Goal: Task Accomplishment & Management: Use online tool/utility

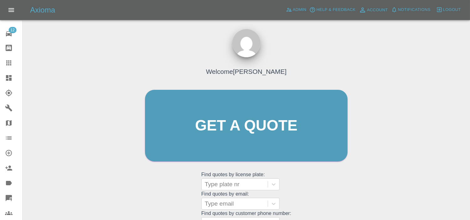
drag, startPoint x: 371, startPoint y: 58, endPoint x: 82, endPoint y: 14, distance: 292.7
click at [371, 58] on div "Welcome Ankur Mehta Get a quote Get a quote Find quotes by license plate: Type …" at bounding box center [246, 155] width 437 height 225
click at [8, 77] on icon at bounding box center [9, 78] width 8 height 8
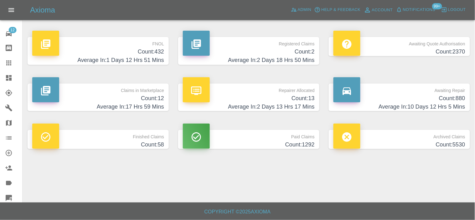
click at [302, 46] on p "Registered Claims" at bounding box center [249, 42] width 132 height 11
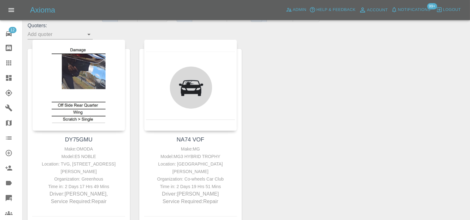
scroll to position [104, 0]
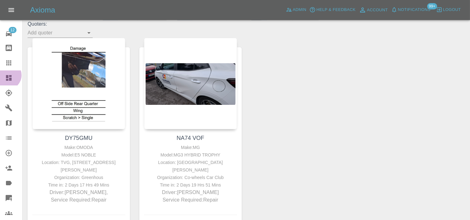
click at [7, 75] on icon at bounding box center [9, 78] width 6 height 6
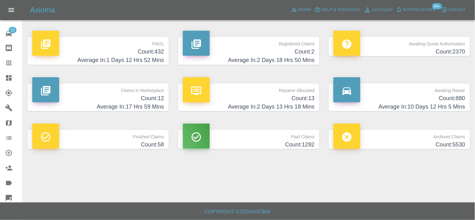
click at [146, 57] on h4 "Average In: 1 Days 12 Hrs 52 Mins" at bounding box center [98, 60] width 132 height 8
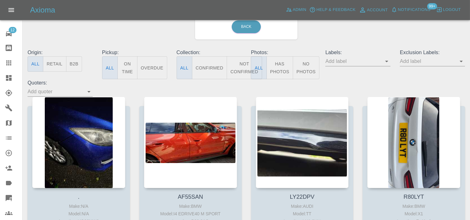
scroll to position [35, 0]
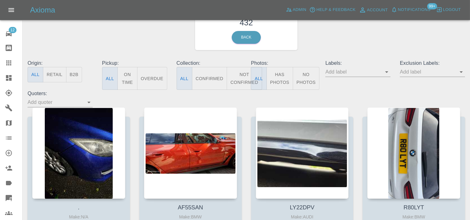
click at [274, 82] on button "Has Photos" at bounding box center [279, 78] width 27 height 23
click at [417, 74] on input "text" at bounding box center [428, 72] width 56 height 10
drag, startPoint x: 416, startPoint y: 75, endPoint x: 421, endPoint y: 76, distance: 5.1
click at [416, 75] on input "text" at bounding box center [428, 72] width 56 height 10
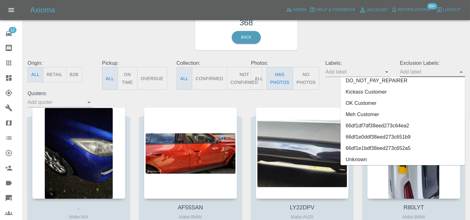
scroll to position [1381, 0]
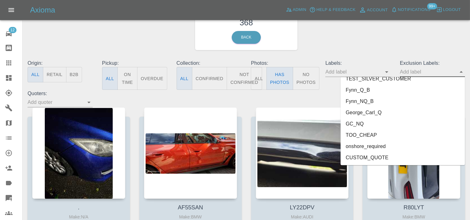
click at [375, 147] on li "onshore_required" at bounding box center [402, 146] width 124 height 11
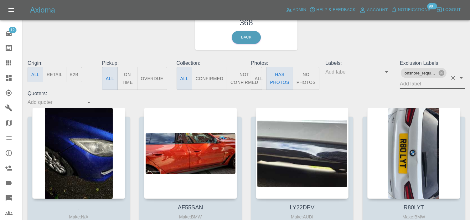
click at [421, 84] on input "text" at bounding box center [424, 84] width 48 height 10
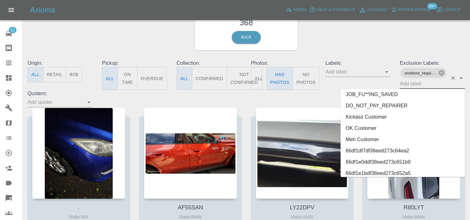
scroll to position [1370, 0]
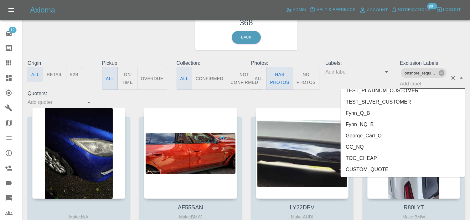
click at [361, 134] on li "George_Carl_Q" at bounding box center [402, 135] width 124 height 11
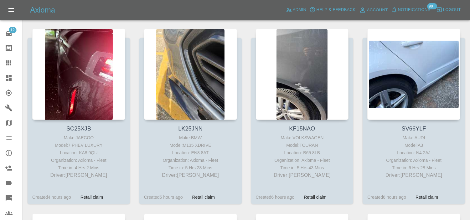
scroll to position [313, 0]
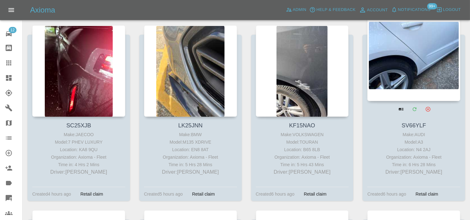
drag, startPoint x: 381, startPoint y: 63, endPoint x: 386, endPoint y: 61, distance: 5.2
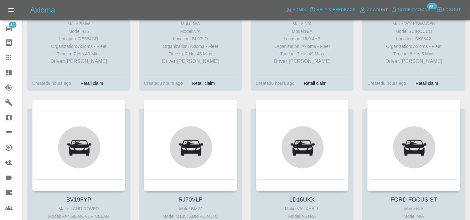
scroll to position [834, 0]
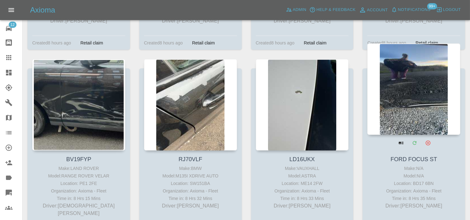
drag, startPoint x: 296, startPoint y: 83, endPoint x: 405, endPoint y: 85, distance: 108.3
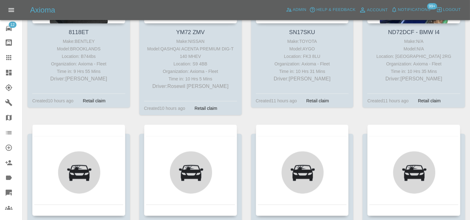
scroll to position [1425, 0]
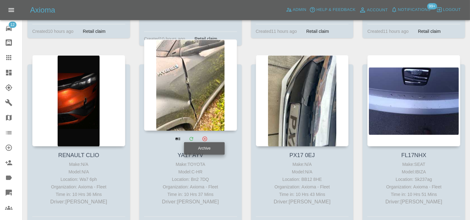
click at [205, 136] on icon "Archive" at bounding box center [204, 138] width 5 height 5
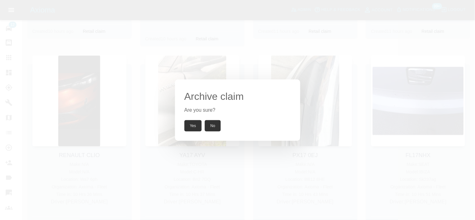
click at [190, 125] on button "Yes" at bounding box center [193, 125] width 18 height 11
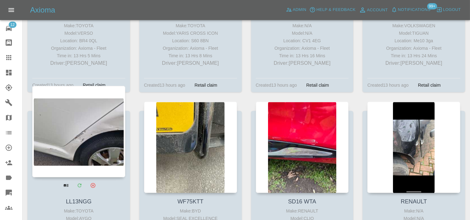
scroll to position [2121, 0]
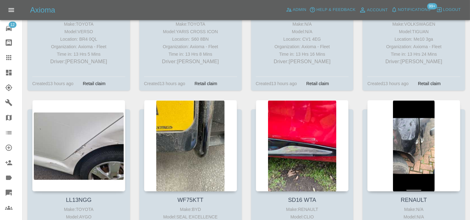
drag, startPoint x: 83, startPoint y: 115, endPoint x: 24, endPoint y: 98, distance: 61.4
click at [24, 100] on div "LL13NGG Make: TOYOTA Model: AYGO Location: GU15 1PT Organization: Axioma - Flee…" at bounding box center [79, 192] width 112 height 185
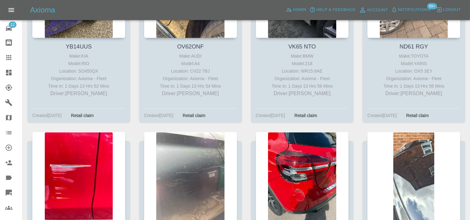
scroll to position [7927, 0]
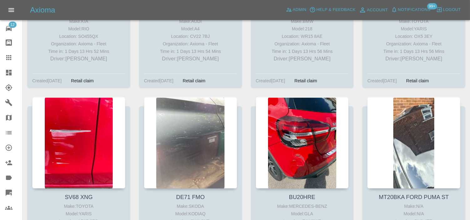
drag, startPoint x: 296, startPoint y: 92, endPoint x: 359, endPoint y: 50, distance: 75.6
click at [359, 97] on div "MT20BKA FORD PUMA ST Make: N/A Model: N/A Location: DY8 4TE Organization: Axiom…" at bounding box center [414, 189] width 112 height 185
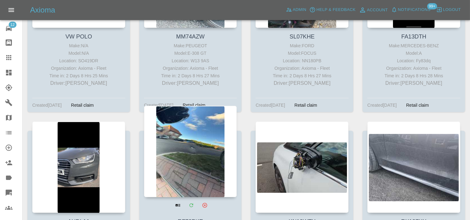
scroll to position [12759, 0]
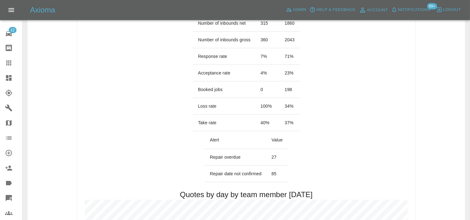
scroll to position [139, 0]
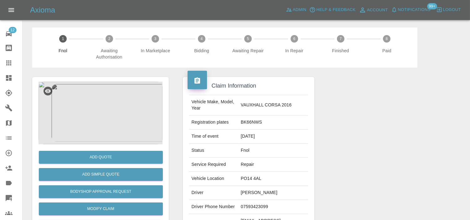
click at [98, 114] on img at bounding box center [100, 113] width 124 height 63
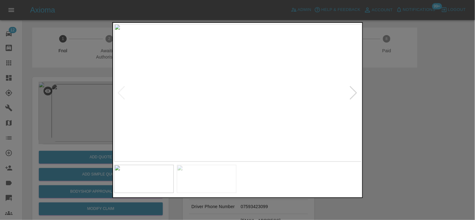
click at [224, 106] on img at bounding box center [237, 93] width 247 height 138
click at [223, 106] on img at bounding box center [279, 51] width 742 height 413
click at [210, 107] on img at bounding box center [237, 93] width 247 height 138
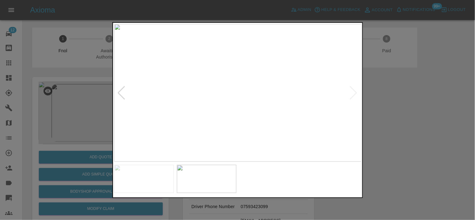
click at [239, 96] on img at bounding box center [237, 93] width 247 height 138
click at [213, 101] on img at bounding box center [234, 82] width 742 height 413
click at [222, 110] on img at bounding box center [237, 93] width 247 height 138
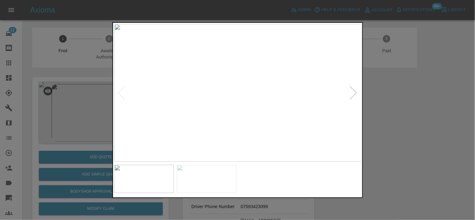
click at [203, 110] on img at bounding box center [237, 93] width 247 height 138
click at [229, 125] on img at bounding box center [311, 55] width 742 height 413
click at [212, 67] on img at bounding box center [284, 18] width 742 height 413
click at [197, 83] on img at bounding box center [283, 7] width 742 height 413
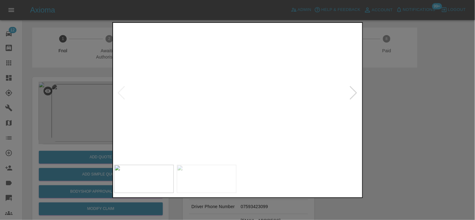
drag, startPoint x: 93, startPoint y: 102, endPoint x: 117, endPoint y: 122, distance: 31.1
click at [97, 105] on div at bounding box center [237, 110] width 475 height 220
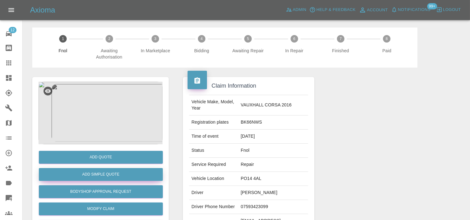
click at [105, 176] on button "Add Simple Quote" at bounding box center [101, 174] width 124 height 13
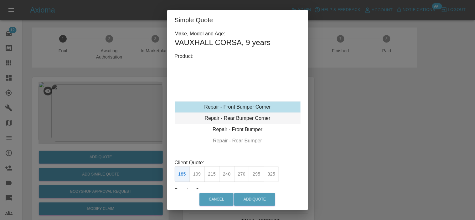
click at [236, 115] on div "Repair - Rear Bumper Corner" at bounding box center [238, 118] width 126 height 11
click at [238, 120] on div "Repair - Rear Bumper Corner" at bounding box center [238, 118] width 126 height 11
click at [248, 116] on div "Repair - Rear Bumper Corner" at bounding box center [238, 118] width 126 height 11
click at [211, 174] on button "215" at bounding box center [211, 173] width 15 height 15
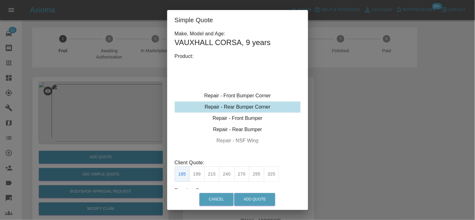
type input "135"
click at [258, 199] on button "Add Quote" at bounding box center [254, 199] width 41 height 13
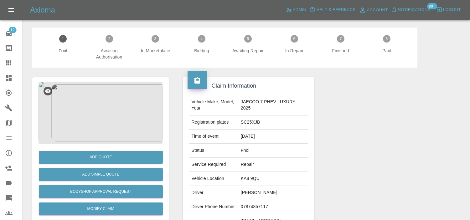
click at [112, 104] on img at bounding box center [100, 113] width 124 height 63
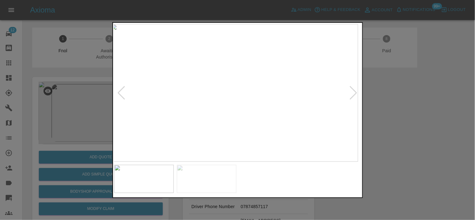
click at [198, 120] on img at bounding box center [233, 93] width 247 height 138
click at [196, 123] on img at bounding box center [237, 93] width 247 height 138
click at [246, 92] on img at bounding box center [237, 93] width 247 height 138
click at [246, 93] on img at bounding box center [237, 93] width 247 height 138
click at [246, 93] on img at bounding box center [211, 92] width 742 height 413
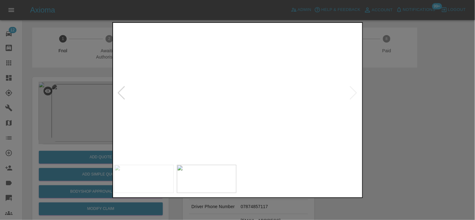
click at [246, 93] on img at bounding box center [211, 92] width 742 height 413
click at [236, 112] on img at bounding box center [237, 93] width 247 height 138
click at [256, 106] on img at bounding box center [237, 93] width 247 height 138
click at [117, 95] on div at bounding box center [237, 93] width 247 height 138
click at [74, 92] on div at bounding box center [237, 110] width 475 height 220
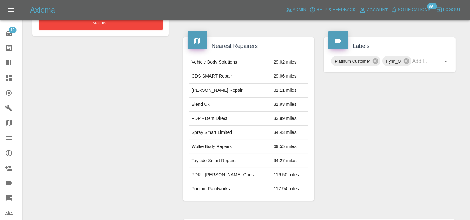
scroll to position [98, 0]
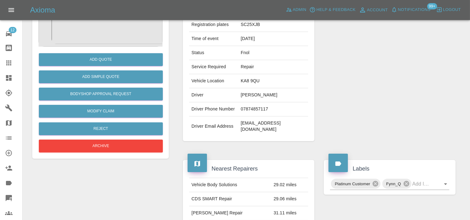
click at [108, 15] on div "Axioma Admin Help & Feedback Account Notifications 99+ Logout" at bounding box center [250, 10] width 440 height 10
click at [108, 27] on img at bounding box center [100, 15] width 124 height 63
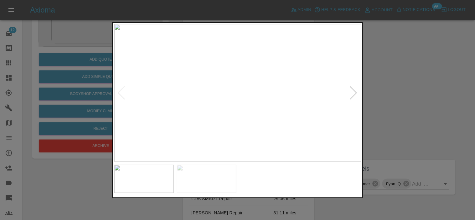
click at [251, 102] on img at bounding box center [237, 93] width 247 height 138
click at [257, 111] on img at bounding box center [237, 93] width 247 height 138
click at [231, 87] on img at bounding box center [237, 93] width 247 height 138
click at [238, 54] on img at bounding box center [257, 56] width 742 height 413
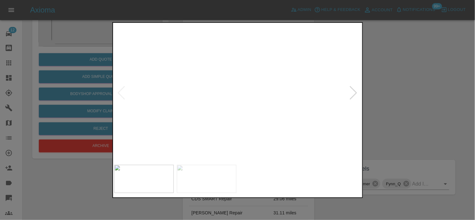
click at [242, 46] on img at bounding box center [257, 55] width 742 height 413
click at [227, 32] on img at bounding box center [261, 9] width 742 height 413
click at [202, 73] on img at bounding box center [237, 93] width 247 height 138
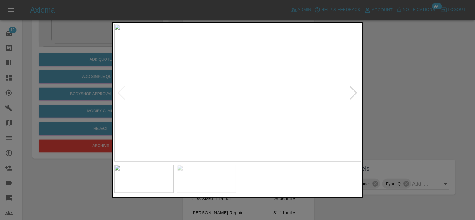
click at [249, 101] on img at bounding box center [237, 93] width 247 height 138
click at [269, 99] on img at bounding box center [237, 93] width 247 height 138
click at [267, 99] on img at bounding box center [237, 93] width 247 height 138
click at [243, 96] on img at bounding box center [237, 93] width 247 height 138
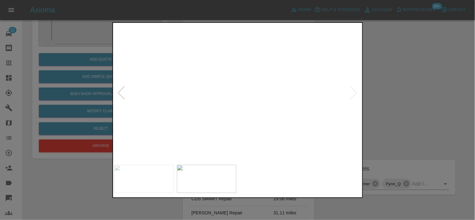
click at [243, 95] on img at bounding box center [219, 81] width 742 height 413
click at [243, 95] on img at bounding box center [220, 82] width 742 height 413
drag, startPoint x: 105, startPoint y: 91, endPoint x: 88, endPoint y: 93, distance: 16.3
click at [105, 92] on div at bounding box center [237, 110] width 475 height 220
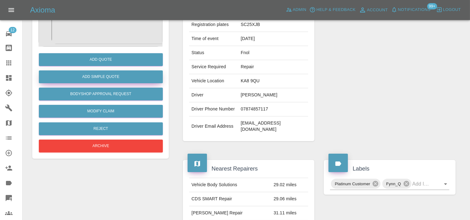
click at [110, 74] on button "Add Simple Quote" at bounding box center [101, 76] width 124 height 13
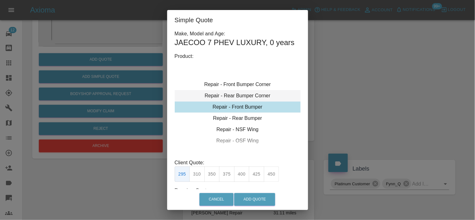
click at [236, 96] on div "Repair - Rear Bumper Corner" at bounding box center [238, 95] width 126 height 11
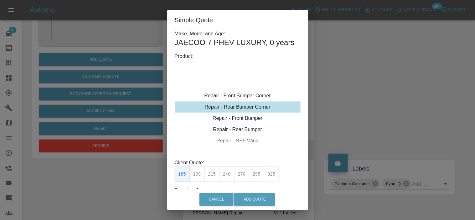
click at [239, 174] on button "270" at bounding box center [241, 173] width 15 height 15
type input "165"
drag, startPoint x: 251, startPoint y: 194, endPoint x: 253, endPoint y: 198, distance: 4.8
click at [251, 195] on button "Add Quote" at bounding box center [254, 199] width 41 height 13
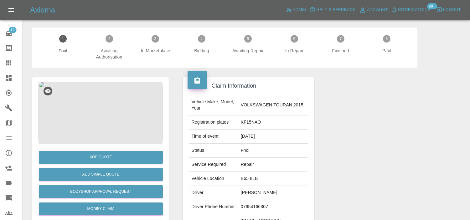
click at [111, 115] on img at bounding box center [100, 113] width 124 height 63
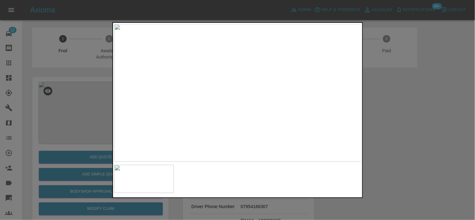
click at [188, 114] on img at bounding box center [237, 93] width 247 height 138
click at [261, 119] on img at bounding box center [237, 93] width 247 height 138
click at [210, 110] on img at bounding box center [237, 93] width 247 height 138
click at [114, 74] on img at bounding box center [237, 93] width 247 height 138
click at [120, 68] on img at bounding box center [237, 93] width 247 height 138
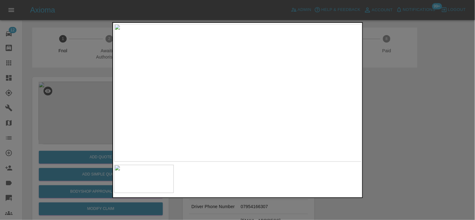
click at [79, 73] on div at bounding box center [237, 110] width 475 height 220
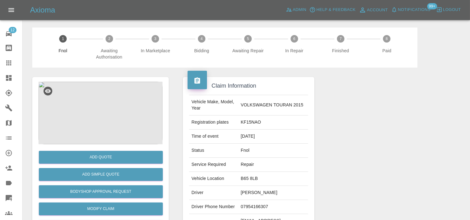
click at [107, 128] on img at bounding box center [100, 113] width 124 height 63
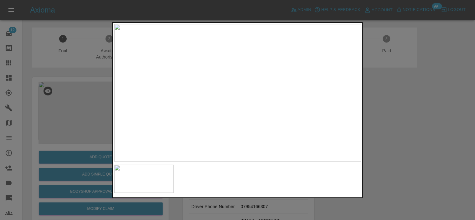
click at [226, 116] on img at bounding box center [237, 93] width 247 height 138
click at [227, 116] on img at bounding box center [237, 93] width 247 height 138
click at [115, 105] on img at bounding box center [270, 22] width 742 height 413
click at [98, 135] on div at bounding box center [237, 110] width 475 height 220
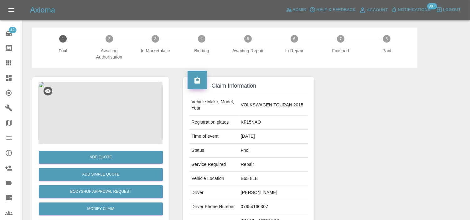
scroll to position [69, 0]
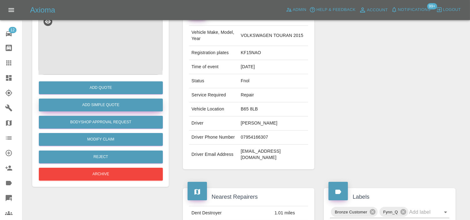
click at [110, 108] on button "Add Simple Quote" at bounding box center [101, 105] width 124 height 13
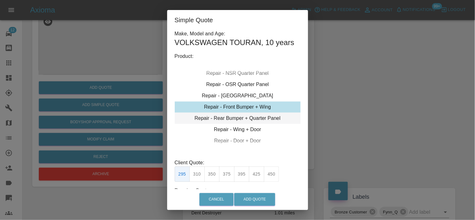
click at [234, 118] on div "Repair - Rear Bumper + Quarter Panel" at bounding box center [238, 118] width 126 height 11
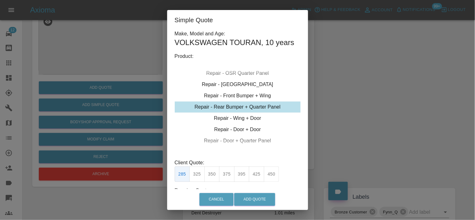
drag, startPoint x: 197, startPoint y: 175, endPoint x: 262, endPoint y: 201, distance: 70.3
click at [198, 176] on button "325" at bounding box center [196, 173] width 15 height 15
type input "200"
click at [260, 199] on button "Add Quote" at bounding box center [254, 199] width 41 height 13
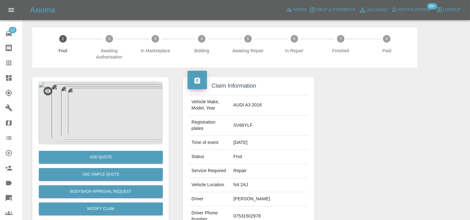
click at [119, 111] on img at bounding box center [100, 113] width 124 height 63
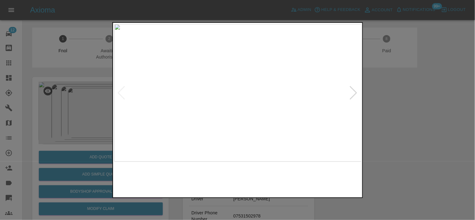
click at [226, 97] on img at bounding box center [237, 93] width 247 height 138
click at [257, 93] on img at bounding box center [273, 79] width 742 height 413
click at [221, 130] on img at bounding box center [229, 122] width 742 height 413
click at [232, 117] on img at bounding box center [229, 122] width 742 height 413
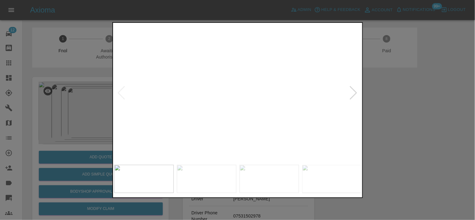
click at [232, 117] on img at bounding box center [229, 122] width 742 height 413
click at [221, 113] on img at bounding box center [237, 93] width 247 height 138
click at [219, 99] on img at bounding box center [216, 93] width 247 height 138
click at [205, 91] on img at bounding box center [237, 93] width 247 height 138
click at [204, 88] on img at bounding box center [237, 93] width 247 height 138
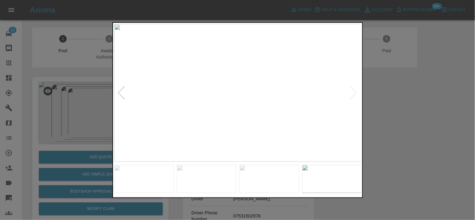
click at [227, 101] on img at bounding box center [237, 93] width 247 height 138
click at [231, 102] on img at bounding box center [237, 93] width 247 height 138
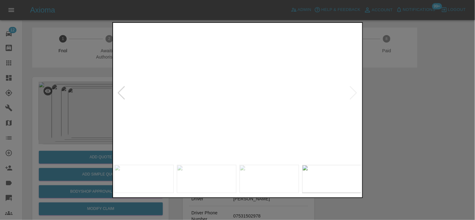
click at [251, 117] on img at bounding box center [257, 64] width 742 height 413
click at [252, 116] on img at bounding box center [256, 64] width 742 height 413
click at [236, 114] on img at bounding box center [220, 93] width 247 height 138
click at [136, 108] on img at bounding box center [237, 93] width 247 height 138
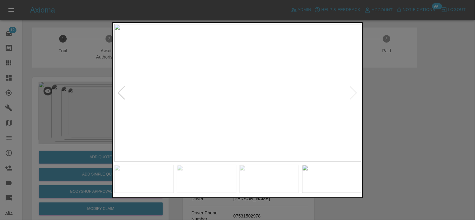
click at [67, 111] on div at bounding box center [237, 110] width 475 height 220
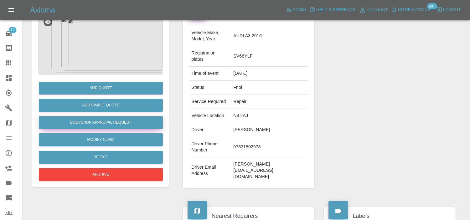
scroll to position [69, 0]
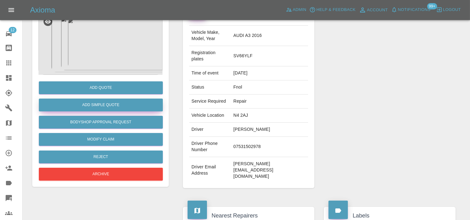
click at [113, 109] on button "Add Simple Quote" at bounding box center [101, 105] width 124 height 13
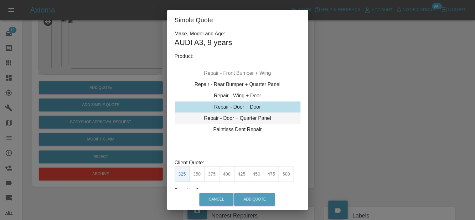
click at [233, 116] on div "Repair - Door + Quarter Panel" at bounding box center [238, 118] width 126 height 11
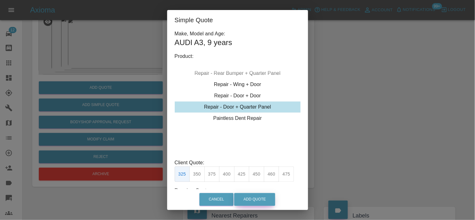
drag, startPoint x: 213, startPoint y: 174, endPoint x: 252, endPoint y: 205, distance: 49.6
click at [213, 174] on button "375" at bounding box center [211, 173] width 15 height 15
type input "230"
click at [254, 202] on button "Add Quote" at bounding box center [254, 199] width 41 height 13
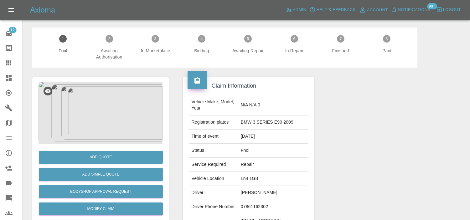
click at [111, 114] on img at bounding box center [100, 113] width 124 height 63
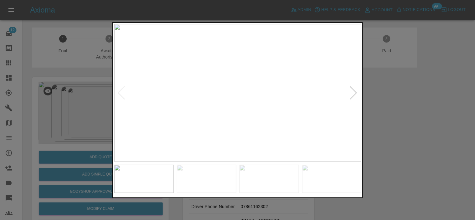
click at [319, 106] on img at bounding box center [237, 93] width 247 height 138
click at [314, 108] on img at bounding box center [237, 93] width 247 height 138
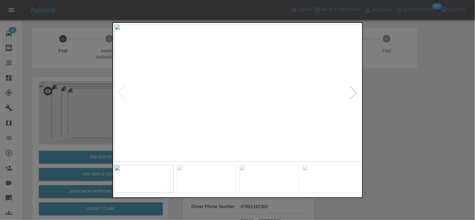
click at [314, 108] on img at bounding box center [237, 93] width 247 height 138
click at [266, 116] on img at bounding box center [34, 72] width 742 height 413
click at [308, 121] on img at bounding box center [81, 91] width 742 height 413
click at [332, 117] on img at bounding box center [158, 98] width 742 height 413
click at [243, 115] on img at bounding box center [186, 98] width 742 height 413
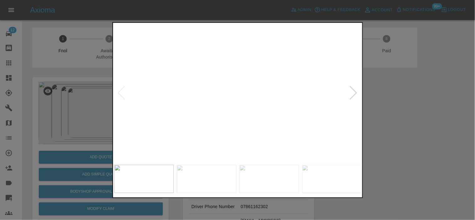
click at [232, 115] on img at bounding box center [193, 98] width 742 height 413
click at [232, 115] on img at bounding box center [237, 93] width 247 height 138
click at [279, 107] on img at bounding box center [254, 26] width 742 height 413
click at [239, 105] on img at bounding box center [237, 93] width 247 height 138
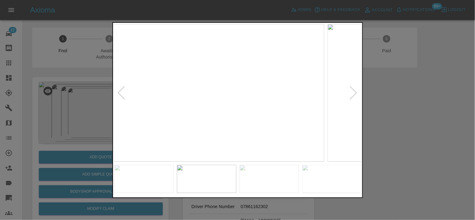
click at [217, 104] on img at bounding box center [200, 93] width 247 height 138
click at [208, 112] on img at bounding box center [213, 93] width 247 height 138
click at [195, 108] on img at bounding box center [237, 93] width 247 height 138
click at [145, 94] on img at bounding box center [237, 93] width 247 height 138
drag, startPoint x: 58, startPoint y: 103, endPoint x: 73, endPoint y: 119, distance: 22.1
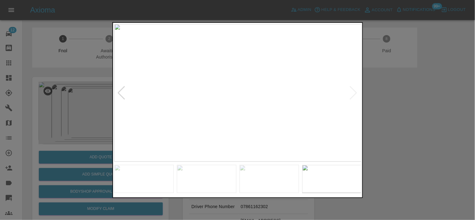
click at [59, 103] on div at bounding box center [237, 110] width 475 height 220
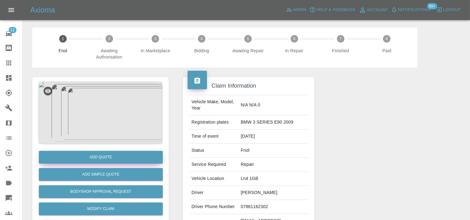
drag, startPoint x: 83, startPoint y: 160, endPoint x: 81, endPoint y: 157, distance: 3.9
click at [81, 157] on button "Add Quote" at bounding box center [101, 157] width 124 height 13
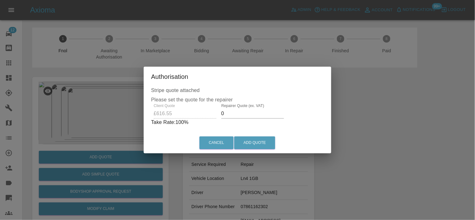
click at [232, 117] on input "0" at bounding box center [252, 114] width 63 height 10
drag, startPoint x: 230, startPoint y: 116, endPoint x: 222, endPoint y: 116, distance: 7.8
click at [224, 116] on input "0" at bounding box center [252, 114] width 63 height 10
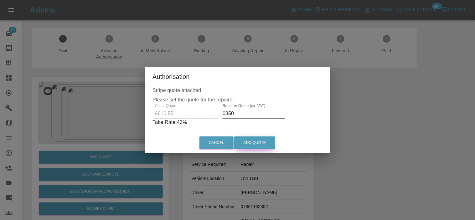
type input "0350"
drag, startPoint x: 261, startPoint y: 145, endPoint x: 265, endPoint y: 188, distance: 43.4
click at [261, 145] on button "Add Quote" at bounding box center [254, 142] width 41 height 13
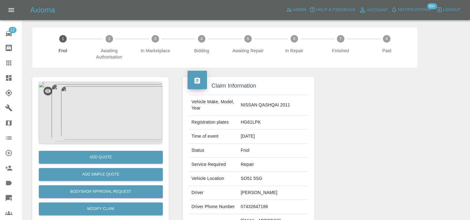
click at [108, 93] on img at bounding box center [100, 113] width 124 height 63
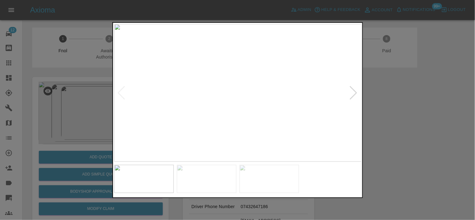
click at [241, 79] on img at bounding box center [237, 93] width 247 height 138
click at [239, 79] on img at bounding box center [237, 93] width 247 height 138
click at [255, 120] on img at bounding box center [280, 192] width 742 height 413
click at [174, 120] on img at bounding box center [234, 184] width 742 height 413
click at [180, 109] on img at bounding box center [209, 172] width 742 height 413
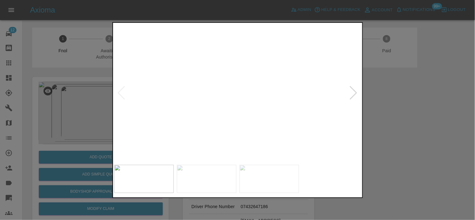
click at [231, 110] on img at bounding box center [182, 153] width 742 height 413
click at [280, 72] on img at bounding box center [220, 76] width 742 height 413
click at [304, 64] on img at bounding box center [266, 33] width 742 height 413
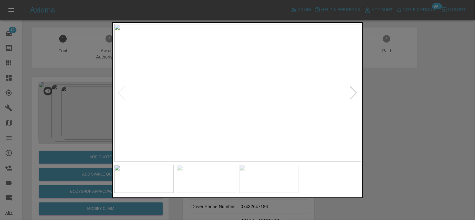
click at [102, 135] on div at bounding box center [237, 110] width 475 height 220
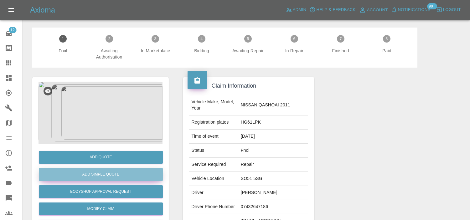
click at [107, 170] on button "Add Simple Quote" at bounding box center [101, 174] width 124 height 13
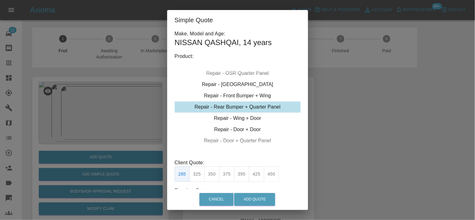
click at [238, 110] on div "Repair - Rear Bumper + Quarter Panel" at bounding box center [238, 106] width 126 height 11
click at [193, 175] on button "325" at bounding box center [196, 173] width 15 height 15
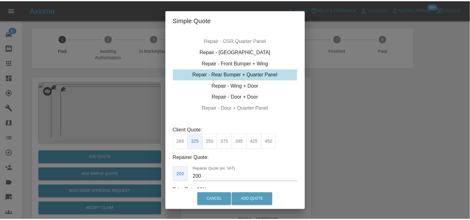
scroll to position [44, 0]
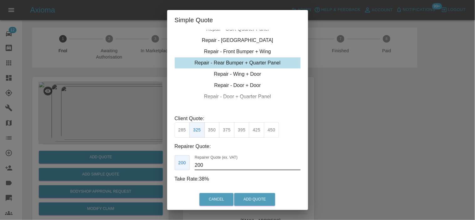
drag, startPoint x: 213, startPoint y: 167, endPoint x: 142, endPoint y: 112, distance: 89.8
click at [148, 147] on div "Simple Quote Make, Model and Age: NISSAN QASHQAI , 14 years Product: Repair - F…" at bounding box center [237, 110] width 475 height 220
type input "190"
click at [254, 201] on button "Add Quote" at bounding box center [254, 199] width 41 height 13
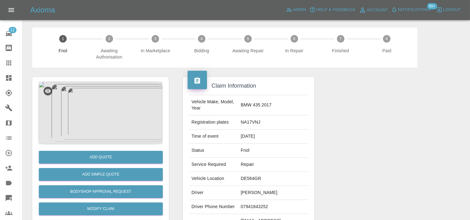
click at [109, 118] on img at bounding box center [100, 113] width 124 height 63
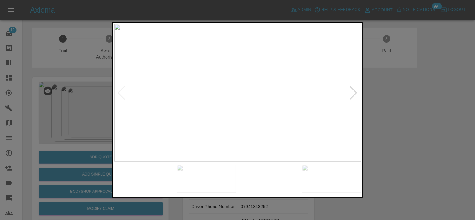
click at [177, 102] on img at bounding box center [237, 93] width 247 height 138
click at [208, 117] on img at bounding box center [237, 93] width 247 height 138
click at [151, 125] on img at bounding box center [126, 93] width 247 height 138
click at [173, 102] on img at bounding box center [237, 93] width 247 height 138
click at [217, 108] on img at bounding box center [237, 93] width 247 height 138
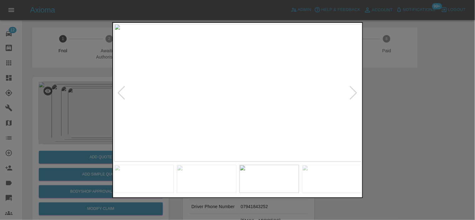
click at [227, 111] on img at bounding box center [237, 93] width 247 height 138
click at [227, 57] on img at bounding box center [237, 93] width 247 height 138
click at [220, 91] on img at bounding box center [267, 199] width 742 height 413
click at [248, 49] on img at bounding box center [267, 199] width 742 height 413
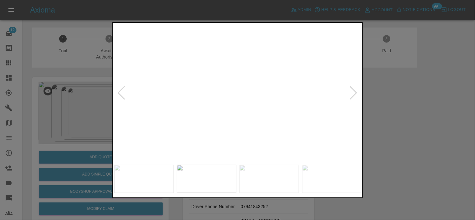
click at [243, 95] on img at bounding box center [282, 102] width 742 height 413
click at [282, 108] on img at bounding box center [237, 93] width 247 height 138
click at [245, 100] on img at bounding box center [237, 93] width 247 height 138
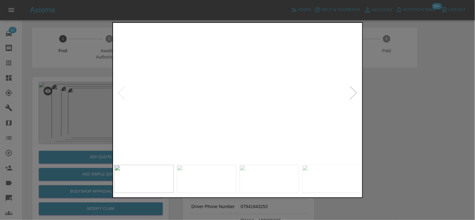
click at [197, 105] on img at bounding box center [154, 85] width 742 height 413
click at [232, 94] on img at bounding box center [154, 83] width 742 height 413
click at [325, 121] on img at bounding box center [238, 93] width 247 height 138
click at [244, 112] on img at bounding box center [230, 93] width 247 height 138
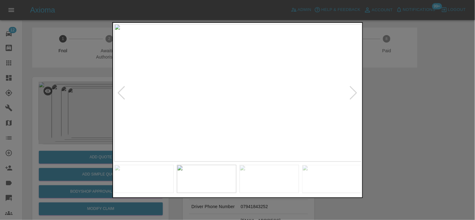
click at [226, 111] on img at bounding box center [237, 93] width 247 height 138
click at [241, 113] on img at bounding box center [237, 93] width 247 height 138
click at [230, 112] on img at bounding box center [237, 93] width 247 height 138
click at [254, 119] on img at bounding box center [237, 93] width 247 height 138
click at [114, 114] on img at bounding box center [237, 93] width 247 height 138
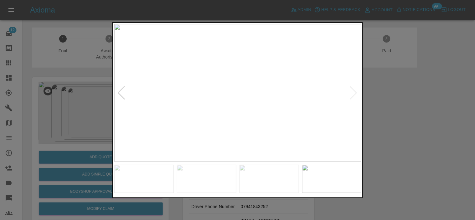
click at [89, 118] on div at bounding box center [237, 110] width 475 height 220
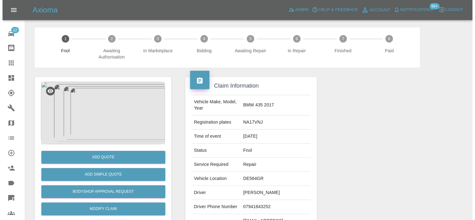
scroll to position [35, 0]
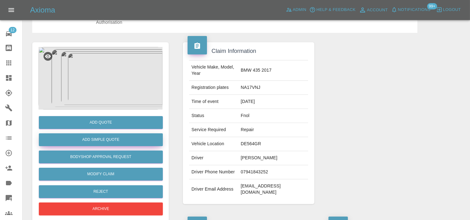
click at [105, 139] on button "Add Simple Quote" at bounding box center [101, 139] width 124 height 13
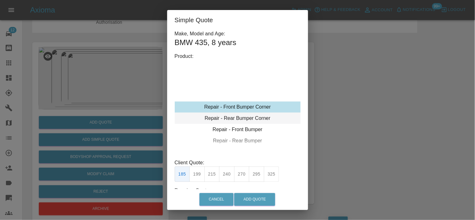
click at [239, 113] on div "Repair - Front Bumper Corner Repair - Rear Bumper Corner Repair - Front Bumper …" at bounding box center [238, 148] width 126 height 94
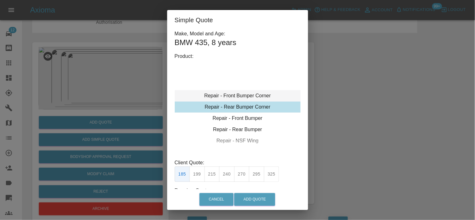
click at [235, 92] on div "Repair - Front Bumper Corner" at bounding box center [238, 95] width 126 height 11
click at [221, 95] on div "Repair - Front Bumper Corner" at bounding box center [238, 95] width 126 height 11
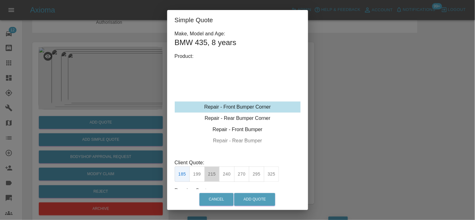
drag, startPoint x: 212, startPoint y: 175, endPoint x: 279, endPoint y: 167, distance: 67.7
click at [213, 175] on button "215" at bounding box center [211, 173] width 15 height 15
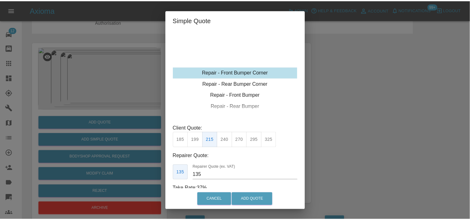
scroll to position [44, 0]
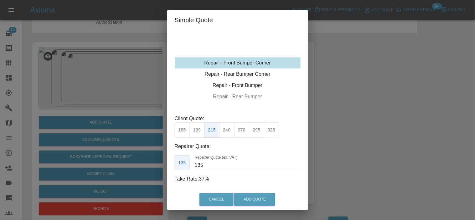
click at [207, 163] on input "135" at bounding box center [247, 165] width 105 height 10
drag, startPoint x: 207, startPoint y: 164, endPoint x: 134, endPoint y: 121, distance: 84.7
click at [142, 151] on div "Simple Quote Make, Model and Age: BMW 435 , 8 years Product: Repair - Front Bum…" at bounding box center [237, 110] width 475 height 220
type input "130"
click at [260, 201] on button "Add Quote" at bounding box center [254, 199] width 41 height 13
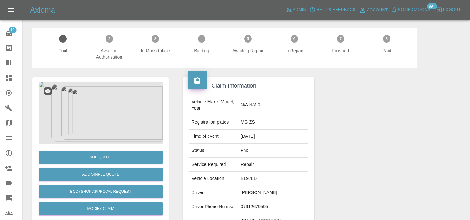
click at [137, 121] on img at bounding box center [100, 113] width 124 height 63
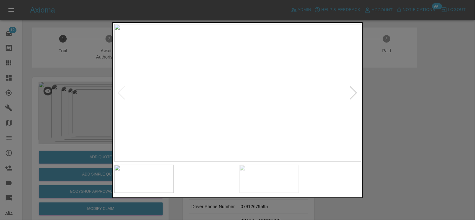
click at [211, 135] on img at bounding box center [237, 93] width 247 height 138
click at [239, 131] on img at bounding box center [237, 93] width 247 height 138
click at [37, 110] on div at bounding box center [237, 110] width 475 height 220
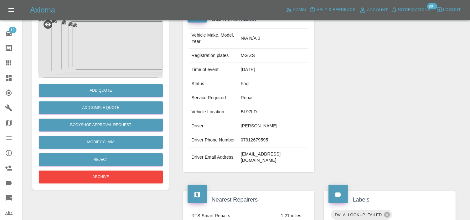
scroll to position [69, 0]
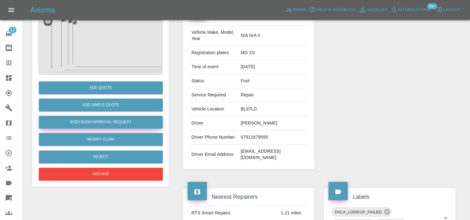
drag, startPoint x: 99, startPoint y: 124, endPoint x: 105, endPoint y: 124, distance: 6.6
click at [99, 124] on button "Bodyshop Approval Request" at bounding box center [101, 122] width 124 height 13
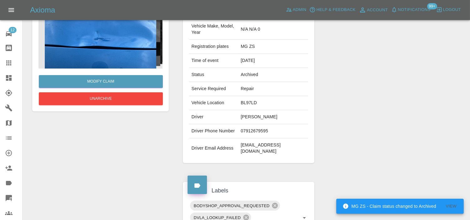
scroll to position [63, 0]
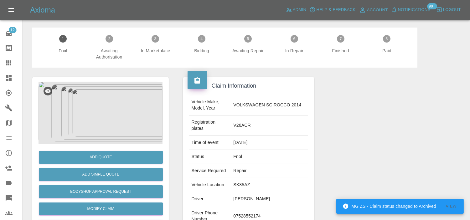
click at [92, 107] on img at bounding box center [100, 113] width 124 height 63
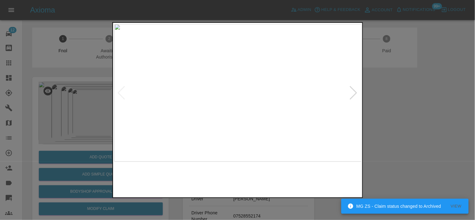
click at [183, 117] on img at bounding box center [237, 93] width 247 height 138
click at [208, 120] on img at bounding box center [237, 93] width 247 height 138
click at [249, 111] on img at bounding box center [237, 93] width 247 height 138
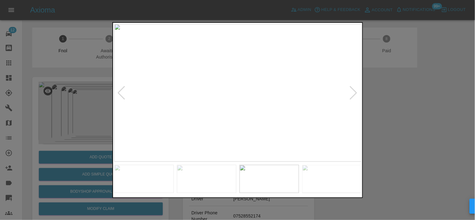
click at [249, 111] on img at bounding box center [237, 93] width 247 height 138
click at [283, 178] on div at bounding box center [237, 110] width 250 height 176
click at [229, 63] on img at bounding box center [286, 154] width 742 height 413
click at [238, 54] on img at bounding box center [251, 66] width 742 height 413
click at [263, 82] on img at bounding box center [251, 66] width 742 height 413
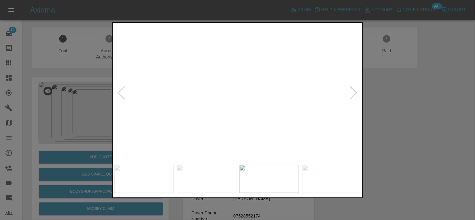
click at [263, 82] on img at bounding box center [251, 66] width 742 height 413
click at [234, 117] on img at bounding box center [237, 93] width 247 height 138
click at [255, 118] on img at bounding box center [237, 93] width 247 height 138
click at [207, 106] on img at bounding box center [237, 93] width 247 height 138
click at [205, 114] on img at bounding box center [237, 93] width 247 height 138
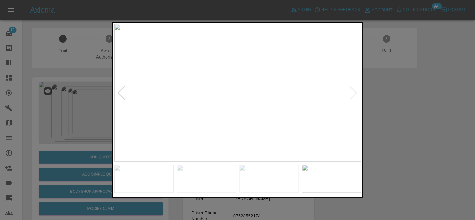
click at [190, 117] on img at bounding box center [237, 93] width 247 height 138
click at [231, 102] on img at bounding box center [237, 93] width 247 height 138
click at [230, 112] on img at bounding box center [258, 63] width 742 height 413
click at [230, 112] on img at bounding box center [258, 64] width 742 height 413
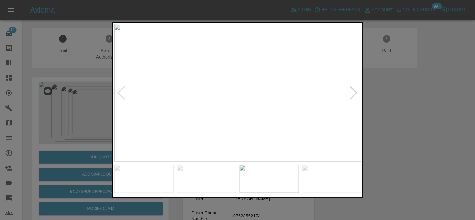
click at [248, 116] on img at bounding box center [237, 93] width 247 height 138
click at [240, 110] on img at bounding box center [237, 93] width 247 height 138
click at [232, 94] on img at bounding box center [237, 93] width 247 height 138
click at [288, 75] on img at bounding box center [285, 62] width 742 height 413
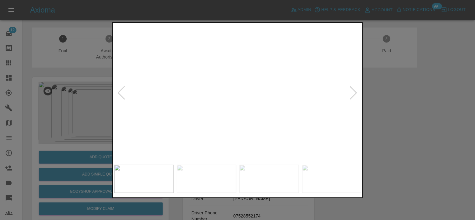
click at [238, 69] on img at bounding box center [317, 25] width 742 height 413
click at [237, 69] on img at bounding box center [297, 22] width 742 height 413
click at [91, 76] on div at bounding box center [237, 110] width 475 height 220
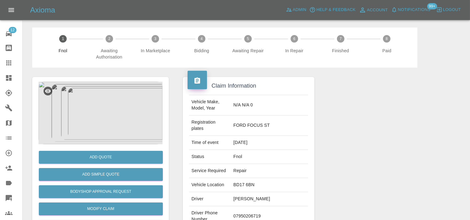
click at [107, 115] on img at bounding box center [100, 113] width 124 height 63
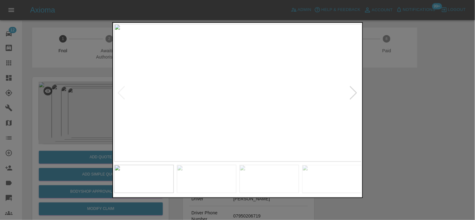
click at [226, 111] on img at bounding box center [237, 93] width 247 height 138
click at [181, 105] on img at bounding box center [205, 93] width 247 height 138
click at [161, 99] on img at bounding box center [237, 93] width 247 height 138
click at [231, 85] on img at bounding box center [237, 93] width 247 height 138
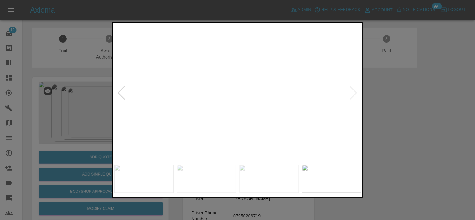
click at [239, 116] on img at bounding box center [257, 114] width 742 height 413
click at [166, 102] on img at bounding box center [229, 105] width 742 height 413
click at [220, 122] on img at bounding box center [214, 103] width 742 height 413
click at [219, 120] on img at bounding box center [214, 103] width 742 height 413
click at [218, 120] on img at bounding box center [213, 104] width 742 height 413
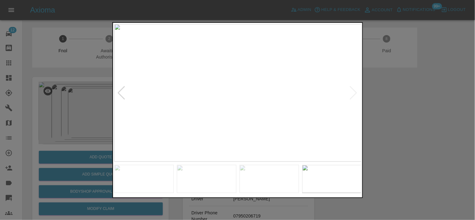
click at [273, 130] on img at bounding box center [237, 93] width 247 height 138
click at [183, 121] on img at bounding box center [221, 93] width 247 height 138
click at [189, 120] on img at bounding box center [237, 93] width 247 height 138
click at [250, 122] on img at bounding box center [237, 93] width 247 height 138
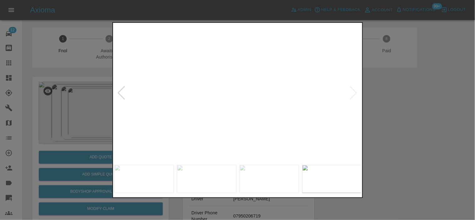
click at [214, 95] on img at bounding box center [206, 35] width 742 height 413
click at [214, 95] on img at bounding box center [215, 48] width 742 height 413
click at [263, 120] on img at bounding box center [262, 93] width 247 height 138
click at [286, 111] on img at bounding box center [237, 93] width 247 height 138
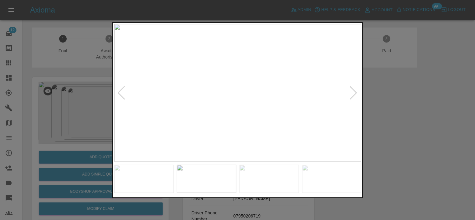
click at [248, 116] on img at bounding box center [237, 93] width 247 height 138
click at [243, 112] on img at bounding box center [208, 21] width 742 height 413
click at [252, 120] on img at bounding box center [221, 79] width 742 height 413
click at [280, 130] on img at bounding box center [246, 91] width 742 height 413
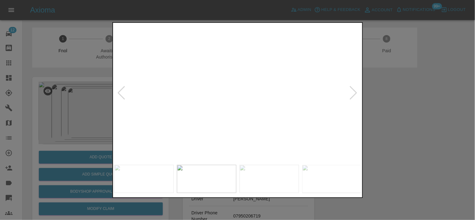
click at [266, 124] on img at bounding box center [267, 95] width 742 height 413
click at [93, 114] on div at bounding box center [237, 110] width 475 height 220
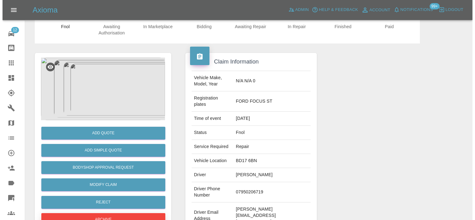
scroll to position [35, 0]
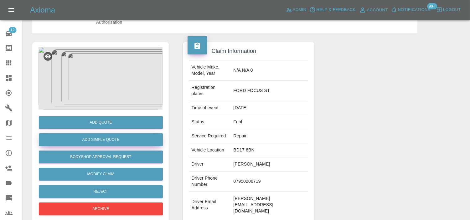
click at [101, 139] on button "Add Simple Quote" at bounding box center [101, 139] width 124 height 13
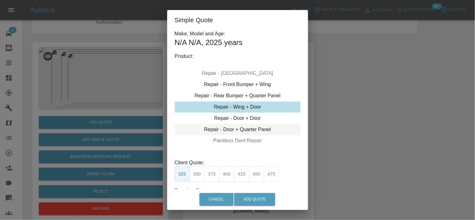
click at [238, 127] on div "Repair - Door + Quarter Panel" at bounding box center [238, 129] width 126 height 11
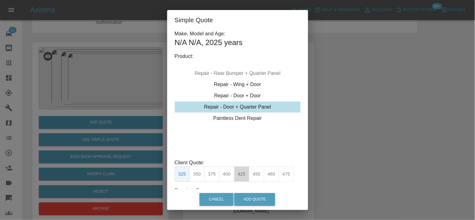
click at [244, 175] on button "425" at bounding box center [241, 173] width 15 height 15
type input "260"
click at [253, 203] on button "Add Quote" at bounding box center [254, 199] width 41 height 13
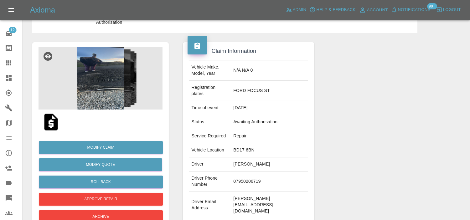
click at [103, 95] on img at bounding box center [100, 78] width 124 height 63
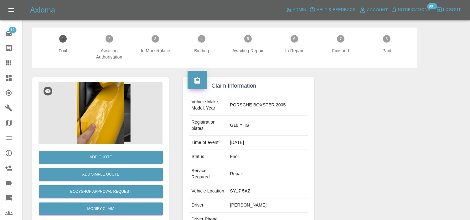
click at [94, 105] on img at bounding box center [100, 113] width 124 height 63
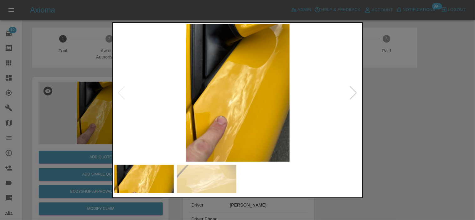
click at [193, 120] on img at bounding box center [237, 93] width 247 height 138
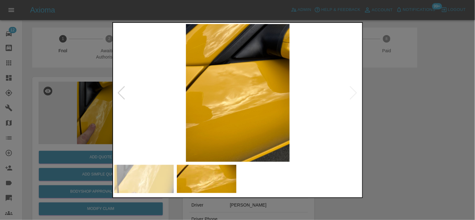
click at [231, 105] on img at bounding box center [237, 93] width 247 height 138
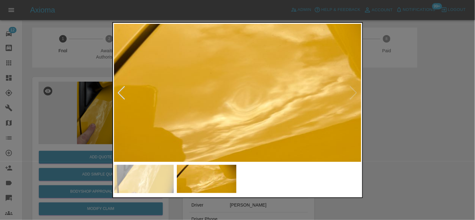
click at [235, 143] on img at bounding box center [260, 88] width 742 height 413
click at [250, 119] on img at bounding box center [260, 88] width 742 height 413
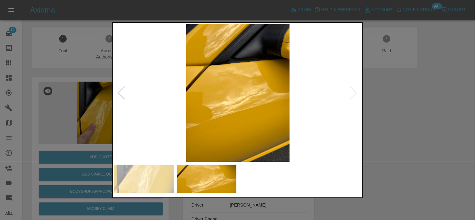
click at [236, 124] on img at bounding box center [237, 93] width 247 height 138
click at [98, 96] on div at bounding box center [237, 110] width 475 height 220
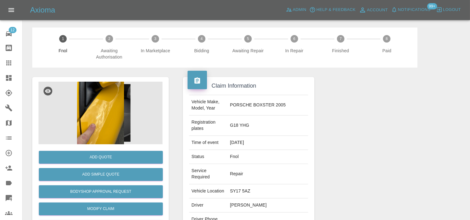
click at [93, 108] on img at bounding box center [100, 113] width 124 height 63
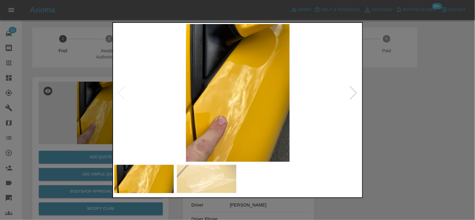
click at [228, 116] on img at bounding box center [237, 93] width 247 height 138
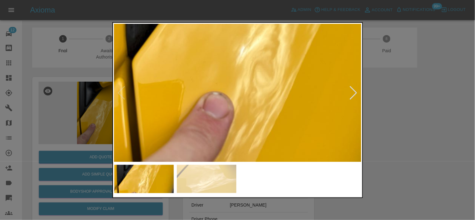
click at [239, 118] on img at bounding box center [265, 22] width 742 height 413
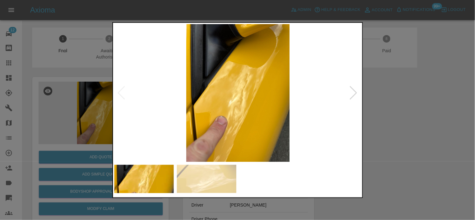
click at [180, 126] on img at bounding box center [237, 93] width 247 height 138
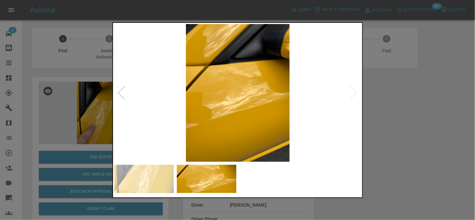
click at [92, 124] on div at bounding box center [237, 110] width 475 height 220
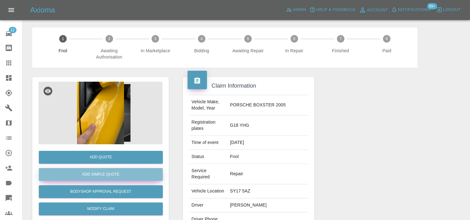
click at [118, 171] on button "Add Simple Quote" at bounding box center [101, 174] width 124 height 13
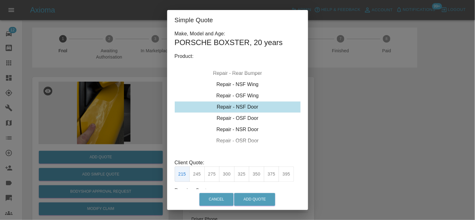
click at [234, 107] on div "Repair - NSF Door" at bounding box center [238, 106] width 126 height 11
drag, startPoint x: 225, startPoint y: 172, endPoint x: 235, endPoint y: 177, distance: 11.3
click at [225, 172] on button "300" at bounding box center [226, 173] width 15 height 15
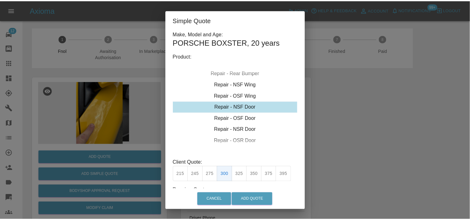
scroll to position [44, 0]
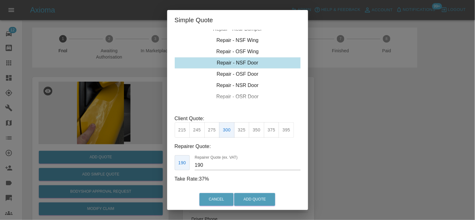
drag, startPoint x: 199, startPoint y: 169, endPoint x: 125, endPoint y: 142, distance: 79.6
click at [139, 152] on div "Simple Quote Make, Model and Age: PORSCHE BOXSTER , 20 years Product: Repair - …" at bounding box center [237, 110] width 475 height 220
type input "185"
click at [257, 203] on button "Add Quote" at bounding box center [254, 199] width 41 height 13
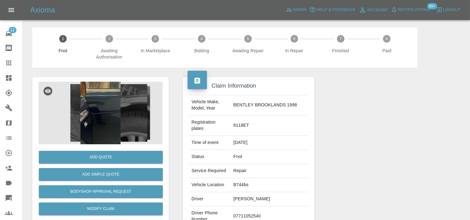
click at [107, 105] on img at bounding box center [100, 113] width 124 height 63
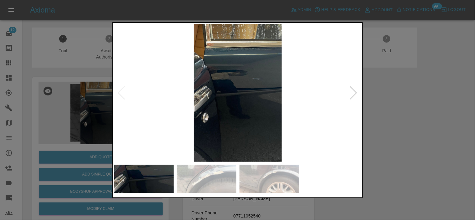
click at [244, 92] on img at bounding box center [237, 93] width 247 height 138
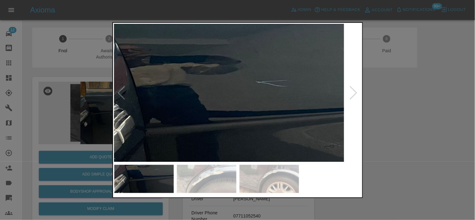
click at [238, 110] on img at bounding box center [211, 124] width 742 height 413
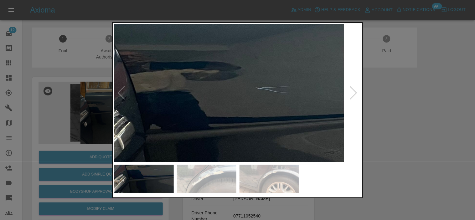
click at [238, 110] on img at bounding box center [211, 130] width 742 height 413
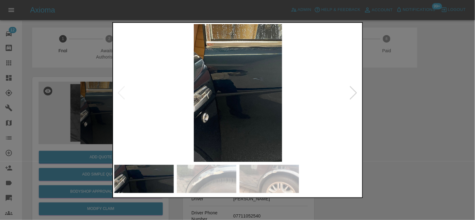
click at [218, 113] on img at bounding box center [237, 93] width 247 height 138
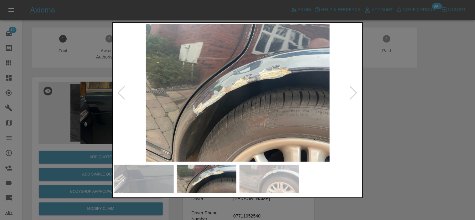
click at [258, 87] on img at bounding box center [237, 93] width 247 height 138
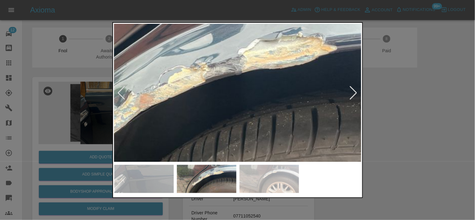
click at [258, 87] on img at bounding box center [175, 110] width 742 height 413
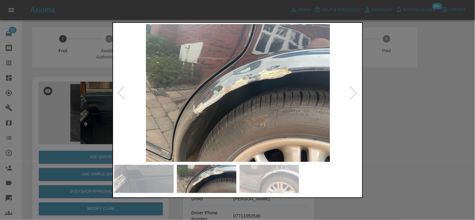
click at [258, 87] on img at bounding box center [237, 93] width 247 height 138
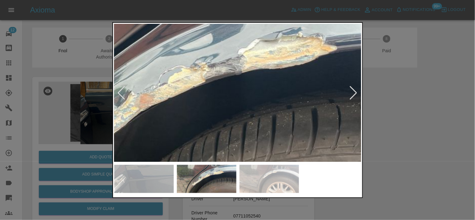
click at [259, 87] on img at bounding box center [175, 110] width 742 height 413
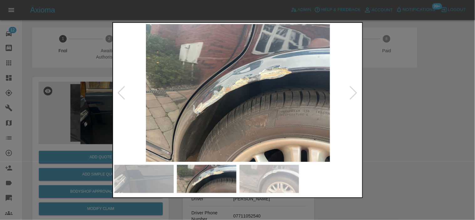
click at [223, 103] on img at bounding box center [237, 93] width 247 height 138
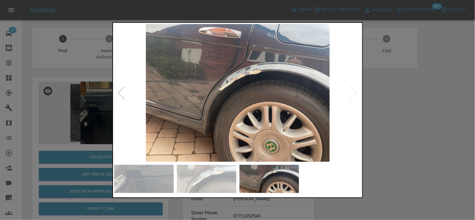
click at [201, 107] on img at bounding box center [237, 93] width 247 height 138
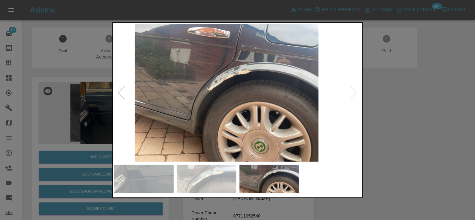
click at [199, 113] on img at bounding box center [226, 93] width 247 height 138
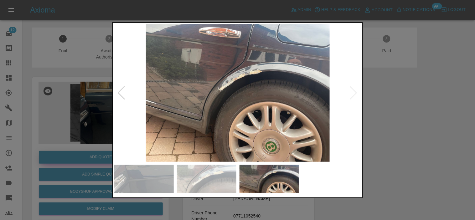
drag, startPoint x: 84, startPoint y: 88, endPoint x: 123, endPoint y: 161, distance: 82.3
click at [84, 90] on div at bounding box center [237, 110] width 475 height 220
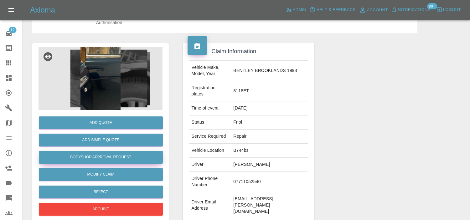
scroll to position [35, 0]
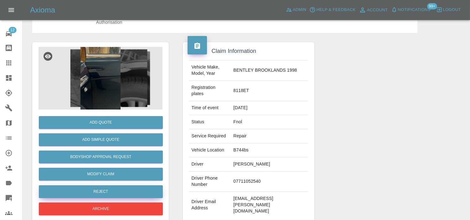
click at [105, 191] on button "Reject" at bounding box center [101, 191] width 124 height 13
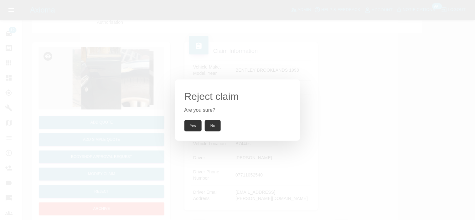
click at [192, 126] on button "Yes" at bounding box center [193, 125] width 18 height 11
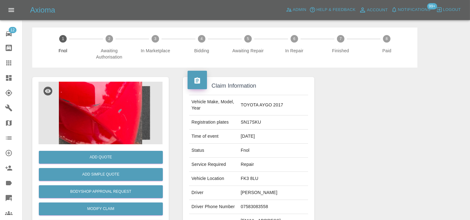
click at [101, 97] on img at bounding box center [100, 113] width 124 height 63
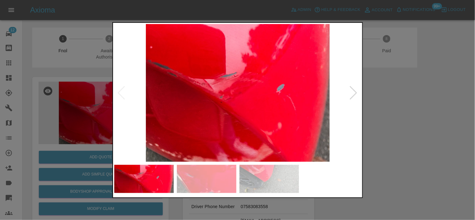
click at [210, 122] on img at bounding box center [237, 93] width 247 height 138
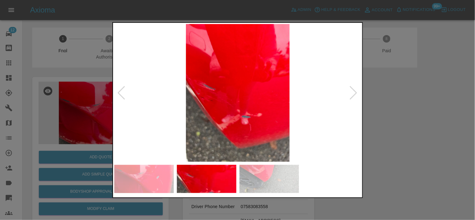
click at [213, 121] on img at bounding box center [237, 93] width 247 height 138
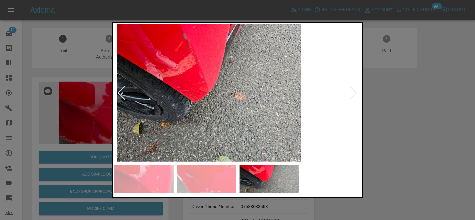
click at [143, 92] on img at bounding box center [208, 93] width 247 height 138
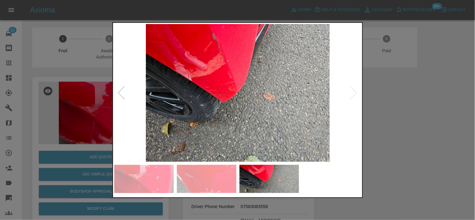
click at [230, 53] on img at bounding box center [237, 93] width 247 height 138
click at [229, 53] on img at bounding box center [237, 93] width 247 height 138
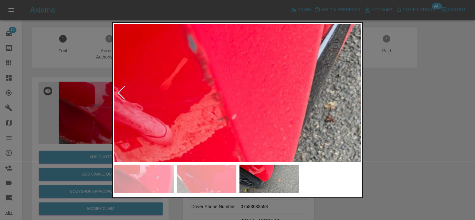
click at [236, 69] on img at bounding box center [264, 212] width 742 height 413
click at [236, 70] on img at bounding box center [264, 212] width 742 height 413
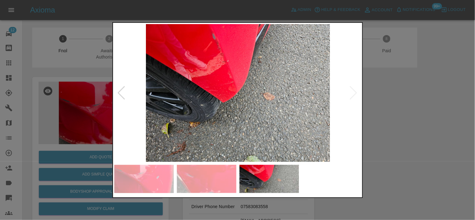
click at [251, 104] on img at bounding box center [237, 93] width 247 height 138
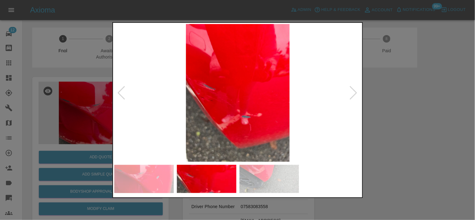
click at [264, 107] on img at bounding box center [237, 93] width 247 height 138
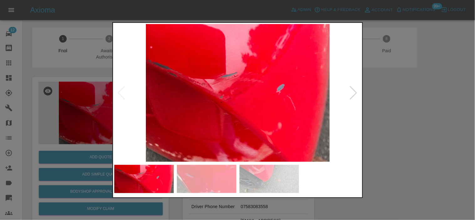
click at [314, 112] on img at bounding box center [237, 93] width 247 height 138
click at [246, 107] on img at bounding box center [237, 93] width 247 height 138
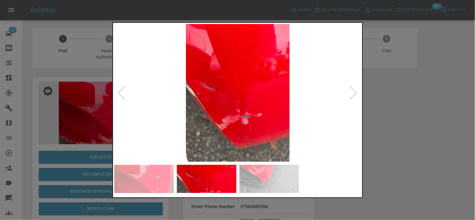
click at [256, 107] on img at bounding box center [237, 93] width 247 height 138
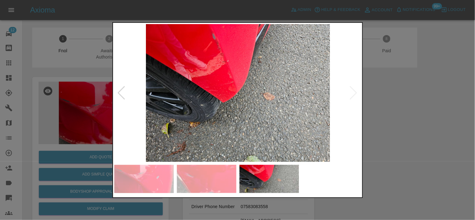
click at [204, 73] on img at bounding box center [237, 93] width 247 height 138
click at [92, 70] on div at bounding box center [237, 110] width 475 height 220
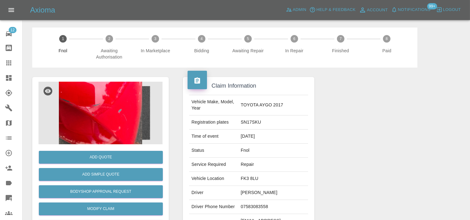
click at [111, 110] on img at bounding box center [100, 113] width 124 height 63
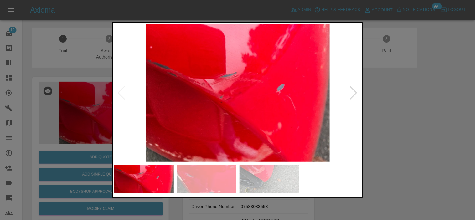
click at [202, 108] on img at bounding box center [237, 93] width 247 height 138
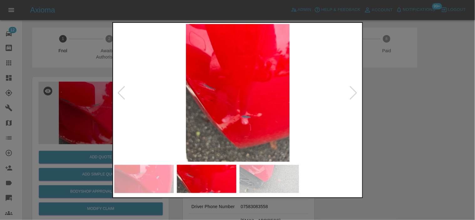
click at [186, 108] on img at bounding box center [237, 93] width 247 height 138
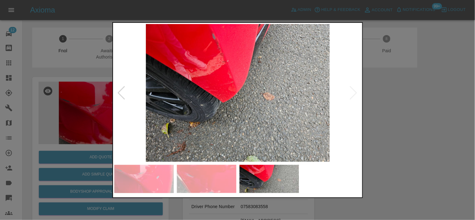
click at [227, 111] on img at bounding box center [237, 93] width 247 height 138
drag, startPoint x: 88, startPoint y: 104, endPoint x: 88, endPoint y: 111, distance: 6.9
click at [88, 104] on div at bounding box center [237, 110] width 475 height 220
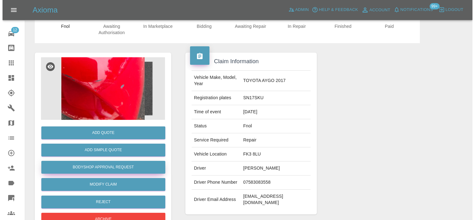
scroll to position [69, 0]
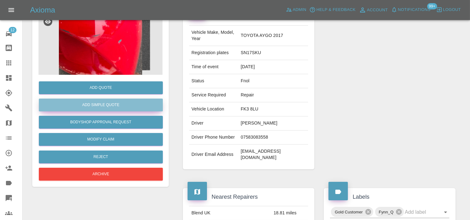
click at [110, 106] on button "Add Simple Quote" at bounding box center [101, 105] width 124 height 13
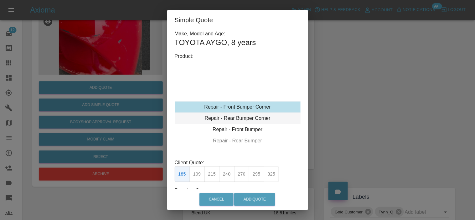
click at [229, 114] on div "Repair - Rear Bumper Corner" at bounding box center [238, 118] width 126 height 11
drag, startPoint x: 207, startPoint y: 175, endPoint x: 213, endPoint y: 174, distance: 6.0
click at [208, 175] on button "215" at bounding box center [211, 173] width 15 height 15
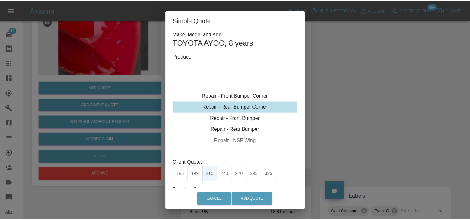
scroll to position [44, 0]
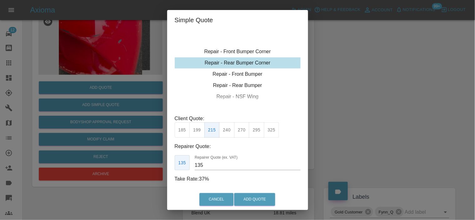
drag, startPoint x: 175, startPoint y: 166, endPoint x: 146, endPoint y: 142, distance: 37.1
click at [155, 152] on div "Simple Quote Make, Model and Age: TOYOTA AYGO , 8 years Product: Repair - Front…" at bounding box center [237, 110] width 475 height 220
type input "125"
click at [264, 199] on button "Add Quote" at bounding box center [254, 199] width 41 height 13
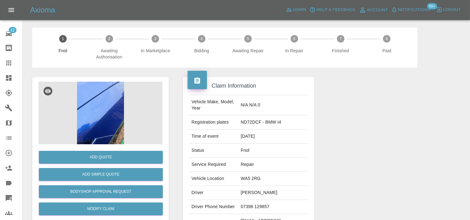
click at [111, 107] on img at bounding box center [100, 113] width 124 height 63
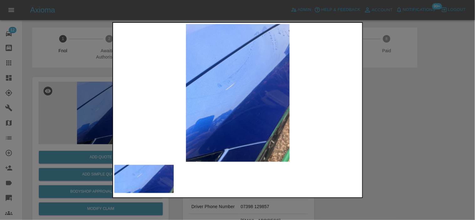
click at [223, 109] on img at bounding box center [237, 93] width 247 height 138
click at [183, 103] on img at bounding box center [237, 93] width 247 height 138
click at [170, 104] on img at bounding box center [237, 93] width 247 height 138
click at [121, 101] on img at bounding box center [237, 93] width 247 height 138
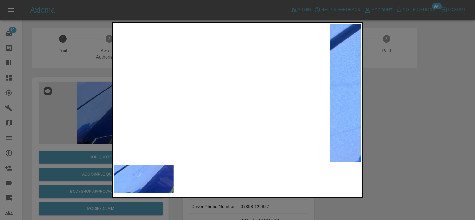
click at [113, 104] on div at bounding box center [237, 110] width 250 height 176
click at [92, 104] on div at bounding box center [237, 110] width 475 height 220
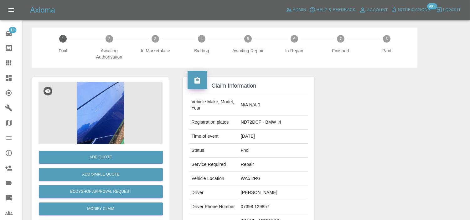
click at [105, 127] on img at bounding box center [100, 113] width 124 height 63
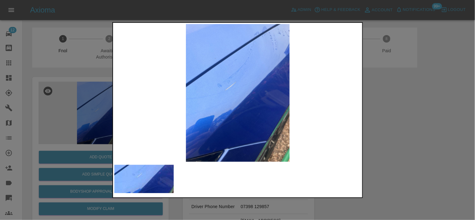
click at [229, 84] on img at bounding box center [237, 93] width 247 height 138
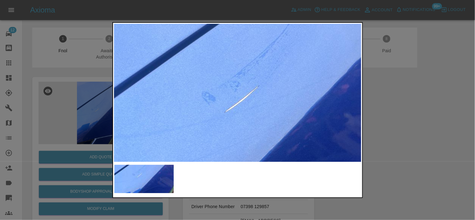
click at [78, 112] on div at bounding box center [237, 110] width 475 height 220
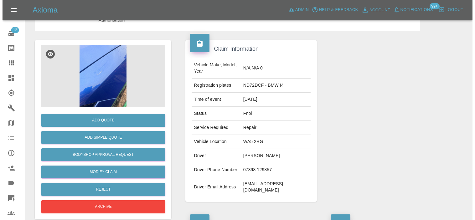
scroll to position [69, 0]
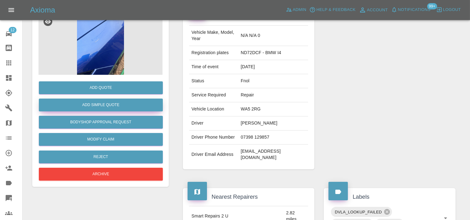
click at [100, 101] on button "Add Simple Quote" at bounding box center [101, 105] width 124 height 13
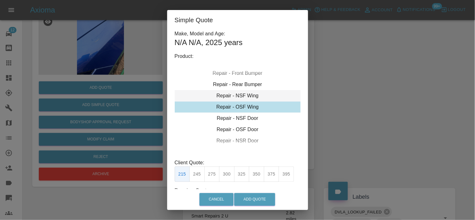
click at [237, 98] on div "Repair - NSF Wing" at bounding box center [238, 95] width 126 height 11
drag, startPoint x: 198, startPoint y: 173, endPoint x: 202, endPoint y: 177, distance: 5.3
click at [198, 174] on button "245" at bounding box center [196, 173] width 15 height 15
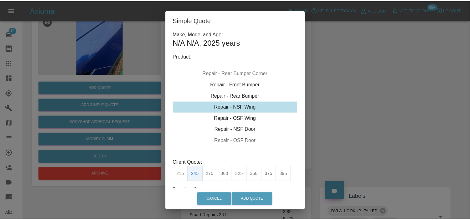
scroll to position [44, 0]
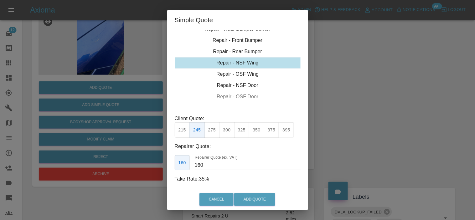
drag, startPoint x: 170, startPoint y: 160, endPoint x: 144, endPoint y: 127, distance: 41.4
click at [160, 153] on div "Simple Quote Make, Model and Age: N/A N/A , 2025 years Product: Repair - Front …" at bounding box center [237, 110] width 475 height 220
type input "150"
click at [243, 198] on button "Add Quote" at bounding box center [254, 199] width 41 height 13
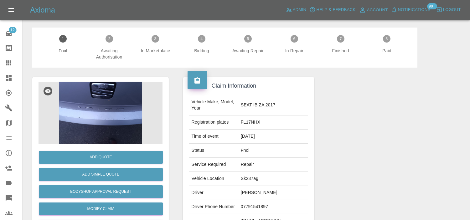
click at [104, 106] on img at bounding box center [100, 113] width 124 height 63
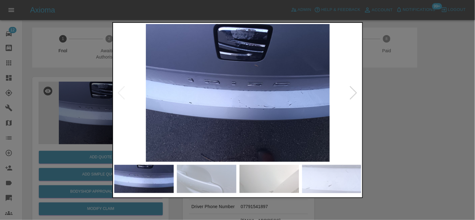
click at [245, 109] on img at bounding box center [237, 93] width 247 height 138
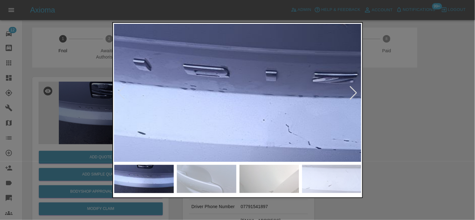
click at [331, 161] on div at bounding box center [237, 110] width 250 height 176
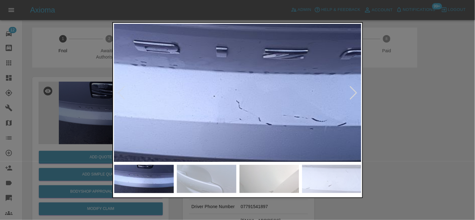
click at [236, 80] on img at bounding box center [234, 79] width 742 height 413
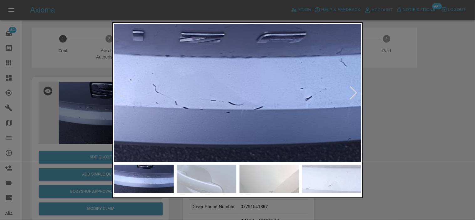
click at [202, 87] on img at bounding box center [150, 62] width 742 height 413
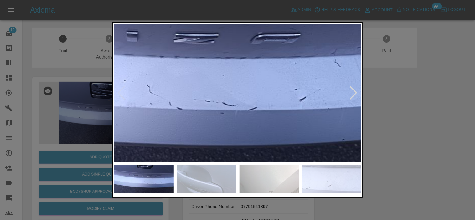
click at [237, 103] on img at bounding box center [144, 63] width 742 height 413
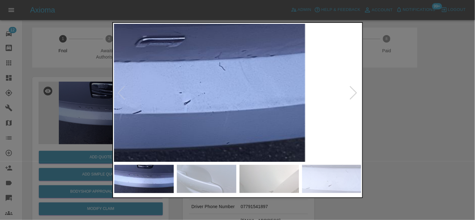
click at [229, 110] on img at bounding box center [29, 67] width 742 height 413
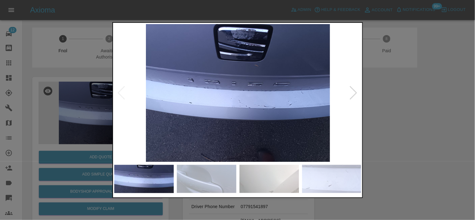
click at [226, 104] on img at bounding box center [237, 93] width 247 height 138
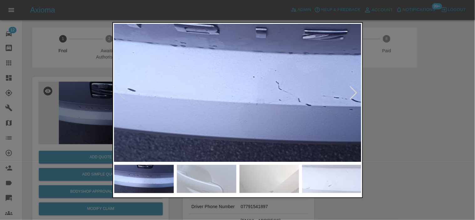
click at [225, 104] on img at bounding box center [273, 60] width 742 height 413
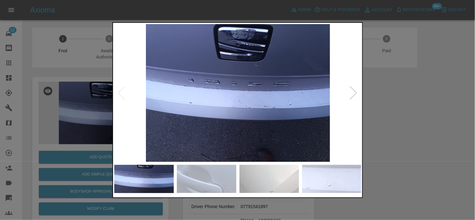
click at [231, 102] on img at bounding box center [237, 93] width 247 height 138
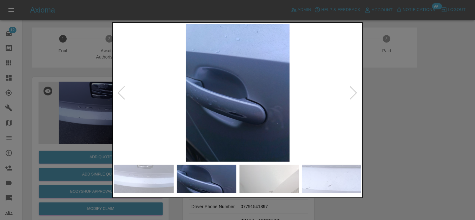
click at [217, 101] on img at bounding box center [237, 93] width 247 height 138
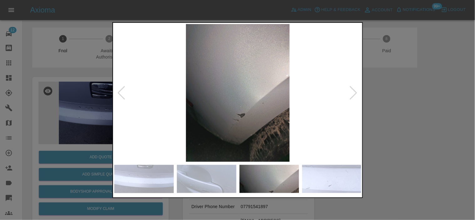
click at [223, 85] on img at bounding box center [237, 93] width 247 height 138
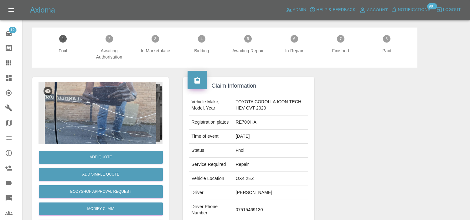
click at [126, 107] on img at bounding box center [100, 113] width 124 height 63
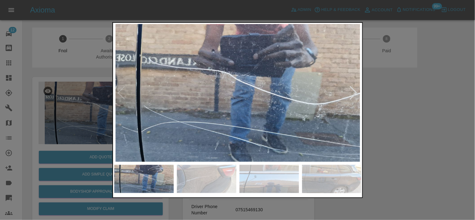
click at [243, 120] on img at bounding box center [237, 93] width 247 height 138
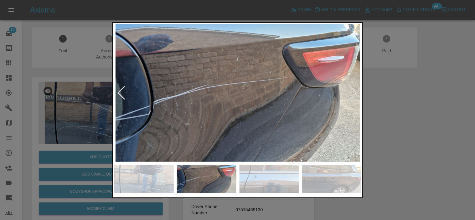
click at [198, 116] on img at bounding box center [237, 93] width 247 height 138
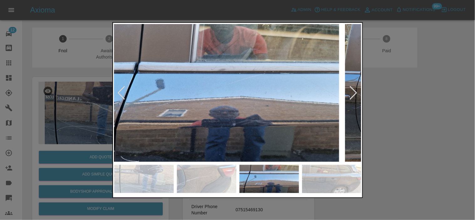
click at [174, 130] on img at bounding box center [216, 93] width 247 height 138
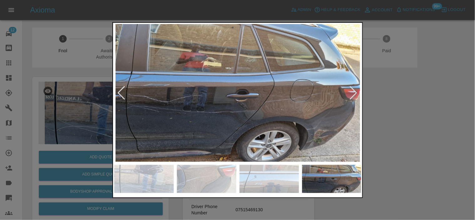
click at [184, 119] on img at bounding box center [237, 93] width 247 height 138
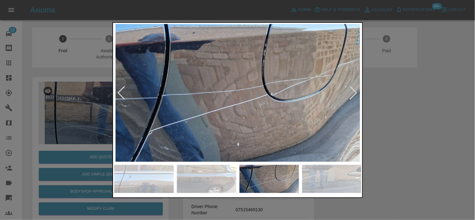
click at [145, 121] on img at bounding box center [237, 93] width 247 height 138
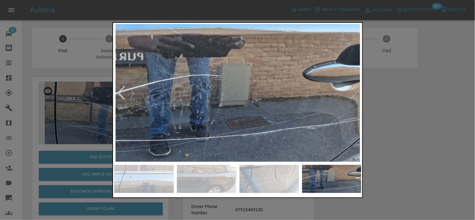
click at [85, 113] on div at bounding box center [237, 110] width 475 height 220
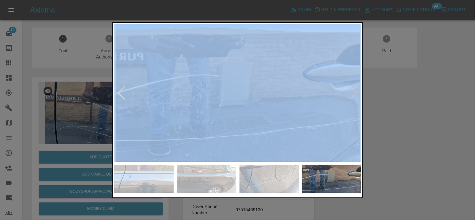
click at [254, 122] on div at bounding box center [237, 110] width 475 height 220
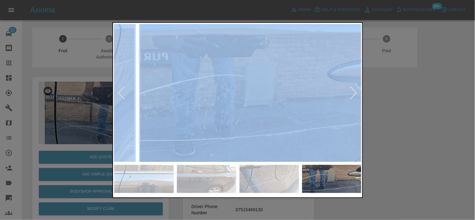
click at [279, 127] on img at bounding box center [262, 93] width 247 height 138
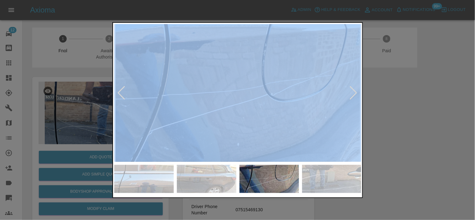
click at [70, 112] on div at bounding box center [237, 110] width 475 height 220
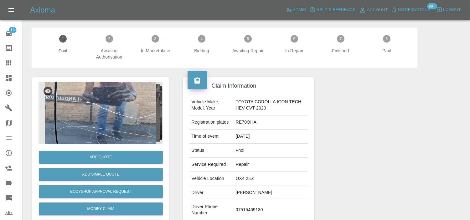
click at [73, 110] on img at bounding box center [100, 113] width 124 height 63
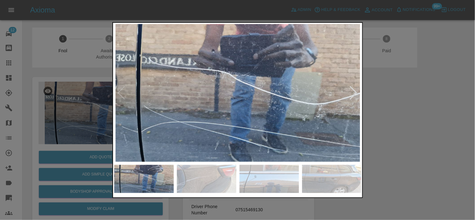
click at [23, 83] on div at bounding box center [237, 110] width 475 height 220
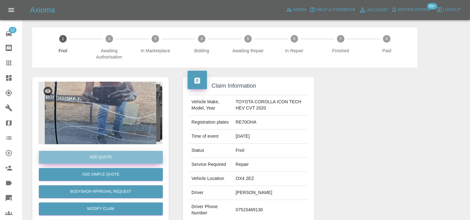
click at [102, 158] on button "Add Quote" at bounding box center [101, 157] width 124 height 13
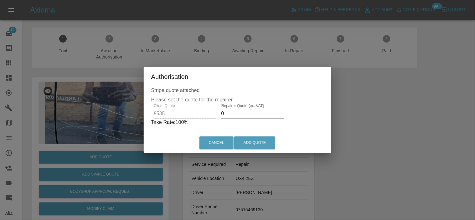
click at [192, 113] on div "Client Quote £535 Repairer Quote (ex. VAT) 0 Take Rate: 100 %" at bounding box center [237, 115] width 173 height 23
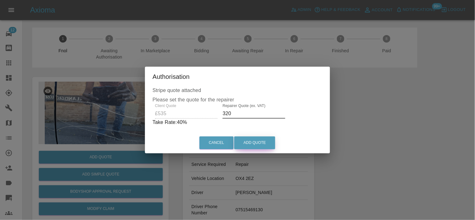
type input "320"
drag, startPoint x: 262, startPoint y: 141, endPoint x: 263, endPoint y: 146, distance: 4.7
click at [262, 142] on button "Add Quote" at bounding box center [254, 142] width 41 height 13
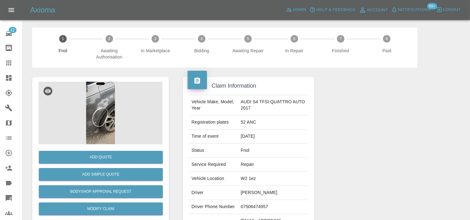
click at [102, 113] on img at bounding box center [100, 113] width 124 height 63
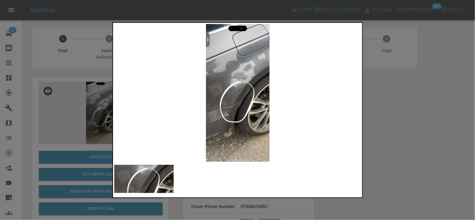
click at [236, 115] on img at bounding box center [237, 93] width 247 height 138
click at [235, 115] on img at bounding box center [237, 93] width 247 height 138
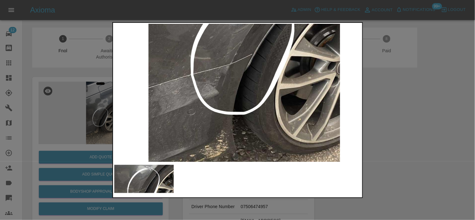
click at [236, 106] on img at bounding box center [244, 25] width 742 height 413
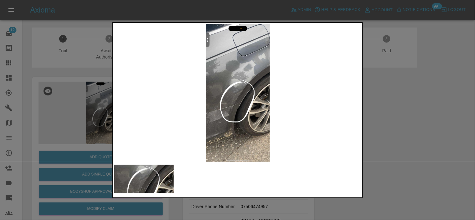
click at [239, 103] on img at bounding box center [237, 93] width 247 height 138
click at [233, 103] on img at bounding box center [237, 93] width 247 height 138
click at [238, 99] on img at bounding box center [237, 93] width 247 height 138
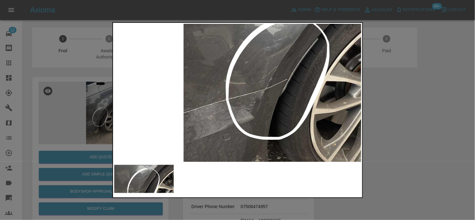
click at [281, 98] on img at bounding box center [279, 50] width 742 height 413
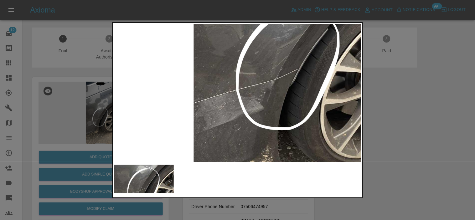
click at [272, 119] on img at bounding box center [289, 40] width 742 height 413
click at [132, 122] on img at bounding box center [289, 40] width 742 height 413
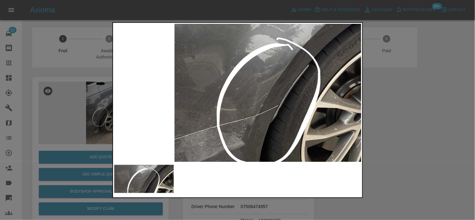
click at [98, 135] on div at bounding box center [237, 110] width 475 height 220
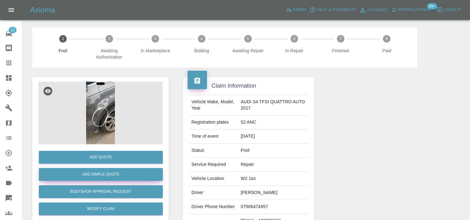
click at [110, 176] on button "Add Simple Quote" at bounding box center [101, 174] width 124 height 13
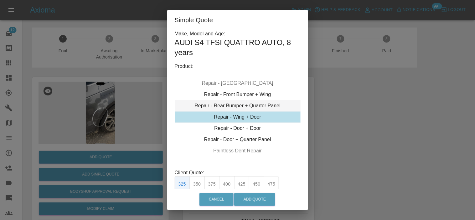
click at [235, 101] on div "Repair - Rear Bumper + Quarter Panel" at bounding box center [238, 105] width 126 height 11
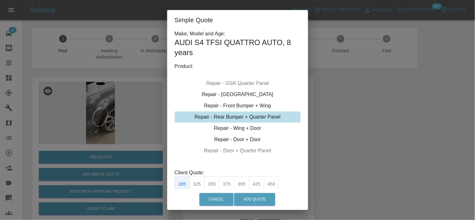
click at [200, 185] on button "325" at bounding box center [196, 183] width 15 height 15
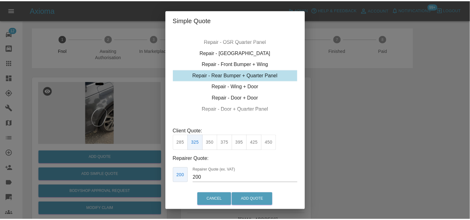
scroll to position [54, 0]
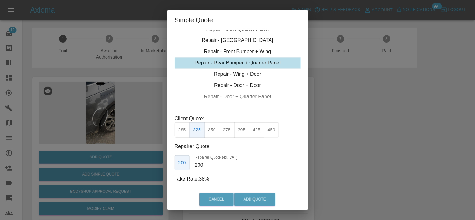
drag, startPoint x: 213, startPoint y: 161, endPoint x: 120, endPoint y: 98, distance: 112.2
click at [130, 133] on div "Simple Quote Make, Model and Age: AUDI S4 TFSI QUATTRO AUTO , 8 years Product: …" at bounding box center [237, 110] width 475 height 220
type input "195"
click at [256, 198] on button "Add Quote" at bounding box center [254, 199] width 41 height 13
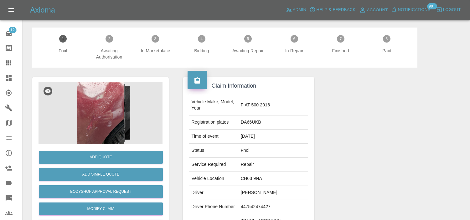
click at [94, 116] on img at bounding box center [100, 113] width 124 height 63
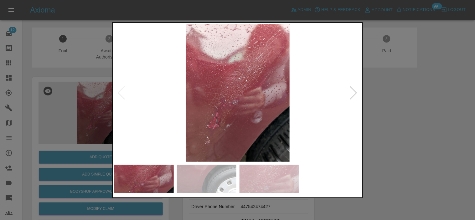
click at [203, 125] on img at bounding box center [237, 93] width 247 height 138
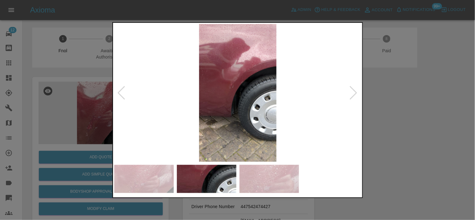
click at [211, 132] on img at bounding box center [237, 93] width 247 height 138
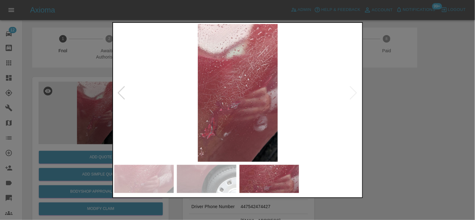
click at [212, 109] on img at bounding box center [237, 93] width 247 height 138
click at [291, 95] on img at bounding box center [237, 93] width 247 height 138
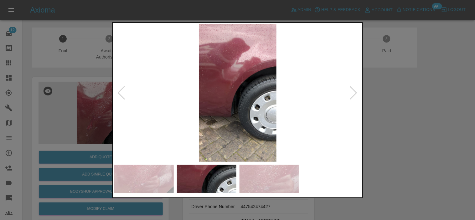
click at [246, 67] on img at bounding box center [237, 93] width 247 height 138
click at [244, 67] on img at bounding box center [237, 93] width 247 height 138
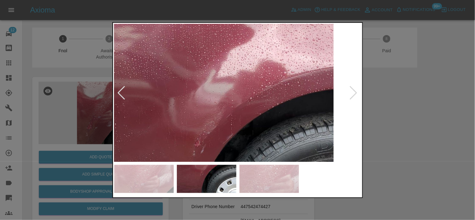
click at [253, 93] on img at bounding box center [217, 168] width 742 height 413
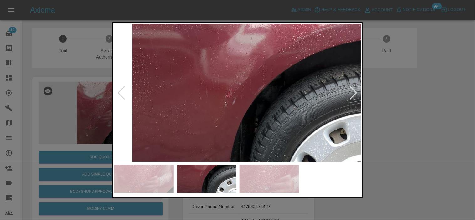
click at [243, 113] on img at bounding box center [249, 119] width 742 height 413
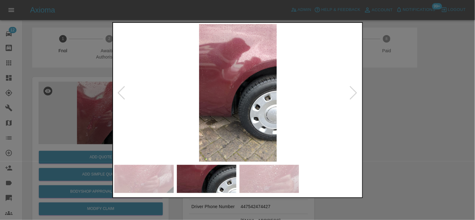
click at [196, 117] on img at bounding box center [237, 93] width 247 height 138
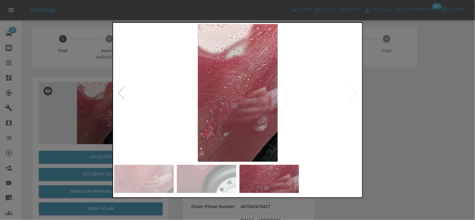
click at [254, 101] on img at bounding box center [237, 93] width 247 height 138
click at [253, 101] on img at bounding box center [237, 93] width 247 height 138
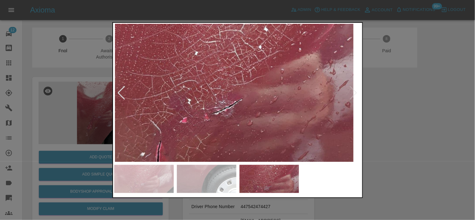
click at [295, 105] on img at bounding box center [234, 69] width 742 height 413
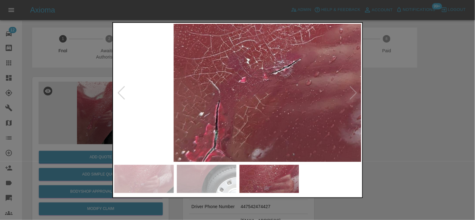
click at [312, 66] on img at bounding box center [293, 29] width 742 height 413
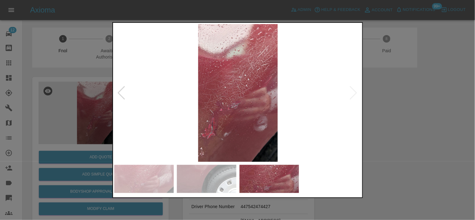
click at [235, 95] on img at bounding box center [237, 93] width 247 height 138
click at [287, 92] on img at bounding box center [237, 93] width 247 height 138
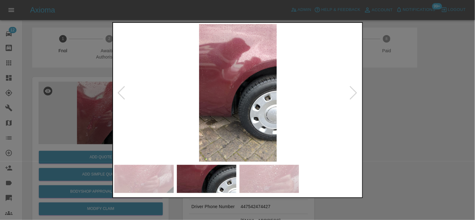
click at [286, 98] on img at bounding box center [237, 93] width 247 height 138
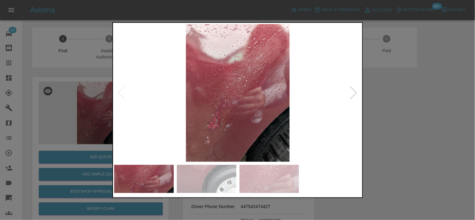
click at [289, 107] on img at bounding box center [237, 93] width 247 height 138
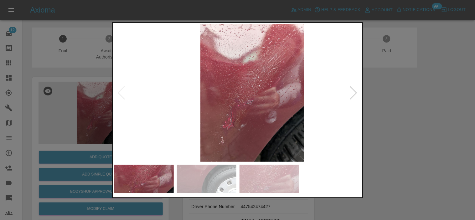
click at [303, 110] on img at bounding box center [252, 93] width 247 height 138
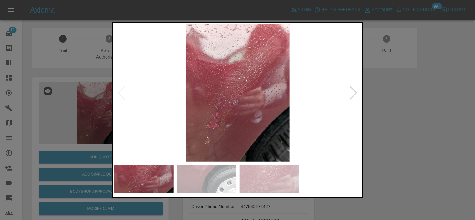
click at [203, 136] on img at bounding box center [237, 93] width 247 height 138
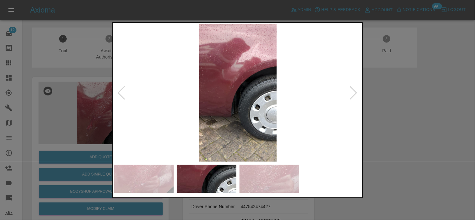
click at [52, 114] on div at bounding box center [237, 110] width 475 height 220
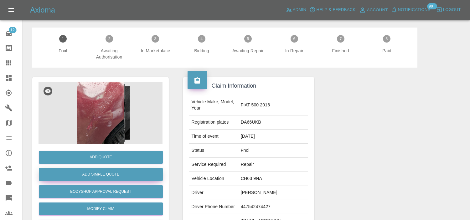
click at [99, 169] on button "Add Simple Quote" at bounding box center [101, 174] width 124 height 13
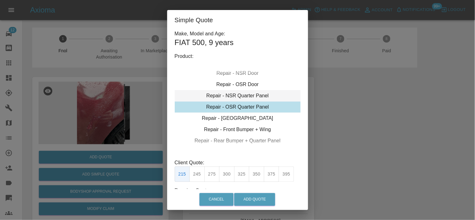
click at [236, 93] on div "Repair - NSR Quarter Panel" at bounding box center [238, 95] width 126 height 11
click at [287, 173] on button "395" at bounding box center [285, 173] width 15 height 15
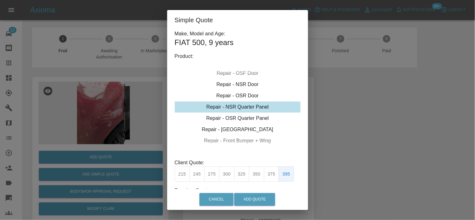
click at [257, 177] on button "350" at bounding box center [256, 173] width 15 height 15
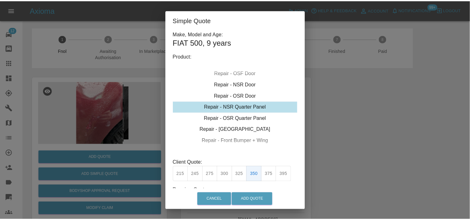
scroll to position [44, 0]
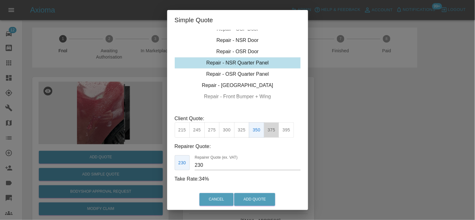
drag, startPoint x: 273, startPoint y: 133, endPoint x: 211, endPoint y: 182, distance: 79.6
click at [273, 134] on button "375" at bounding box center [271, 129] width 15 height 15
drag, startPoint x: 207, startPoint y: 165, endPoint x: 120, endPoint y: 123, distance: 96.9
click at [124, 145] on div "Simple Quote Make, Model and Age: FIAT 500 , 9 years Product: Repair - Front Bu…" at bounding box center [237, 110] width 475 height 220
type input "230"
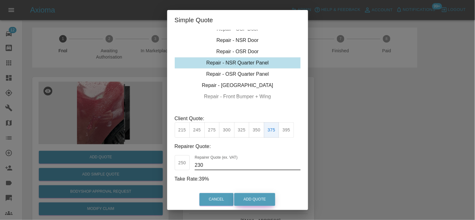
click at [254, 200] on button "Add Quote" at bounding box center [254, 199] width 41 height 13
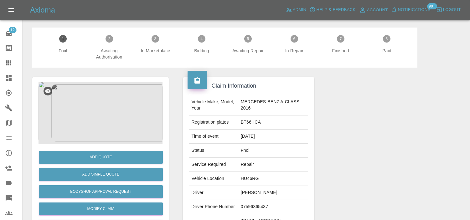
click at [100, 101] on img at bounding box center [100, 113] width 124 height 63
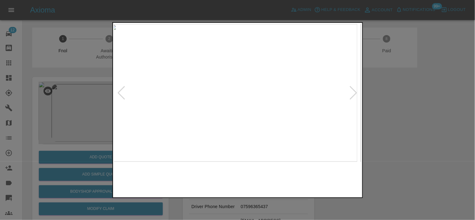
click at [233, 110] on img at bounding box center [233, 93] width 247 height 138
click at [214, 104] on img at bounding box center [237, 93] width 247 height 138
click at [210, 100] on img at bounding box center [237, 93] width 247 height 138
click at [210, 101] on img at bounding box center [319, 71] width 742 height 413
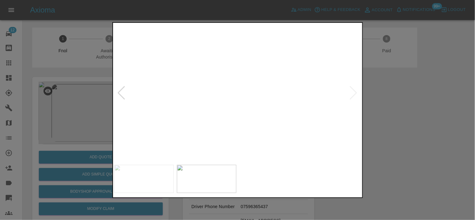
click at [210, 101] on img at bounding box center [319, 71] width 742 height 413
click at [257, 110] on img at bounding box center [237, 93] width 247 height 138
click at [230, 101] on img at bounding box center [237, 93] width 247 height 138
click at [229, 101] on img at bounding box center [237, 93] width 247 height 138
click at [94, 121] on div at bounding box center [237, 110] width 475 height 220
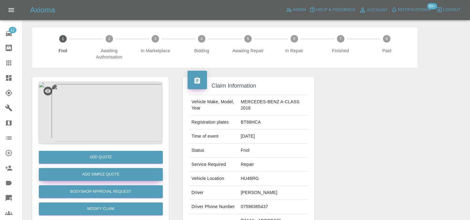
click at [94, 171] on button "Add Simple Quote" at bounding box center [101, 174] width 124 height 13
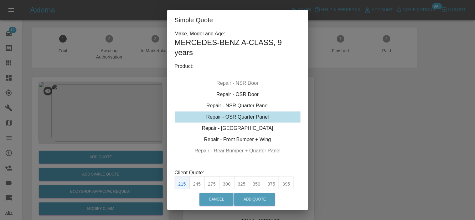
click at [239, 116] on div "Repair - OSR Quarter Panel" at bounding box center [238, 116] width 126 height 11
click at [257, 183] on button "350" at bounding box center [256, 183] width 15 height 15
type input "230"
click at [253, 204] on button "Add Quote" at bounding box center [254, 199] width 41 height 13
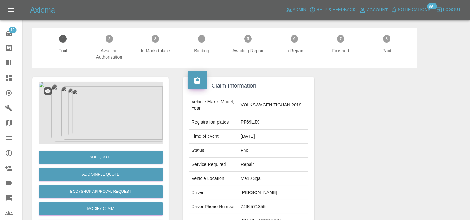
click at [123, 120] on img at bounding box center [100, 113] width 124 height 63
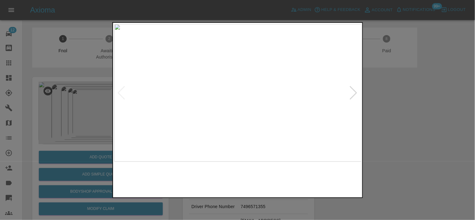
click at [222, 132] on img at bounding box center [237, 93] width 247 height 138
click at [260, 96] on img at bounding box center [237, 93] width 247 height 138
click at [232, 94] on img at bounding box center [237, 93] width 247 height 138
click at [232, 94] on img at bounding box center [256, 89] width 742 height 413
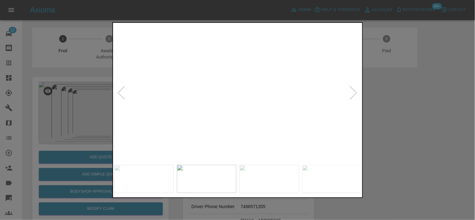
click at [232, 94] on img at bounding box center [256, 89] width 742 height 413
click at [254, 117] on img at bounding box center [237, 93] width 247 height 138
click at [258, 88] on img at bounding box center [237, 93] width 247 height 138
click at [251, 79] on img at bounding box center [177, 106] width 742 height 413
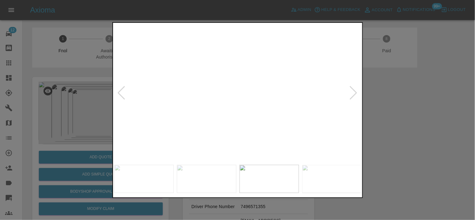
click at [251, 79] on img at bounding box center [177, 106] width 742 height 413
click at [256, 105] on img at bounding box center [237, 93] width 247 height 138
click at [245, 102] on img at bounding box center [237, 93] width 247 height 138
click at [243, 101] on img at bounding box center [215, 65] width 742 height 413
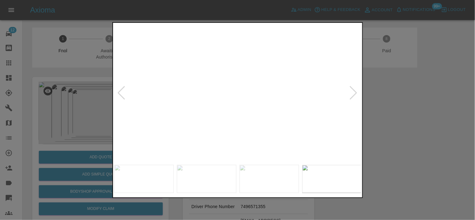
click at [243, 101] on img at bounding box center [215, 65] width 742 height 413
click at [241, 115] on img at bounding box center [237, 93] width 247 height 138
click at [186, 116] on img at bounding box center [237, 93] width 247 height 138
click at [235, 92] on img at bounding box center [237, 93] width 247 height 138
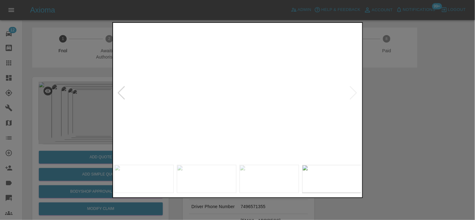
drag, startPoint x: 109, startPoint y: 100, endPoint x: 98, endPoint y: 101, distance: 11.0
click at [108, 100] on div at bounding box center [237, 110] width 475 height 220
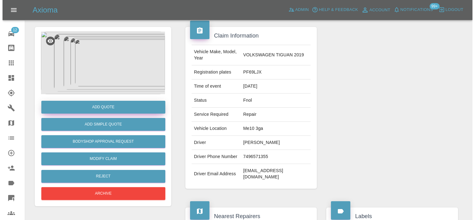
scroll to position [49, 0]
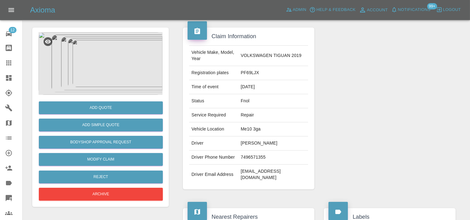
click at [120, 74] on img at bounding box center [100, 63] width 124 height 63
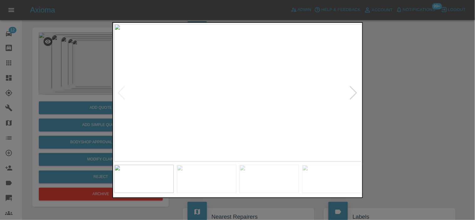
drag, startPoint x: 86, startPoint y: 91, endPoint x: 110, endPoint y: 151, distance: 64.7
click at [86, 93] on div at bounding box center [237, 110] width 475 height 220
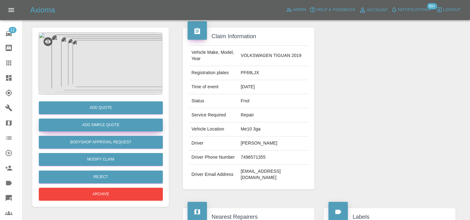
click at [105, 122] on button "Add Simple Quote" at bounding box center [101, 125] width 124 height 13
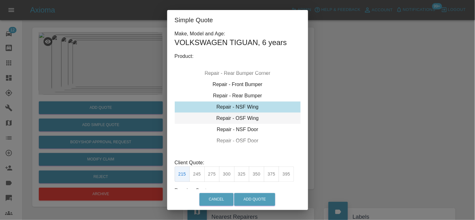
click at [230, 120] on div "Repair - OSF Wing" at bounding box center [238, 118] width 126 height 11
click at [231, 128] on div "Repair - OSF Door" at bounding box center [238, 129] width 126 height 11
click at [224, 174] on button "300" at bounding box center [226, 173] width 15 height 15
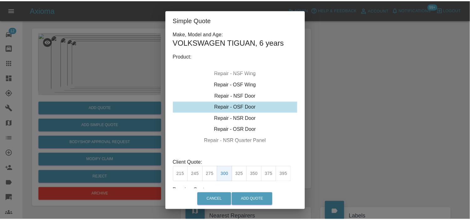
scroll to position [44, 0]
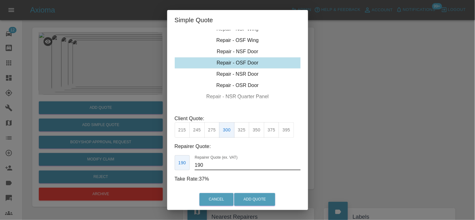
drag, startPoint x: 208, startPoint y: 163, endPoint x: 177, endPoint y: 131, distance: 44.3
click at [189, 163] on div "190 Repairer Quote (ex. VAT) 190" at bounding box center [238, 162] width 126 height 15
click at [211, 133] on button "275" at bounding box center [211, 129] width 15 height 15
drag, startPoint x: 207, startPoint y: 168, endPoint x: 177, endPoint y: 153, distance: 32.7
click at [179, 165] on div "185 Repairer Quote (ex. VAT) 185" at bounding box center [238, 162] width 126 height 15
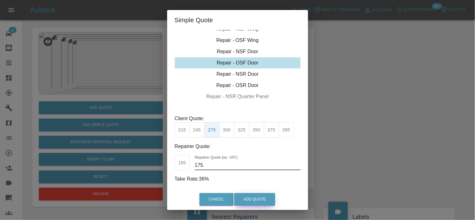
type input "175"
click at [255, 204] on button "Add Quote" at bounding box center [254, 199] width 41 height 13
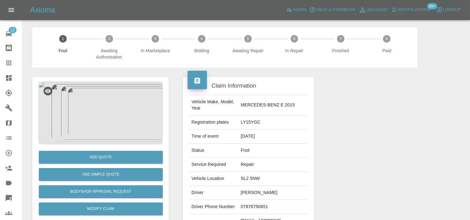
click at [115, 100] on img at bounding box center [100, 113] width 124 height 63
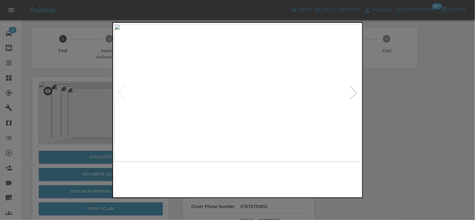
click at [251, 87] on img at bounding box center [237, 93] width 247 height 138
click at [247, 117] on img at bounding box center [196, 110] width 742 height 413
click at [264, 110] on img at bounding box center [237, 93] width 247 height 138
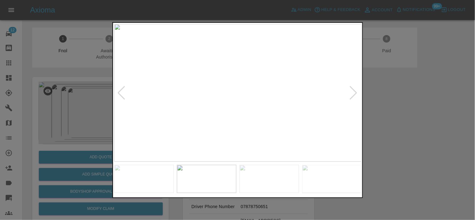
click at [251, 99] on img at bounding box center [237, 93] width 247 height 138
click at [247, 140] on img at bounding box center [195, 166] width 742 height 413
click at [270, 48] on img at bounding box center [195, 166] width 742 height 413
click at [279, 70] on img at bounding box center [219, 75] width 742 height 413
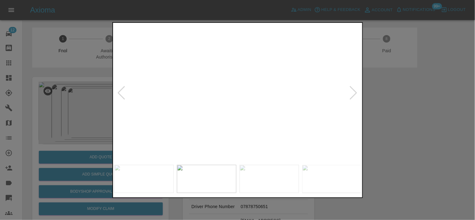
click at [254, 113] on img at bounding box center [237, 93] width 247 height 138
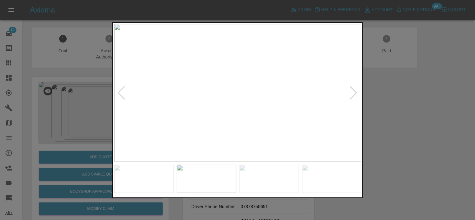
click at [237, 130] on img at bounding box center [237, 93] width 247 height 138
click at [236, 130] on img at bounding box center [237, 93] width 247 height 138
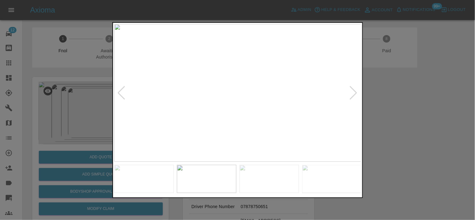
click at [235, 109] on img at bounding box center [237, 93] width 247 height 138
click at [220, 108] on img at bounding box center [237, 93] width 247 height 138
click at [205, 103] on img at bounding box center [237, 93] width 247 height 138
click at [253, 111] on img at bounding box center [237, 93] width 247 height 138
click at [79, 92] on div at bounding box center [237, 110] width 475 height 220
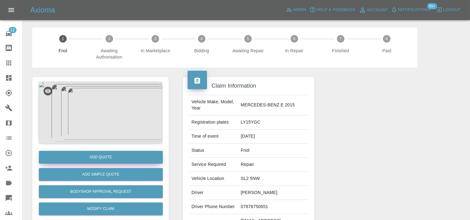
click at [98, 159] on button "Add Quote" at bounding box center [101, 157] width 124 height 13
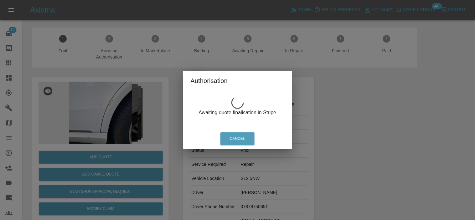
click at [116, 114] on div "Authorisation Awaiting quote finalisation in Stripe Cancel" at bounding box center [237, 110] width 475 height 220
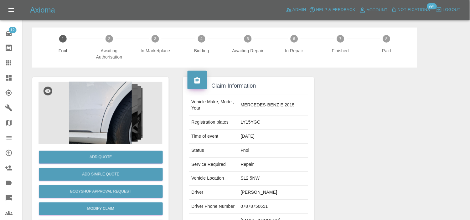
click at [113, 104] on img at bounding box center [100, 113] width 124 height 63
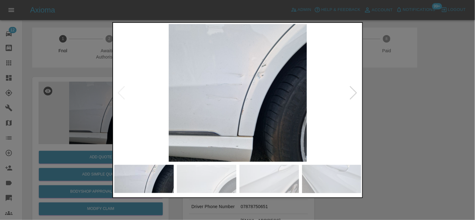
click at [251, 86] on img at bounding box center [237, 93] width 247 height 138
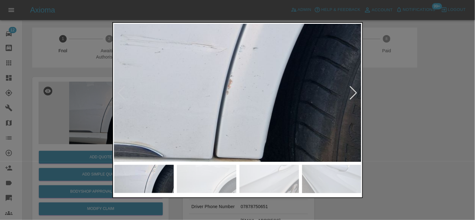
click at [246, 52] on img at bounding box center [215, 28] width 742 height 413
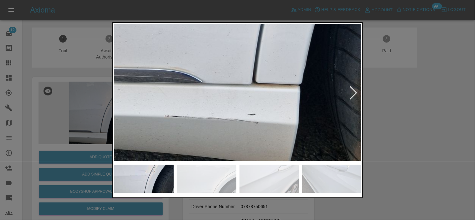
click at [86, 120] on div at bounding box center [237, 110] width 475 height 220
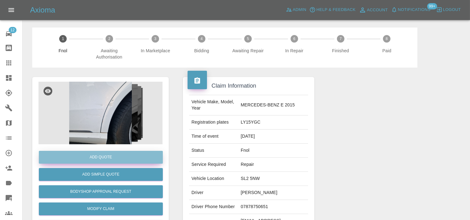
click at [101, 154] on button "Add Quote" at bounding box center [101, 157] width 124 height 13
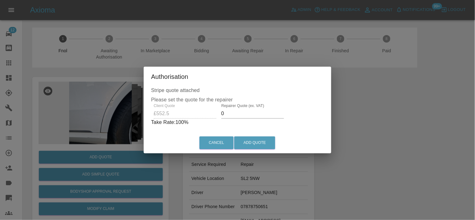
click at [194, 117] on div "Client Quote £552.5 Repairer Quote (ex. VAT) 0 Take Rate: 100 %" at bounding box center [237, 115] width 173 height 23
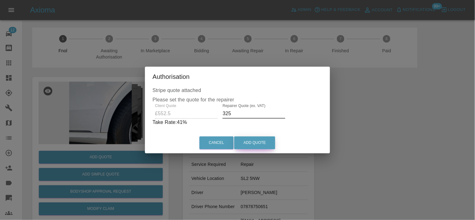
type input "325"
click at [257, 145] on button "Add Quote" at bounding box center [254, 142] width 41 height 13
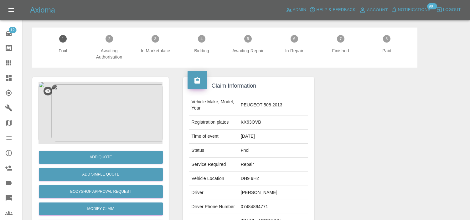
click at [110, 104] on img at bounding box center [100, 113] width 124 height 63
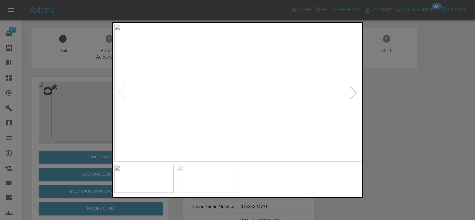
click at [214, 123] on img at bounding box center [237, 93] width 247 height 138
click at [249, 120] on img at bounding box center [237, 93] width 247 height 138
click at [218, 111] on img at bounding box center [237, 93] width 247 height 138
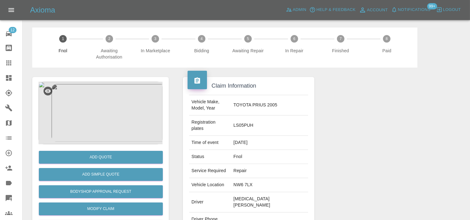
click at [120, 107] on img at bounding box center [100, 113] width 124 height 63
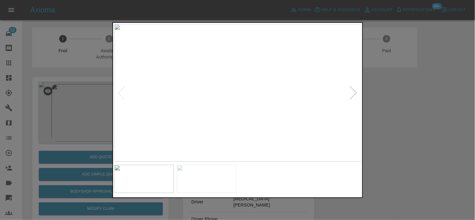
click at [237, 105] on img at bounding box center [237, 93] width 247 height 138
click at [312, 69] on img at bounding box center [296, 20] width 742 height 413
click at [288, 104] on img at bounding box center [288, 20] width 742 height 413
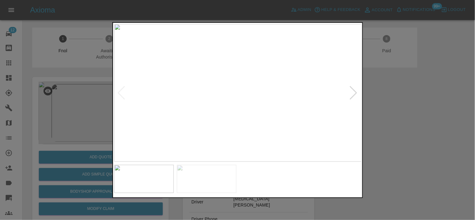
click at [281, 100] on img at bounding box center [237, 93] width 247 height 138
click at [243, 101] on img at bounding box center [237, 93] width 247 height 138
click at [243, 102] on img at bounding box center [237, 93] width 247 height 138
click at [236, 118] on img at bounding box center [233, 74] width 742 height 413
click at [244, 118] on img at bounding box center [198, 71] width 742 height 413
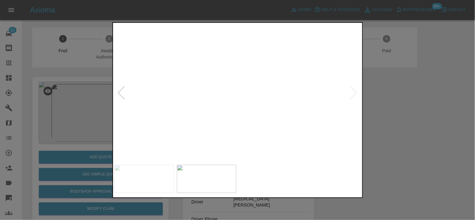
click at [107, 104] on div at bounding box center [237, 110] width 475 height 220
click at [61, 123] on div at bounding box center [237, 110] width 475 height 220
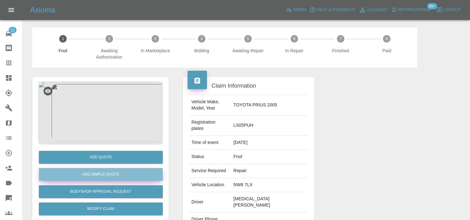
click button "Add Simple Quote"
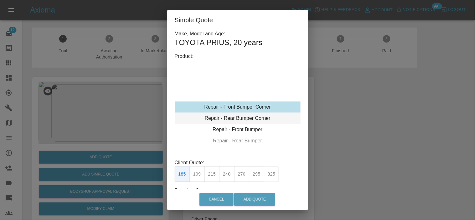
click div "Repair - Rear Bumper Corner"
click button "215"
type input "135"
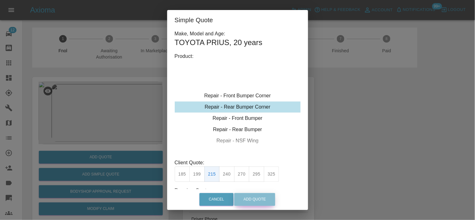
click button "Add Quote"
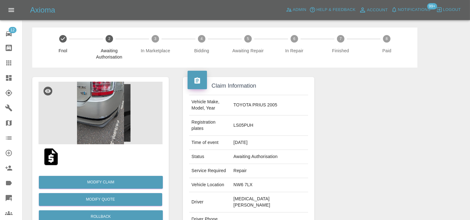
click img
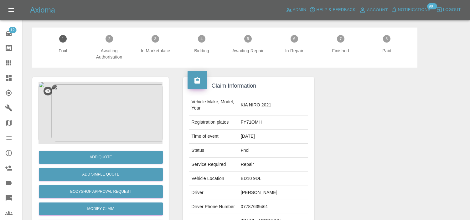
click at [104, 106] on img at bounding box center [100, 113] width 124 height 63
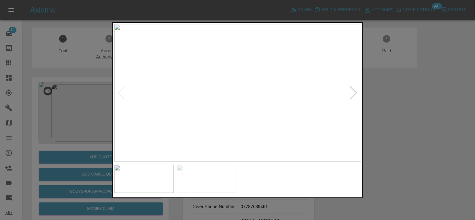
click at [217, 119] on img at bounding box center [237, 93] width 247 height 138
click at [207, 113] on img at bounding box center [233, 93] width 247 height 138
click at [243, 122] on img at bounding box center [237, 93] width 247 height 138
click at [241, 121] on img at bounding box center [220, 4] width 742 height 413
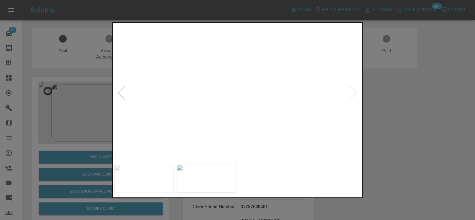
click at [241, 121] on img at bounding box center [220, 4] width 742 height 413
click at [246, 119] on img at bounding box center [237, 93] width 247 height 138
click at [230, 102] on img at bounding box center [237, 93] width 247 height 138
click at [172, 79] on img at bounding box center [259, 63] width 742 height 413
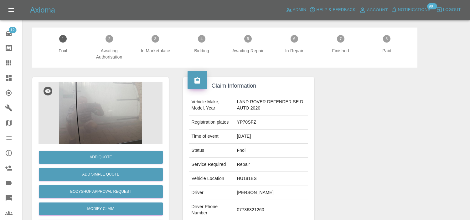
click at [123, 80] on div "Add Quote Add Simple Quote Bodyshop Approval Request Modify Claim Reject Archive" at bounding box center [100, 166] width 136 height 179
click at [116, 108] on img at bounding box center [100, 113] width 124 height 63
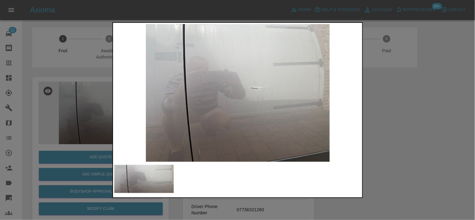
click at [260, 116] on img at bounding box center [237, 93] width 247 height 138
click at [267, 111] on img at bounding box center [237, 93] width 247 height 138
click at [219, 107] on img at bounding box center [237, 93] width 247 height 138
click at [137, 109] on img at bounding box center [237, 93] width 247 height 138
click at [89, 104] on div at bounding box center [237, 110] width 475 height 220
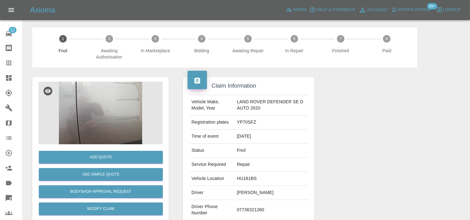
click at [118, 89] on img at bounding box center [100, 113] width 124 height 63
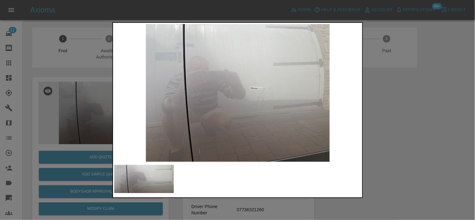
click at [252, 94] on img at bounding box center [237, 93] width 247 height 138
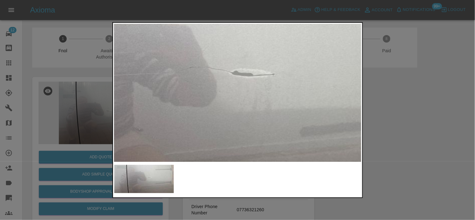
click at [62, 111] on div at bounding box center [237, 110] width 475 height 220
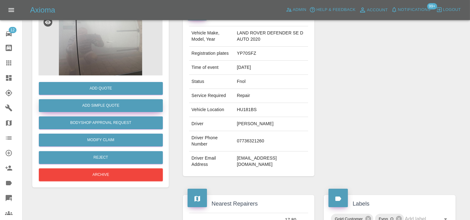
scroll to position [69, 0]
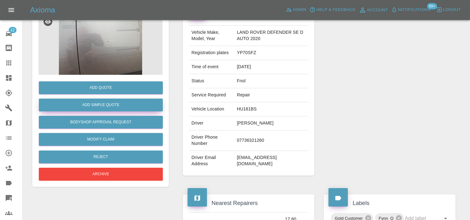
click at [93, 104] on button "Add Simple Quote" at bounding box center [101, 105] width 124 height 13
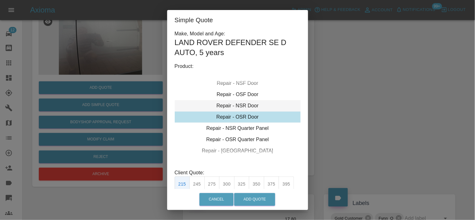
click at [242, 110] on div "Repair - NSR Door" at bounding box center [238, 105] width 126 height 11
click at [242, 108] on div "Repair - OSF Door" at bounding box center [238, 105] width 126 height 11
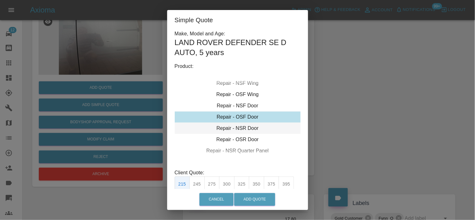
click at [246, 126] on div "Repair - NSR Door" at bounding box center [238, 128] width 126 height 11
drag, startPoint x: 199, startPoint y: 182, endPoint x: 248, endPoint y: 191, distance: 50.0
click at [199, 182] on button "245" at bounding box center [196, 183] width 15 height 15
type input "160"
click at [251, 194] on button "Add Quote" at bounding box center [254, 199] width 41 height 13
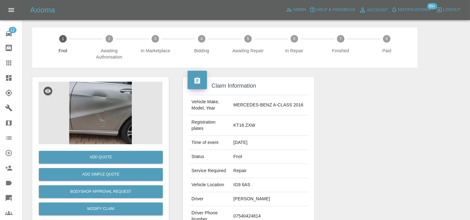
click at [93, 112] on img at bounding box center [100, 113] width 124 height 63
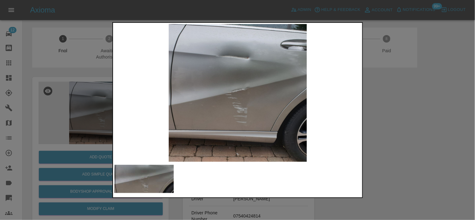
click at [224, 71] on img at bounding box center [237, 93] width 247 height 138
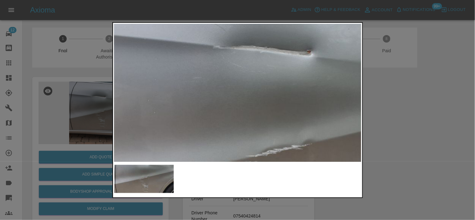
click at [74, 92] on div at bounding box center [237, 110] width 475 height 220
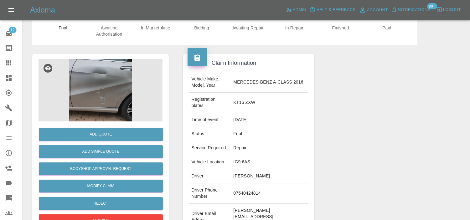
scroll to position [35, 0]
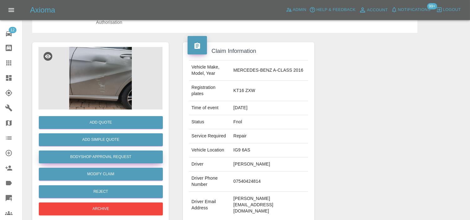
drag, startPoint x: 114, startPoint y: 156, endPoint x: 157, endPoint y: 67, distance: 98.5
click at [114, 156] on button "Bodyshop Approval Request" at bounding box center [101, 157] width 124 height 13
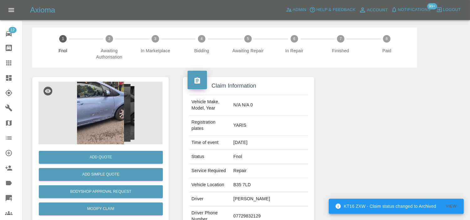
click at [105, 117] on img at bounding box center [100, 113] width 124 height 63
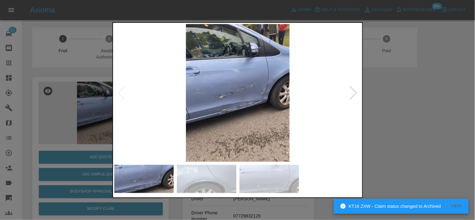
click at [236, 105] on img at bounding box center [237, 93] width 247 height 138
click at [237, 105] on img at bounding box center [237, 93] width 247 height 138
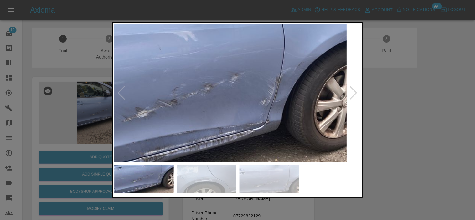
click at [193, 138] on img at bounding box center [192, 101] width 742 height 413
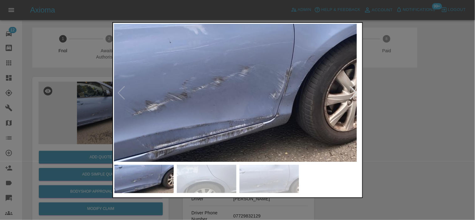
click at [235, 107] on img at bounding box center [202, 95] width 742 height 413
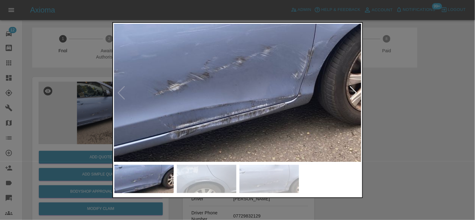
click at [62, 105] on div at bounding box center [237, 110] width 475 height 220
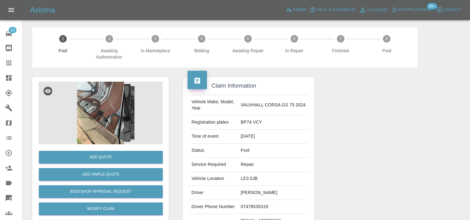
click at [121, 104] on img at bounding box center [100, 113] width 124 height 63
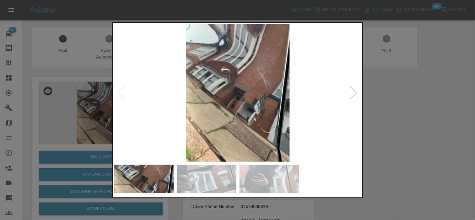
click at [208, 122] on img at bounding box center [237, 93] width 247 height 138
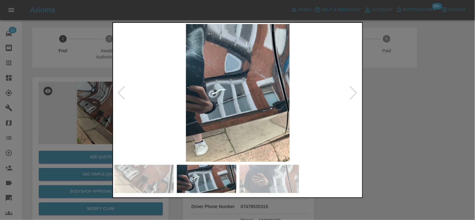
click at [220, 105] on img at bounding box center [237, 93] width 247 height 138
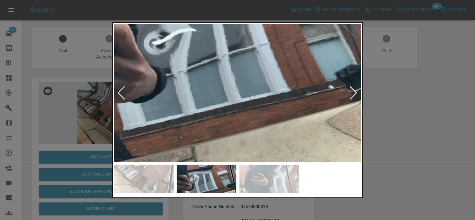
click at [184, 93] on img at bounding box center [231, 40] width 742 height 413
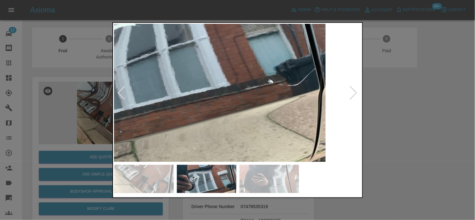
click at [205, 98] on img at bounding box center [171, 34] width 742 height 413
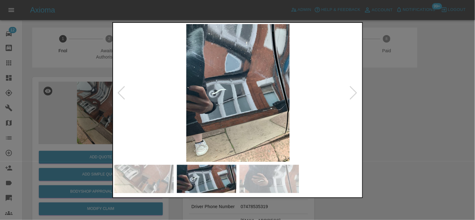
click at [223, 108] on img at bounding box center [237, 93] width 247 height 138
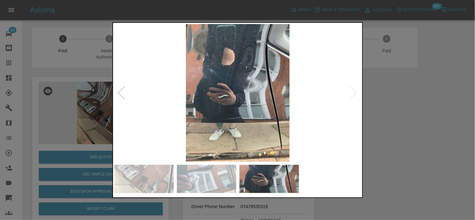
click at [242, 105] on img at bounding box center [237, 93] width 247 height 138
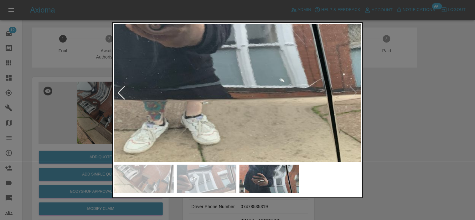
click at [223, 66] on img at bounding box center [210, 9] width 742 height 413
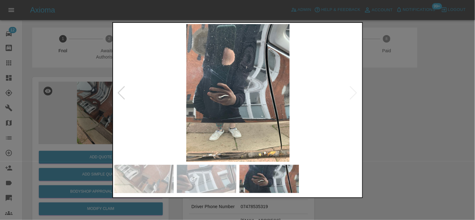
click at [213, 150] on img at bounding box center [237, 93] width 247 height 138
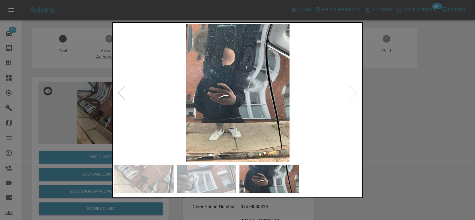
click at [63, 99] on div at bounding box center [237, 110] width 475 height 220
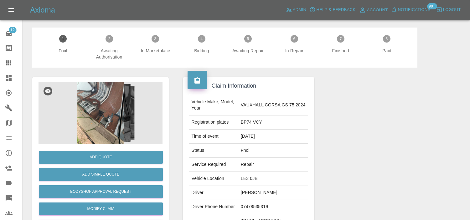
click at [110, 108] on img at bounding box center [100, 113] width 124 height 63
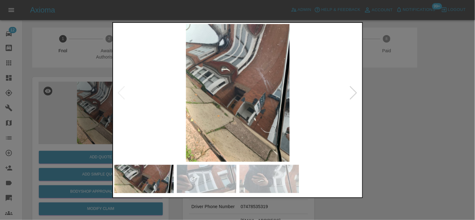
click at [265, 139] on img at bounding box center [237, 93] width 247 height 138
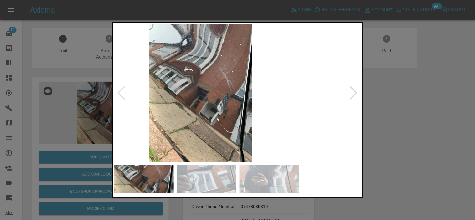
click at [229, 120] on img at bounding box center [200, 93] width 247 height 138
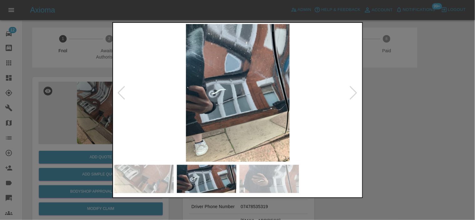
click at [252, 107] on img at bounding box center [237, 93] width 247 height 138
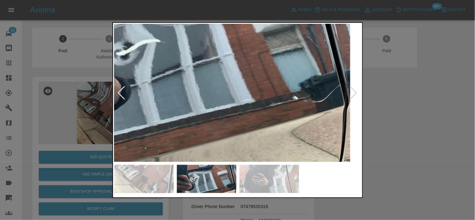
click at [252, 107] on img at bounding box center [195, 50] width 742 height 413
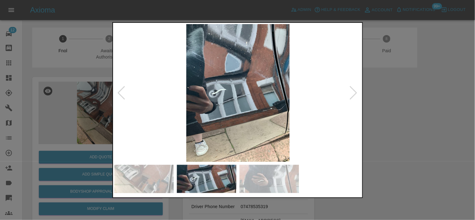
click at [245, 112] on img at bounding box center [237, 93] width 247 height 138
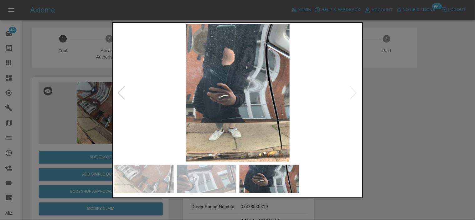
click at [265, 115] on img at bounding box center [237, 93] width 247 height 138
click at [266, 115] on img at bounding box center [237, 93] width 247 height 138
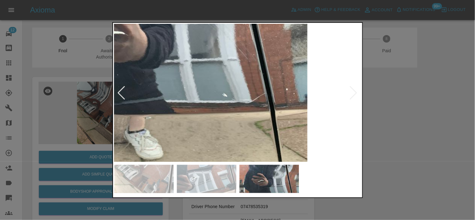
click at [266, 115] on img at bounding box center [152, 24] width 742 height 413
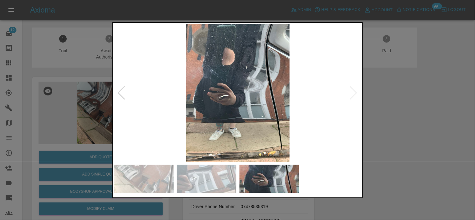
click at [220, 113] on img at bounding box center [237, 93] width 247 height 138
click at [267, 116] on img at bounding box center [237, 93] width 247 height 138
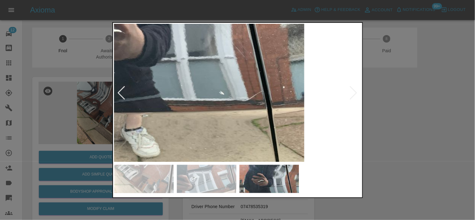
click at [163, 109] on img at bounding box center [149, 22] width 742 height 413
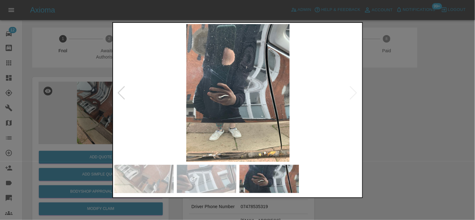
click at [88, 116] on div at bounding box center [237, 110] width 475 height 220
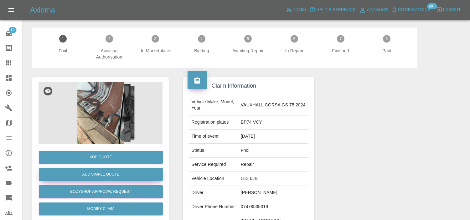
click at [110, 181] on button "Add Simple Quote" at bounding box center [101, 174] width 124 height 13
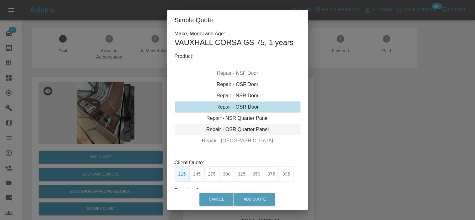
click at [229, 126] on div "Repair - OSR Quarter Panel" at bounding box center [238, 129] width 126 height 11
click at [230, 114] on div "Repair - NSR Quarter Panel" at bounding box center [238, 118] width 126 height 11
click at [233, 119] on div "Repair - OSR Quarter Panel" at bounding box center [238, 118] width 126 height 11
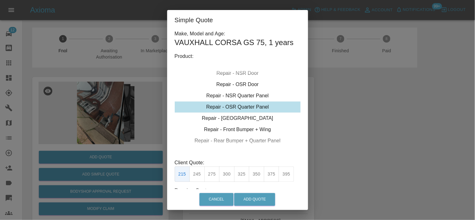
click at [214, 176] on button "275" at bounding box center [211, 173] width 15 height 15
type input "180"
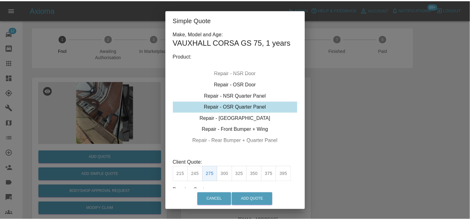
scroll to position [44, 0]
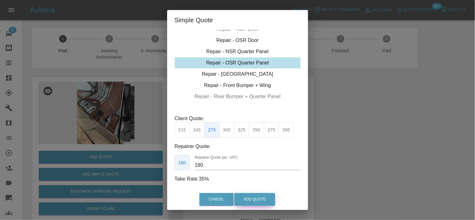
click at [248, 195] on button "Add Quote" at bounding box center [254, 199] width 41 height 13
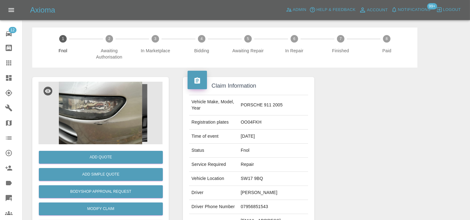
click at [105, 122] on img at bounding box center [100, 113] width 124 height 63
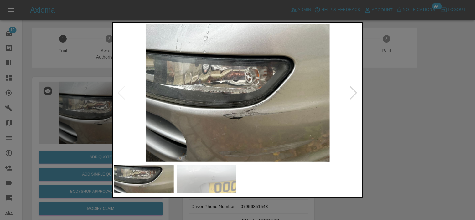
click at [243, 117] on img at bounding box center [237, 93] width 247 height 138
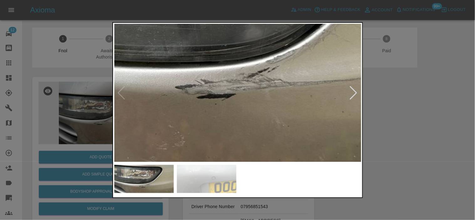
click at [243, 118] on img at bounding box center [221, 20] width 742 height 413
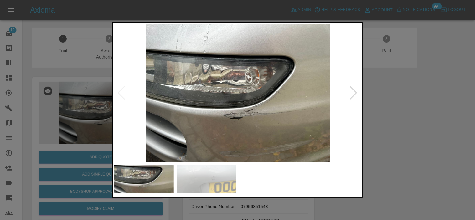
click at [227, 118] on img at bounding box center [237, 93] width 247 height 138
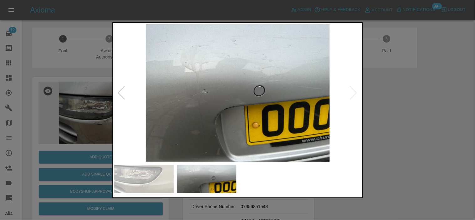
click at [214, 115] on img at bounding box center [237, 93] width 247 height 138
click at [196, 107] on img at bounding box center [237, 93] width 247 height 138
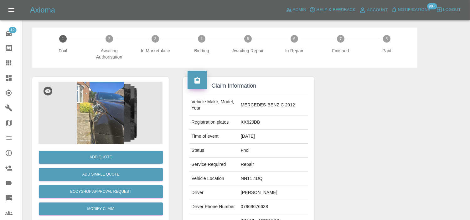
click at [118, 105] on img at bounding box center [100, 113] width 124 height 63
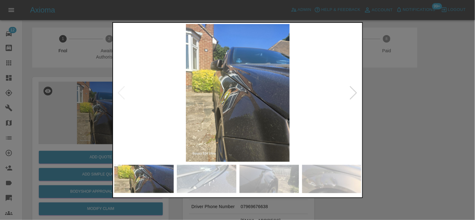
click at [223, 111] on img at bounding box center [237, 93] width 247 height 138
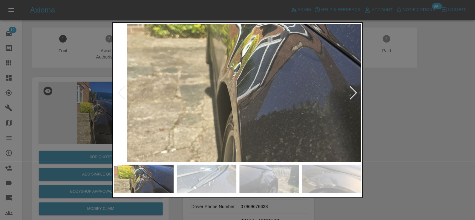
click at [222, 111] on img at bounding box center [282, 38] width 742 height 413
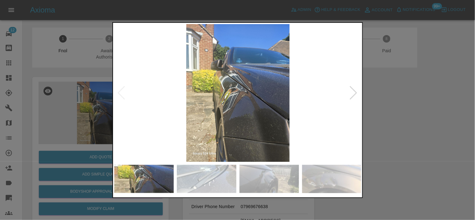
click at [224, 115] on img at bounding box center [237, 93] width 247 height 138
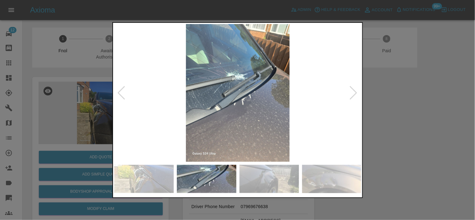
click at [222, 120] on img at bounding box center [237, 93] width 247 height 138
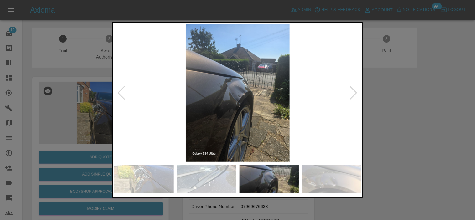
click at [245, 119] on img at bounding box center [237, 93] width 247 height 138
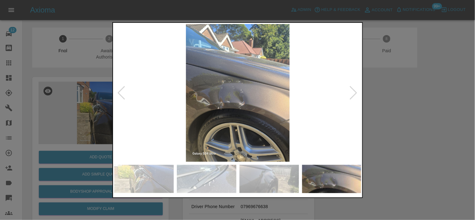
click at [246, 117] on img at bounding box center [237, 93] width 247 height 138
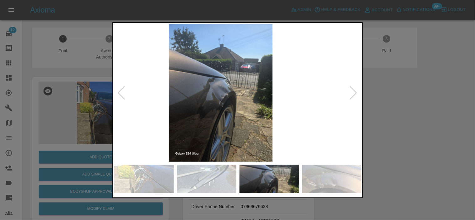
click at [224, 112] on img at bounding box center [220, 93] width 247 height 138
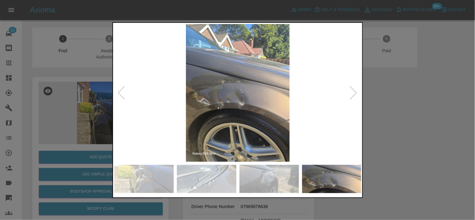
click at [257, 110] on img at bounding box center [237, 93] width 247 height 138
click at [245, 110] on img at bounding box center [237, 93] width 247 height 138
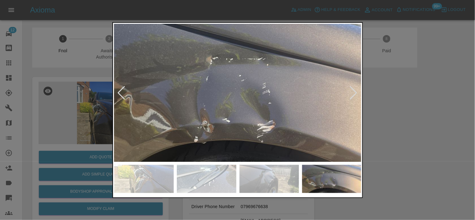
click at [310, 181] on div at bounding box center [237, 110] width 250 height 176
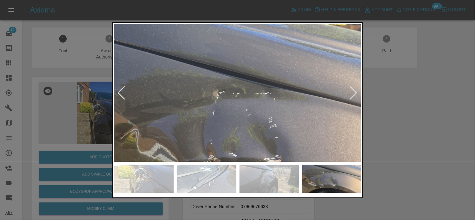
click at [227, 113] on img at bounding box center [261, 127] width 742 height 413
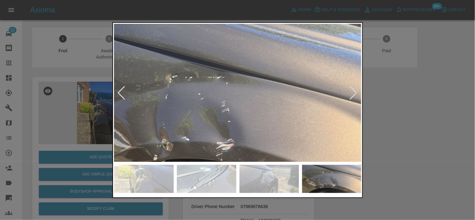
click at [203, 97] on img at bounding box center [213, 112] width 742 height 413
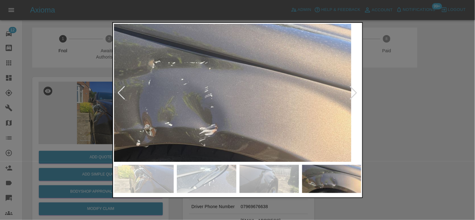
click at [210, 83] on img at bounding box center [196, 97] width 742 height 413
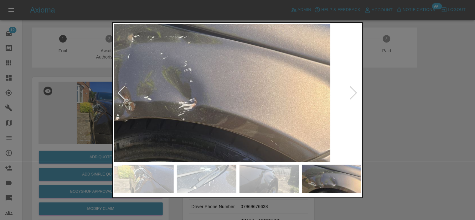
click at [225, 81] on img at bounding box center [175, 71] width 742 height 413
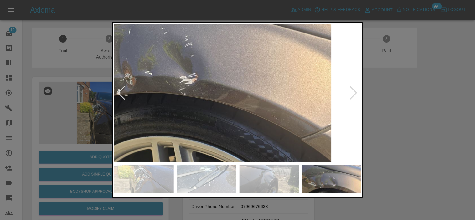
click at [205, 101] on img at bounding box center [176, 46] width 742 height 413
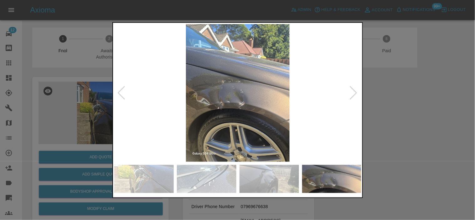
click at [248, 125] on img at bounding box center [237, 93] width 247 height 138
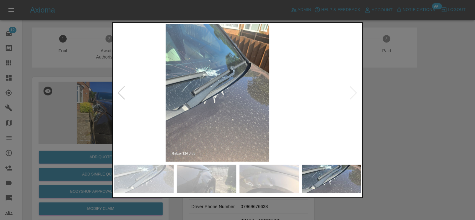
click at [220, 120] on img at bounding box center [217, 93] width 247 height 138
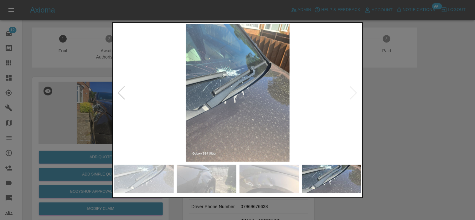
click at [193, 105] on img at bounding box center [237, 93] width 247 height 138
drag, startPoint x: 69, startPoint y: 90, endPoint x: 78, endPoint y: 80, distance: 13.3
click at [69, 88] on div at bounding box center [237, 110] width 475 height 220
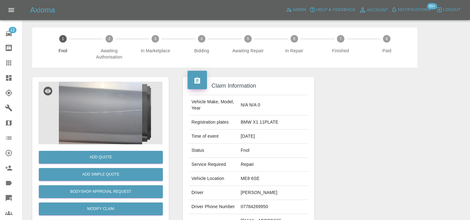
click at [95, 108] on img at bounding box center [100, 113] width 124 height 63
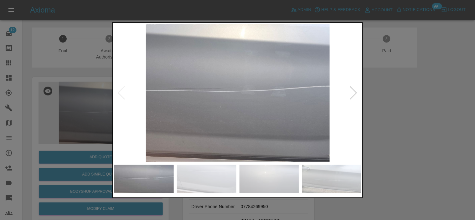
click at [217, 112] on img at bounding box center [237, 93] width 247 height 138
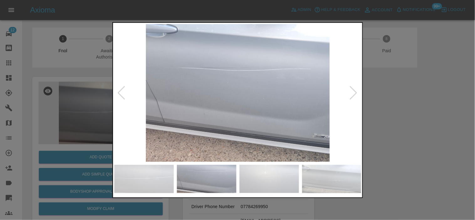
click at [233, 115] on img at bounding box center [237, 93] width 247 height 138
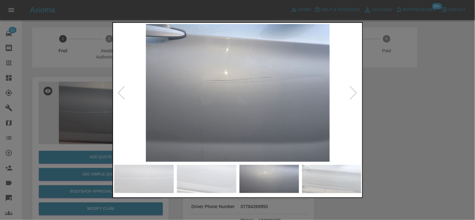
click at [203, 114] on img at bounding box center [237, 93] width 247 height 138
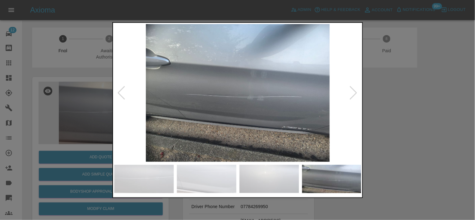
click at [197, 114] on img at bounding box center [237, 93] width 247 height 138
click at [312, 121] on img at bounding box center [237, 93] width 247 height 138
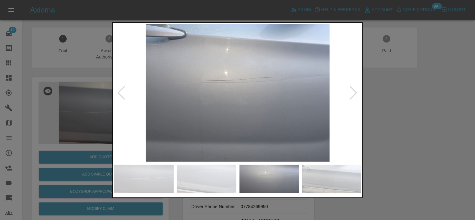
click at [218, 108] on img at bounding box center [237, 93] width 247 height 138
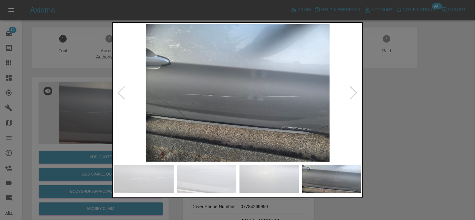
click at [224, 107] on img at bounding box center [237, 93] width 247 height 138
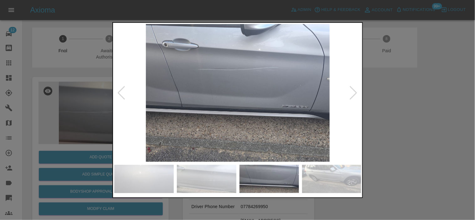
click at [233, 77] on img at bounding box center [237, 93] width 247 height 138
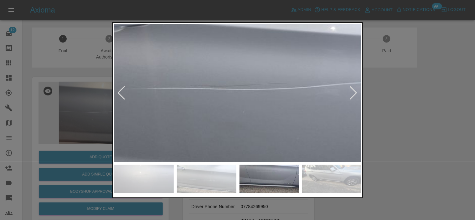
click at [217, 110] on img at bounding box center [267, 158] width 742 height 413
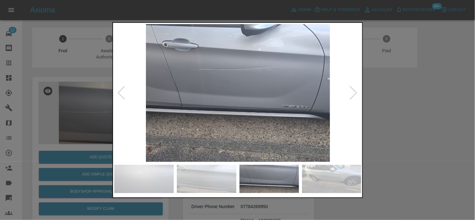
click at [217, 110] on img at bounding box center [237, 93] width 247 height 138
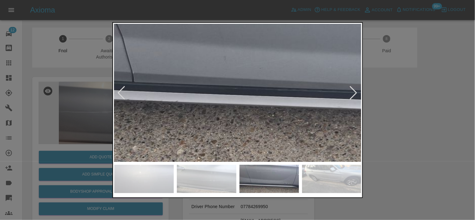
click at [250, 104] on img at bounding box center [301, 40] width 742 height 413
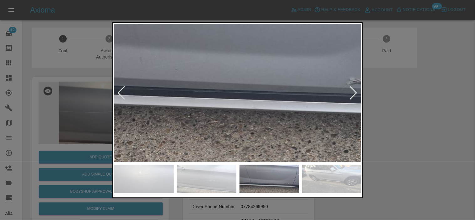
click at [244, 104] on img at bounding box center [216, 41] width 742 height 413
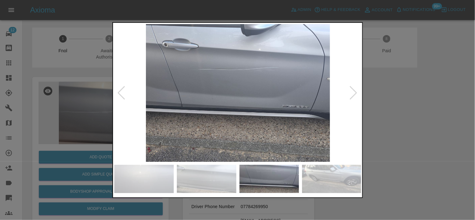
click at [220, 102] on img at bounding box center [237, 93] width 247 height 138
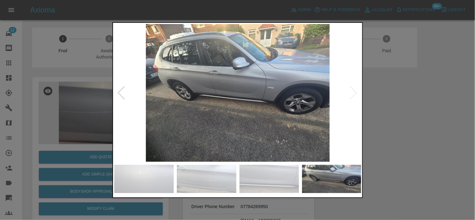
click at [181, 97] on img at bounding box center [237, 93] width 247 height 138
drag, startPoint x: 34, startPoint y: 93, endPoint x: 66, endPoint y: 122, distance: 43.4
click at [43, 96] on div at bounding box center [237, 110] width 475 height 220
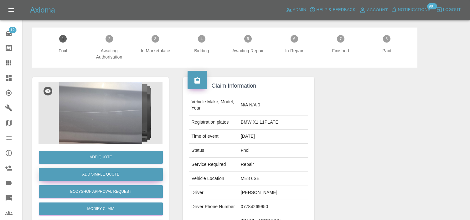
click at [90, 173] on button "Add Simple Quote" at bounding box center [101, 174] width 124 height 13
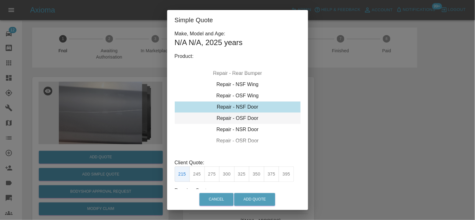
click at [238, 117] on div "Repair - OSF Door" at bounding box center [238, 118] width 126 height 11
drag, startPoint x: 193, startPoint y: 179, endPoint x: 197, endPoint y: 180, distance: 4.1
click at [197, 180] on button "245" at bounding box center [196, 173] width 15 height 15
click at [242, 120] on div "Repair - OSF Door" at bounding box center [238, 118] width 126 height 11
click at [199, 171] on button "245" at bounding box center [196, 173] width 15 height 15
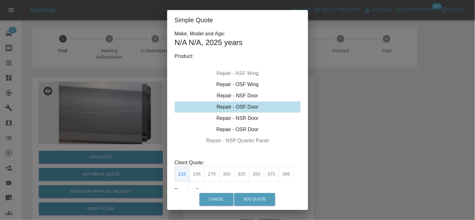
type input "160"
click at [257, 195] on button "Add Quote" at bounding box center [254, 199] width 41 height 13
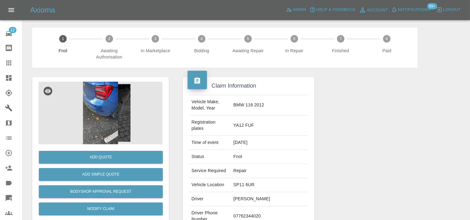
click at [100, 108] on img at bounding box center [100, 113] width 124 height 63
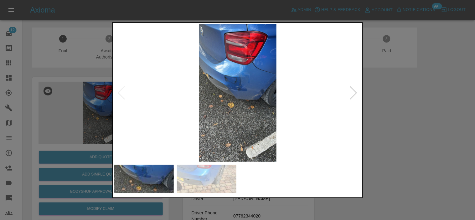
click at [245, 88] on img at bounding box center [237, 93] width 247 height 138
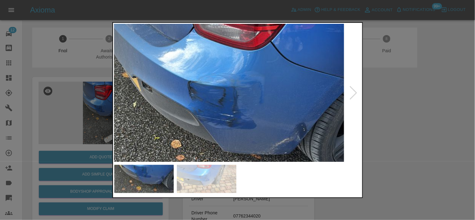
click at [229, 128] on img at bounding box center [227, 133] width 742 height 413
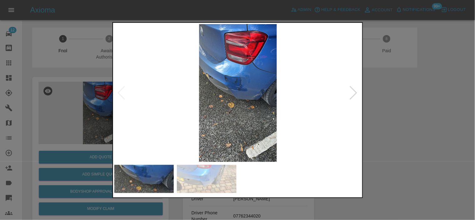
click at [238, 119] on img at bounding box center [237, 93] width 247 height 138
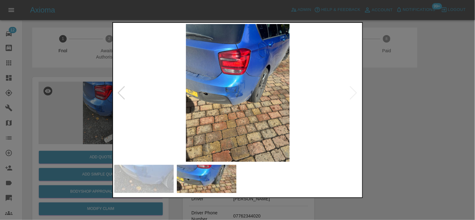
click at [230, 105] on img at bounding box center [237, 93] width 247 height 138
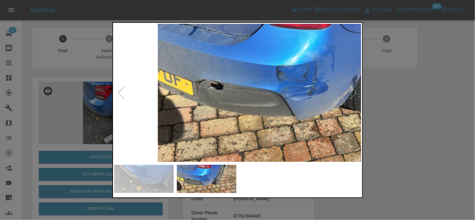
click at [255, 110] on img at bounding box center [313, 82] width 742 height 413
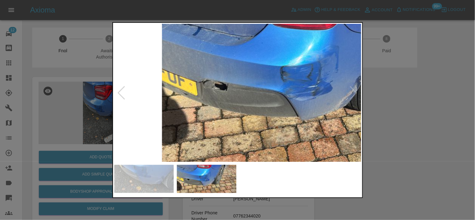
click at [253, 108] on img at bounding box center [317, 82] width 742 height 413
click at [248, 112] on img at bounding box center [317, 83] width 742 height 413
click at [248, 113] on img at bounding box center [317, 83] width 742 height 413
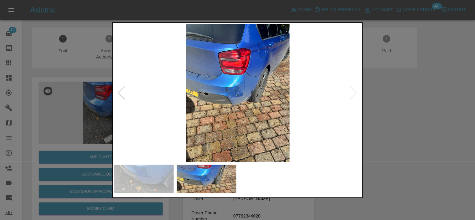
click at [85, 100] on div at bounding box center [237, 110] width 475 height 220
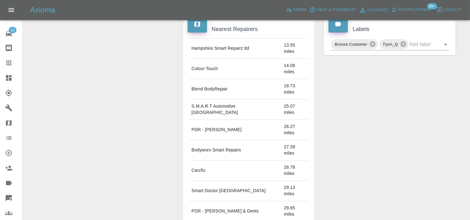
scroll to position [132, 0]
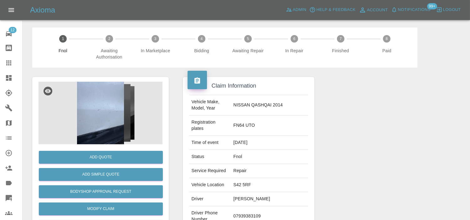
click at [111, 103] on img at bounding box center [100, 113] width 124 height 63
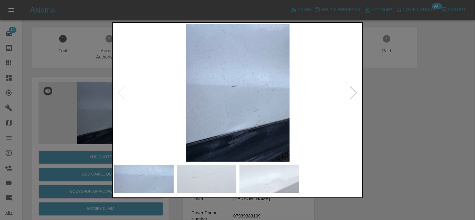
click at [266, 118] on img at bounding box center [237, 93] width 247 height 138
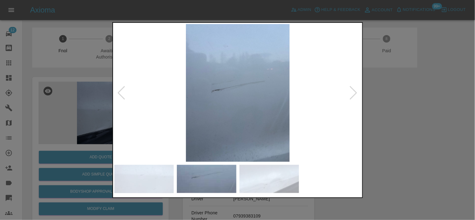
click at [237, 118] on img at bounding box center [237, 93] width 247 height 138
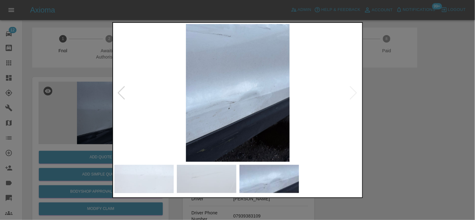
click at [210, 124] on img at bounding box center [237, 93] width 247 height 138
click at [230, 124] on img at bounding box center [237, 93] width 247 height 138
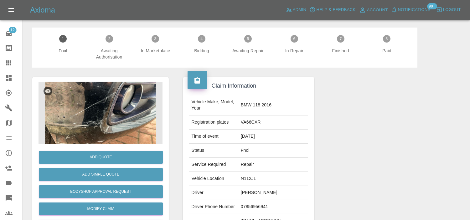
click at [108, 94] on img at bounding box center [100, 113] width 124 height 63
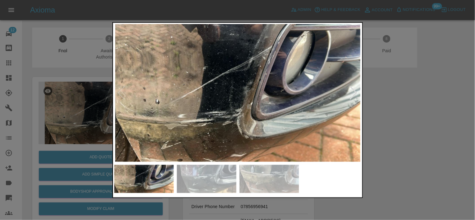
click at [194, 110] on img at bounding box center [237, 93] width 247 height 138
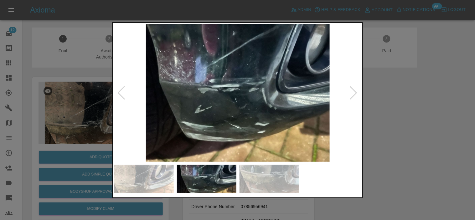
click at [206, 106] on img at bounding box center [237, 93] width 247 height 138
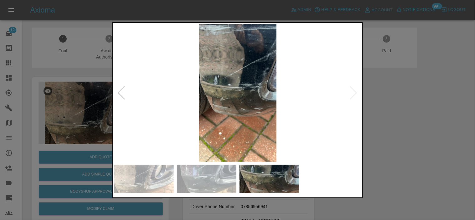
click at [213, 99] on img at bounding box center [237, 93] width 247 height 138
click at [253, 85] on img at bounding box center [237, 93] width 247 height 138
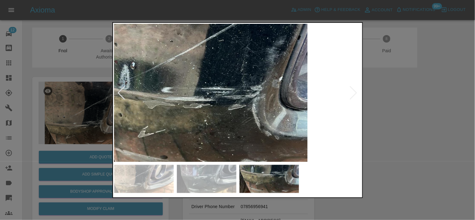
click at [253, 85] on img at bounding box center [191, 114] width 742 height 413
click at [253, 86] on img at bounding box center [191, 114] width 742 height 413
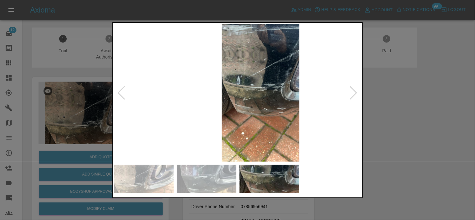
click at [259, 101] on img at bounding box center [260, 93] width 247 height 138
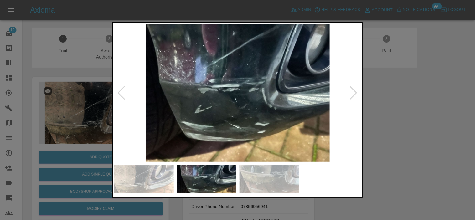
click at [260, 102] on img at bounding box center [237, 93] width 247 height 138
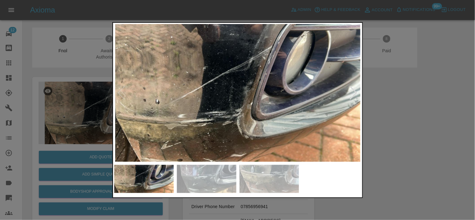
click at [89, 113] on div at bounding box center [237, 110] width 475 height 220
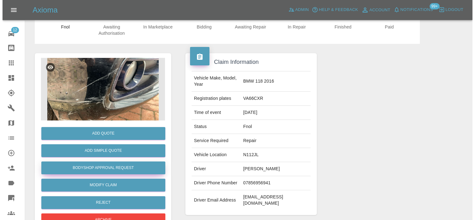
scroll to position [69, 0]
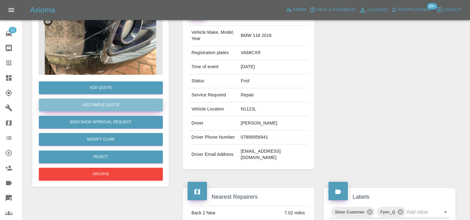
click at [99, 110] on button "Add Simple Quote" at bounding box center [101, 105] width 124 height 13
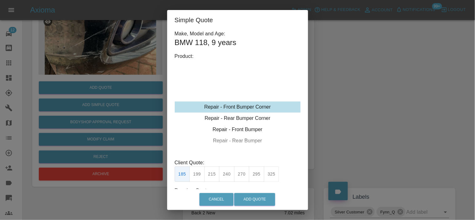
click at [229, 99] on div "Repair - Front Bumper Corner Repair - Rear Bumper Corner Repair - Front Bumper …" at bounding box center [238, 107] width 126 height 94
click at [210, 179] on button "215" at bounding box center [211, 173] width 15 height 15
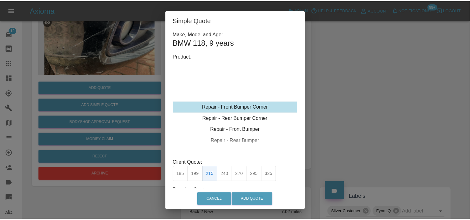
scroll to position [44, 0]
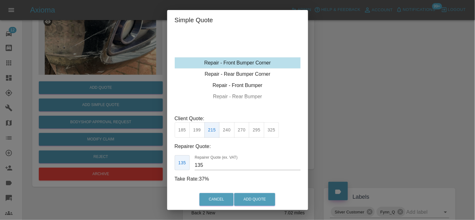
drag, startPoint x: 207, startPoint y: 166, endPoint x: 138, endPoint y: 143, distance: 73.1
click at [138, 143] on div "Simple Quote Make, Model and Age: BMW 118 , 9 years Product: Repair - Front Bum…" at bounding box center [237, 110] width 475 height 220
type input "125"
click at [250, 201] on button "Add Quote" at bounding box center [254, 199] width 41 height 13
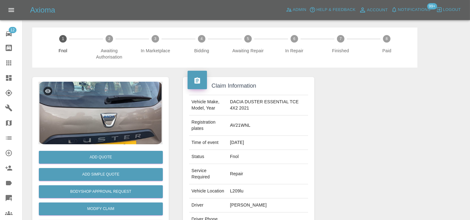
click at [83, 119] on img at bounding box center [100, 113] width 124 height 63
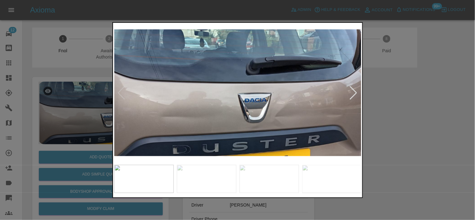
click at [191, 112] on img at bounding box center [237, 93] width 247 height 138
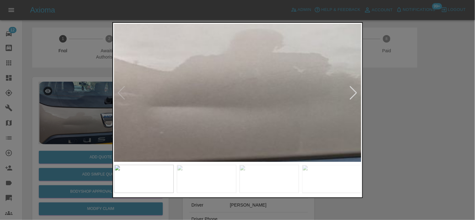
click at [186, 124] on img at bounding box center [378, 34] width 742 height 413
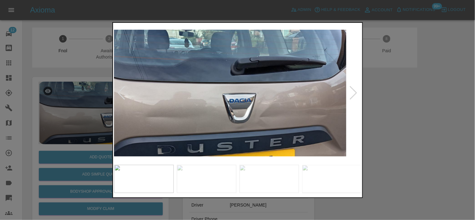
click at [174, 126] on img at bounding box center [222, 93] width 247 height 138
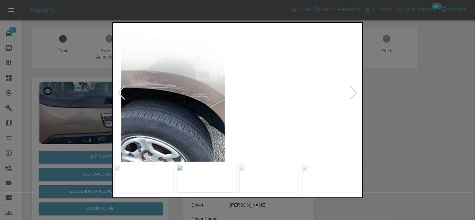
click at [170, 114] on img at bounding box center [172, 93] width 247 height 138
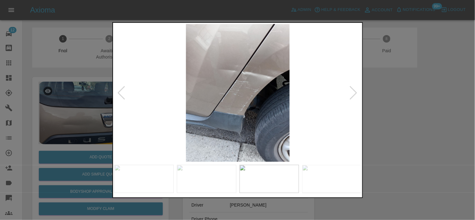
click at [182, 117] on img at bounding box center [237, 93] width 247 height 138
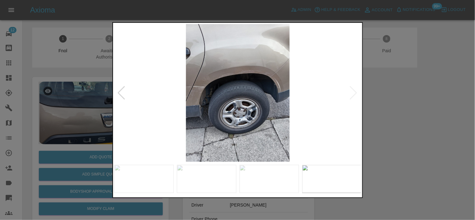
click at [193, 85] on img at bounding box center [237, 93] width 247 height 138
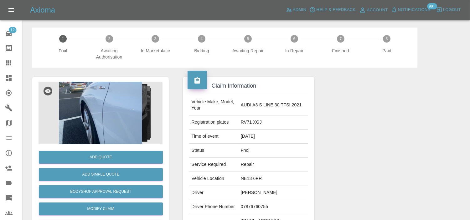
click at [106, 128] on img at bounding box center [100, 113] width 124 height 63
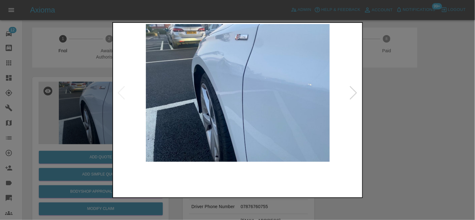
click at [226, 77] on img at bounding box center [237, 93] width 247 height 138
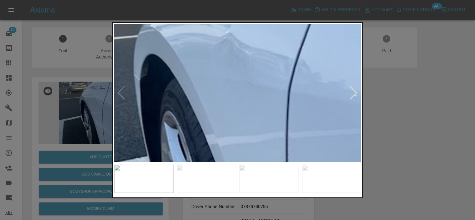
click at [226, 78] on img at bounding box center [272, 139] width 742 height 413
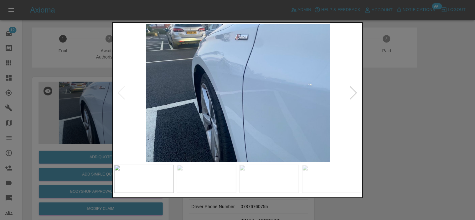
click at [220, 98] on img at bounding box center [237, 93] width 247 height 138
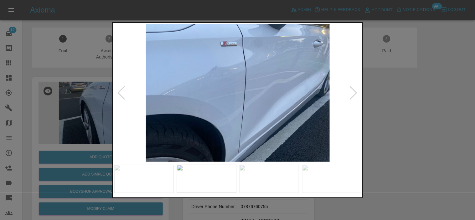
click at [196, 92] on img at bounding box center [237, 93] width 247 height 138
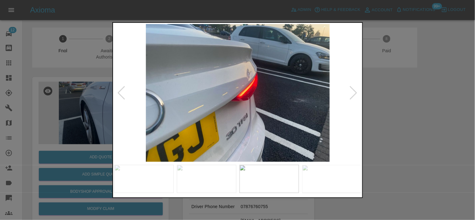
click at [219, 96] on img at bounding box center [237, 93] width 247 height 138
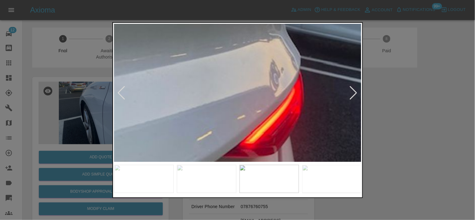
click at [207, 112] on img at bounding box center [243, 132] width 742 height 413
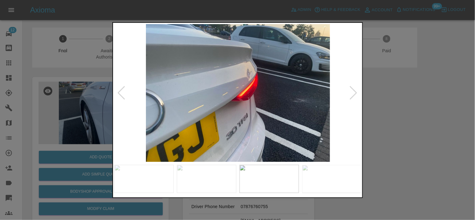
click at [221, 116] on img at bounding box center [237, 93] width 247 height 138
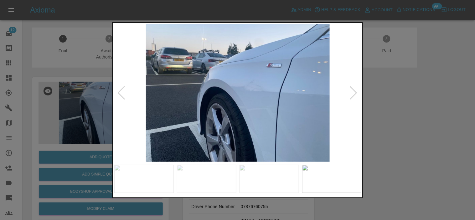
click at [255, 105] on img at bounding box center [237, 93] width 247 height 138
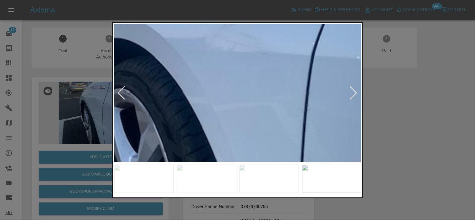
click at [255, 105] on img at bounding box center [186, 56] width 742 height 413
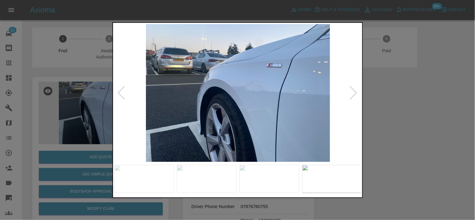
click at [238, 108] on img at bounding box center [237, 93] width 247 height 138
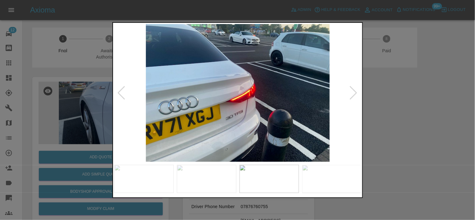
click at [233, 104] on img at bounding box center [237, 93] width 247 height 138
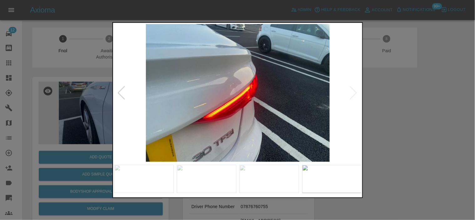
click at [189, 93] on img at bounding box center [237, 93] width 247 height 138
click at [232, 90] on img at bounding box center [237, 93] width 247 height 138
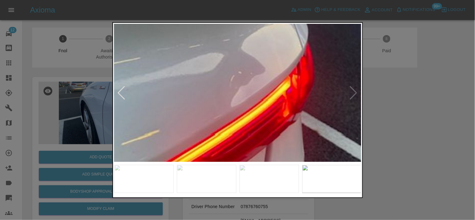
click at [232, 90] on img at bounding box center [254, 99] width 742 height 413
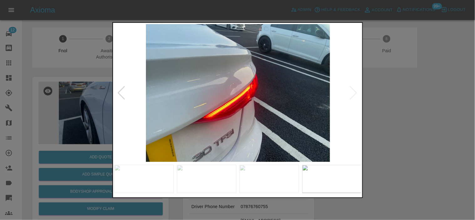
click at [182, 102] on img at bounding box center [237, 93] width 247 height 138
click at [195, 101] on img at bounding box center [237, 93] width 247 height 138
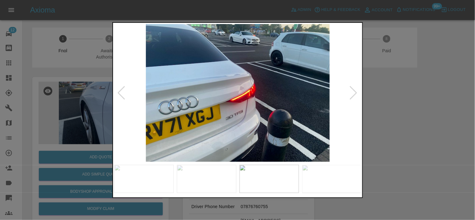
click at [209, 101] on img at bounding box center [237, 93] width 247 height 138
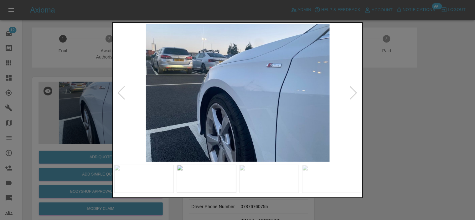
click at [217, 99] on img at bounding box center [237, 93] width 247 height 138
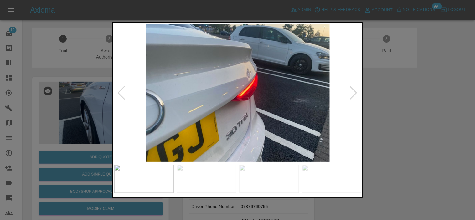
click at [231, 95] on img at bounding box center [237, 93] width 247 height 138
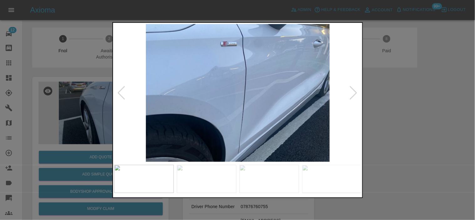
click at [239, 98] on img at bounding box center [237, 93] width 247 height 138
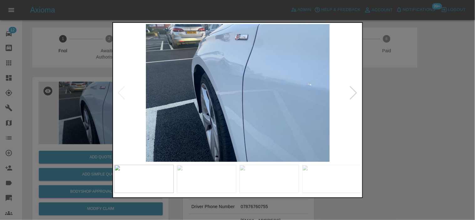
click at [243, 88] on img at bounding box center [237, 93] width 247 height 138
click at [223, 74] on img at bounding box center [237, 93] width 247 height 138
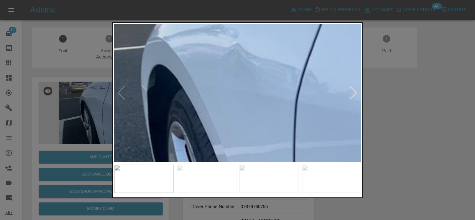
click at [222, 77] on img at bounding box center [280, 149] width 742 height 413
click at [222, 78] on img at bounding box center [280, 149] width 742 height 413
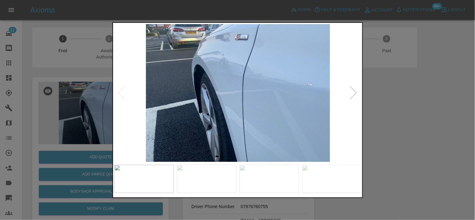
click at [232, 109] on img at bounding box center [237, 93] width 247 height 138
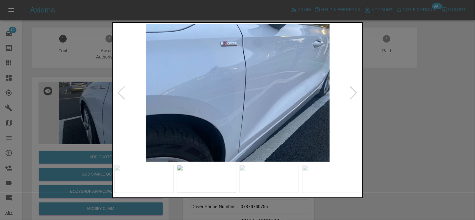
click at [227, 73] on img at bounding box center [237, 93] width 247 height 138
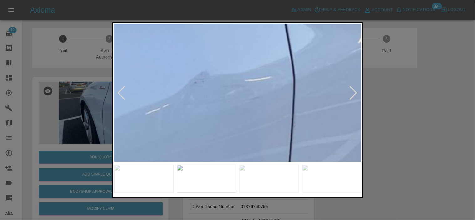
click at [212, 88] on img at bounding box center [269, 151] width 742 height 413
click at [212, 89] on img at bounding box center [269, 151] width 742 height 413
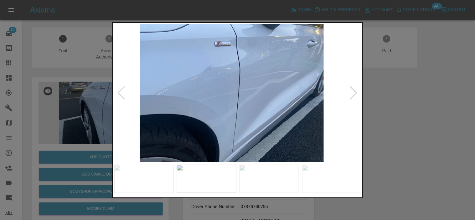
click at [221, 101] on img at bounding box center [231, 93] width 247 height 138
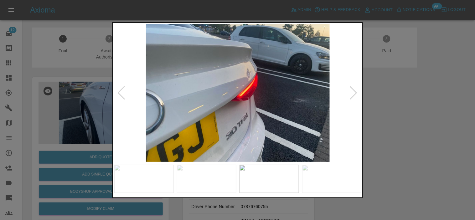
click at [213, 101] on img at bounding box center [237, 93] width 247 height 138
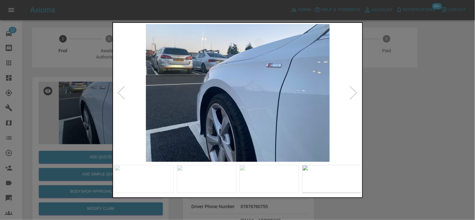
click at [217, 101] on img at bounding box center [237, 93] width 247 height 138
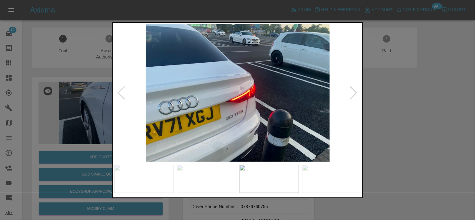
click at [220, 103] on img at bounding box center [237, 93] width 247 height 138
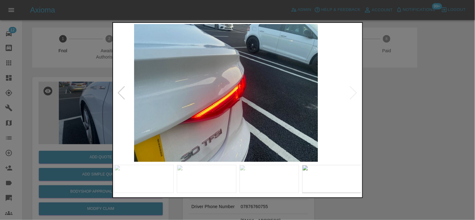
click at [192, 104] on img at bounding box center [225, 93] width 247 height 138
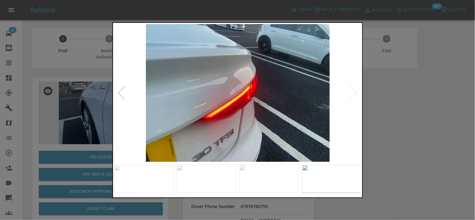
click at [165, 91] on img at bounding box center [237, 93] width 247 height 138
click at [85, 55] on div at bounding box center [237, 110] width 475 height 220
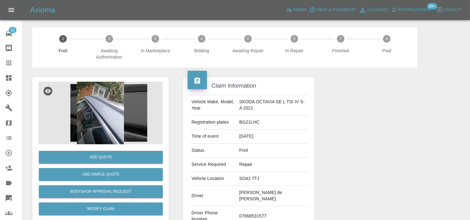
click at [104, 120] on img at bounding box center [100, 113] width 124 height 63
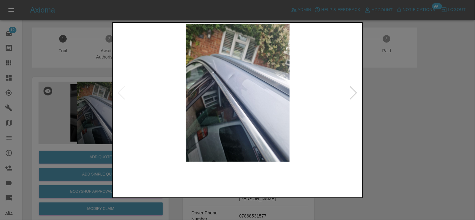
click at [209, 97] on img at bounding box center [237, 93] width 247 height 138
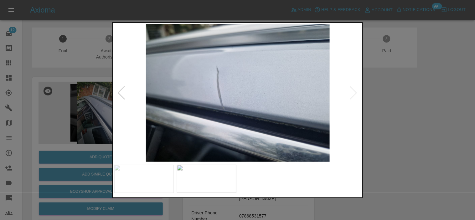
click at [202, 111] on img at bounding box center [237, 93] width 247 height 138
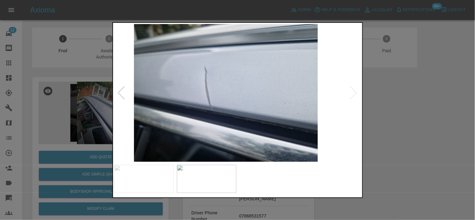
click at [176, 110] on img at bounding box center [225, 93] width 247 height 138
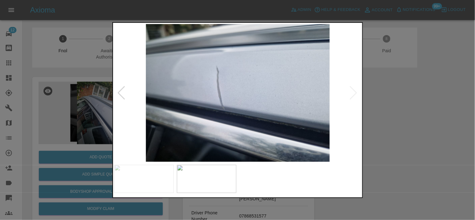
click at [189, 107] on img at bounding box center [237, 93] width 247 height 138
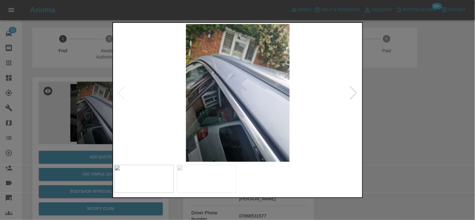
click at [225, 82] on img at bounding box center [237, 93] width 247 height 138
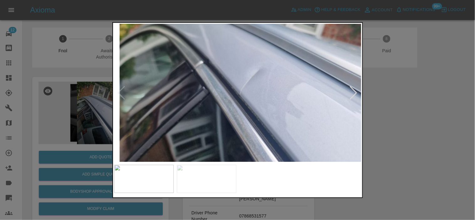
click at [95, 107] on div at bounding box center [237, 110] width 475 height 220
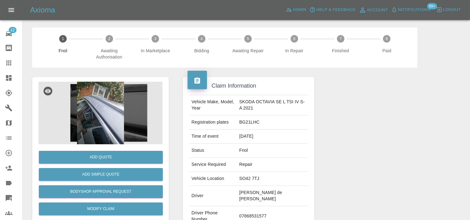
click at [108, 165] on div "Add Quote" at bounding box center [100, 157] width 124 height 16
click at [110, 158] on button "Add Quote" at bounding box center [101, 157] width 124 height 13
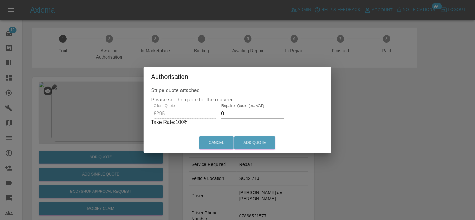
drag, startPoint x: 229, startPoint y: 113, endPoint x: 125, endPoint y: 82, distance: 108.4
click at [137, 103] on div "Authorisation Stripe quote attached Please set the quote for the repairer Clien…" at bounding box center [237, 110] width 475 height 220
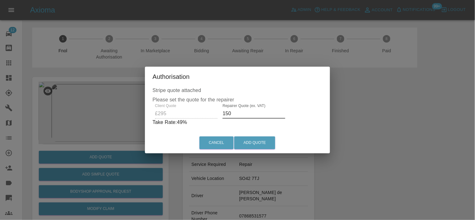
drag, startPoint x: 236, startPoint y: 115, endPoint x: 136, endPoint y: 112, distance: 100.2
click at [154, 120] on div "Client Quote £295 Repairer Quote (ex. VAT) 150 Take Rate: 49 %" at bounding box center [237, 115] width 170 height 23
type input "170"
click at [233, 143] on button "Cancel" at bounding box center [216, 142] width 34 height 13
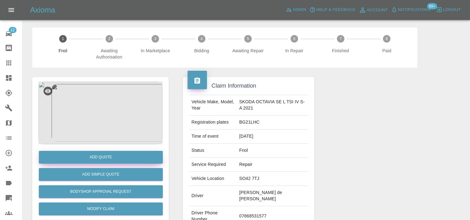
click at [113, 157] on button "Add Quote" at bounding box center [101, 157] width 124 height 13
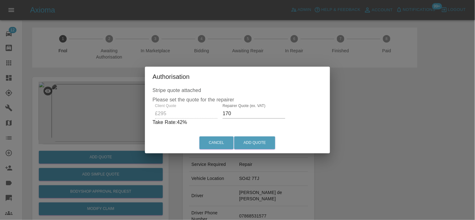
click at [260, 151] on div "Cancel Add Quote" at bounding box center [237, 142] width 185 height 21
click at [261, 143] on button "Add Quote" at bounding box center [254, 142] width 41 height 13
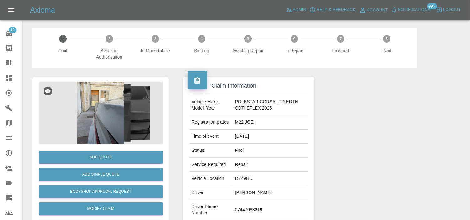
click at [111, 123] on img at bounding box center [100, 113] width 124 height 63
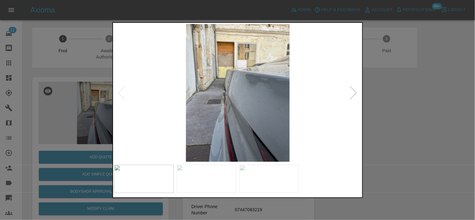
click at [237, 109] on img at bounding box center [237, 93] width 247 height 138
click at [250, 89] on img at bounding box center [237, 93] width 247 height 138
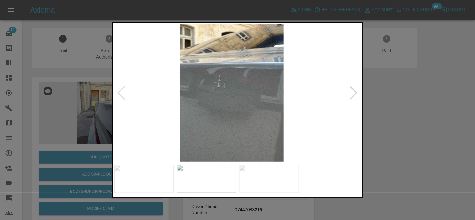
click at [221, 105] on img at bounding box center [231, 93] width 247 height 138
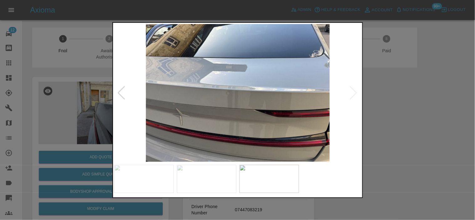
click at [190, 113] on img at bounding box center [237, 93] width 247 height 138
click at [233, 98] on img at bounding box center [237, 93] width 247 height 138
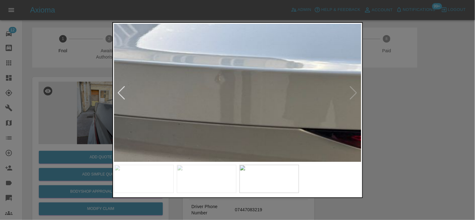
click at [232, 100] on img at bounding box center [251, 77] width 742 height 413
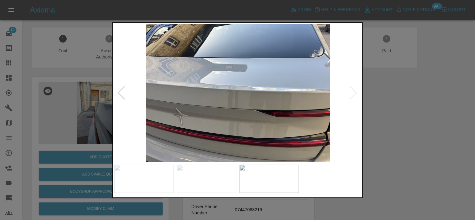
click at [253, 121] on img at bounding box center [237, 93] width 247 height 138
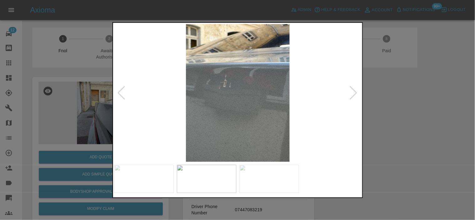
click at [237, 99] on img at bounding box center [237, 93] width 247 height 138
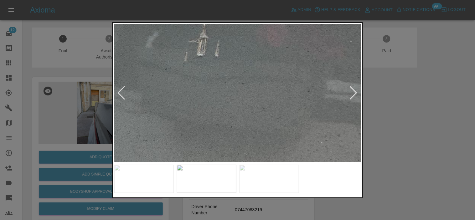
click at [224, 105] on img at bounding box center [240, 72] width 742 height 413
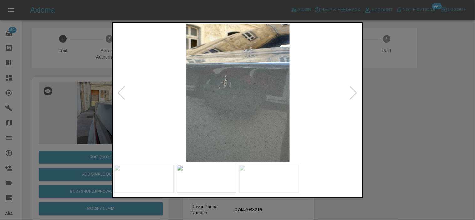
click at [224, 105] on img at bounding box center [237, 93] width 247 height 138
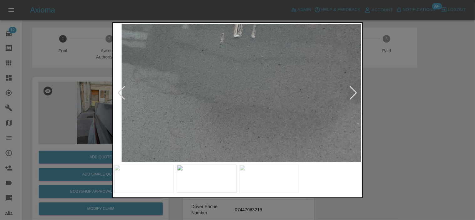
click at [252, 112] on img at bounding box center [277, 53] width 742 height 413
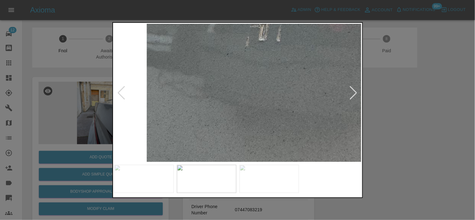
click at [246, 113] on img at bounding box center [302, 57] width 742 height 413
click at [246, 113] on img at bounding box center [299, 57] width 742 height 413
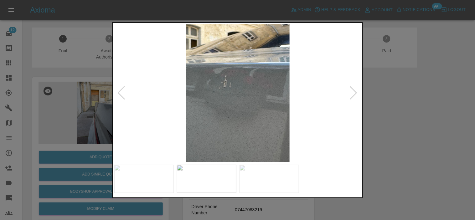
click at [262, 110] on img at bounding box center [237, 93] width 247 height 138
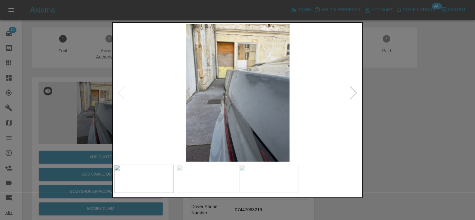
click at [236, 87] on img at bounding box center [237, 93] width 247 height 138
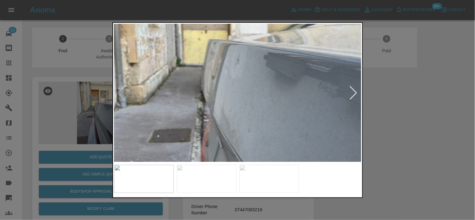
drag, startPoint x: 52, startPoint y: 127, endPoint x: 79, endPoint y: 159, distance: 41.1
click at [53, 128] on div at bounding box center [237, 110] width 475 height 220
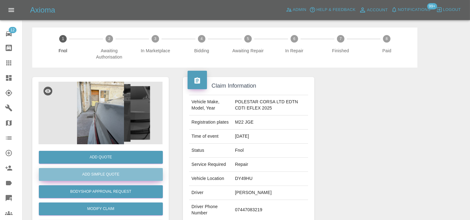
click at [92, 171] on button "Add Simple Quote" at bounding box center [101, 174] width 124 height 13
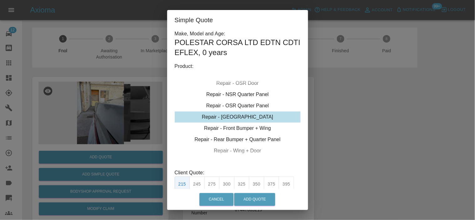
drag, startPoint x: 233, startPoint y: 116, endPoint x: 231, endPoint y: 170, distance: 53.9
click at [233, 116] on div "Repair - Tailgate" at bounding box center [238, 116] width 126 height 11
click at [229, 181] on button "300" at bounding box center [226, 183] width 15 height 15
type input "190"
click at [251, 199] on button "Add Quote" at bounding box center [254, 199] width 41 height 13
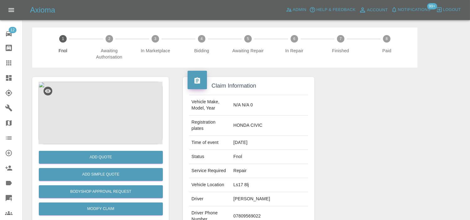
click at [110, 100] on img at bounding box center [100, 113] width 124 height 63
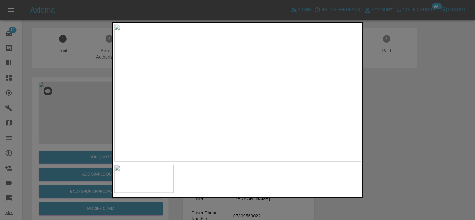
click at [243, 100] on img at bounding box center [237, 93] width 247 height 138
click at [243, 101] on img at bounding box center [219, 70] width 742 height 413
click at [218, 99] on img at bounding box center [237, 93] width 247 height 138
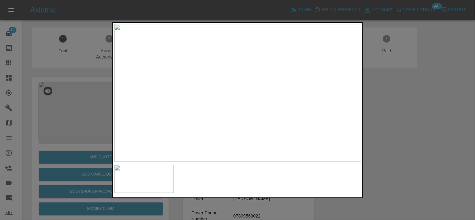
drag, startPoint x: 84, startPoint y: 81, endPoint x: 85, endPoint y: 96, distance: 15.0
click at [85, 82] on div at bounding box center [237, 110] width 475 height 220
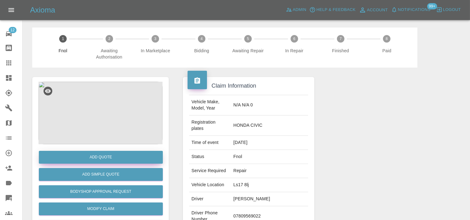
click at [108, 155] on button "Add Quote" at bounding box center [101, 157] width 124 height 13
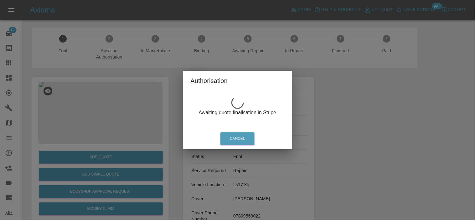
click at [88, 98] on div "Authorisation Awaiting quote finalisation in Stripe Cancel" at bounding box center [237, 110] width 475 height 220
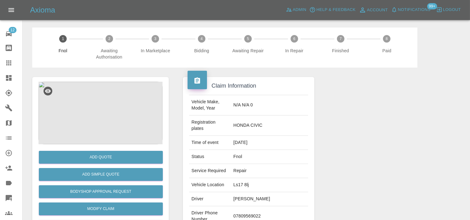
click at [117, 116] on img at bounding box center [100, 113] width 124 height 63
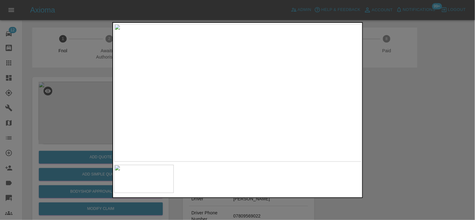
click at [258, 125] on img at bounding box center [237, 93] width 247 height 138
click at [258, 144] on img at bounding box center [180, 47] width 742 height 413
click at [89, 100] on div at bounding box center [237, 110] width 475 height 220
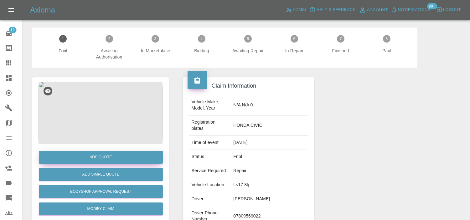
click at [98, 157] on button "Add Quote" at bounding box center [101, 157] width 124 height 13
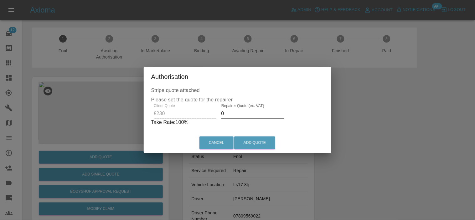
click at [191, 113] on div "Client Quote £230 Repairer Quote (ex. VAT) 0 Take Rate: 100 %" at bounding box center [237, 115] width 173 height 23
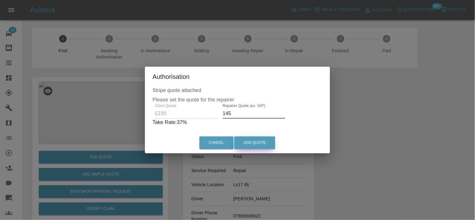
type input "145"
drag, startPoint x: 258, startPoint y: 147, endPoint x: 257, endPoint y: 143, distance: 3.8
click at [258, 146] on button "Add Quote" at bounding box center [254, 142] width 41 height 13
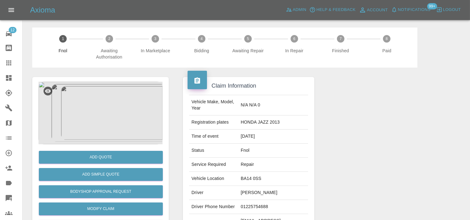
click at [111, 97] on img at bounding box center [100, 113] width 124 height 63
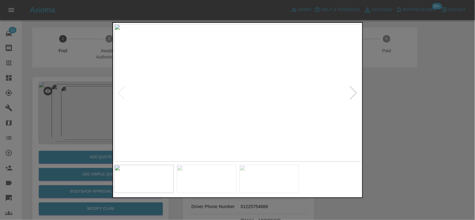
click at [286, 74] on img at bounding box center [237, 93] width 247 height 138
click at [286, 74] on img at bounding box center [91, 147] width 742 height 413
click at [277, 77] on img at bounding box center [237, 93] width 247 height 138
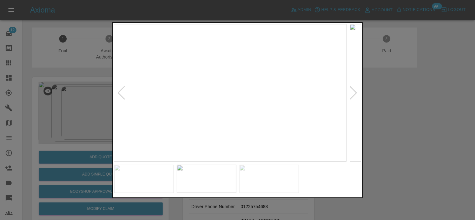
click at [241, 82] on img at bounding box center [222, 93] width 247 height 138
click at [231, 89] on img at bounding box center [237, 93] width 247 height 138
drag, startPoint x: 40, startPoint y: 64, endPoint x: 84, endPoint y: 5, distance: 73.6
click at [45, 57] on div at bounding box center [237, 110] width 475 height 220
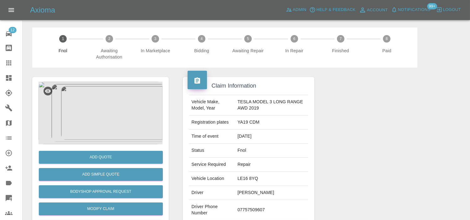
click at [102, 102] on img at bounding box center [100, 113] width 124 height 63
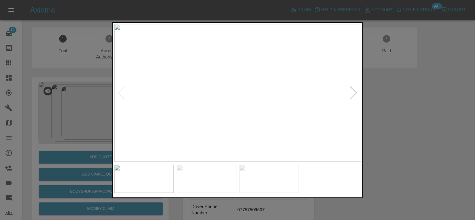
click at [186, 108] on img at bounding box center [237, 93] width 247 height 138
click at [186, 97] on img at bounding box center [237, 93] width 247 height 138
click at [234, 101] on img at bounding box center [237, 93] width 247 height 138
click at [243, 106] on img at bounding box center [237, 93] width 247 height 138
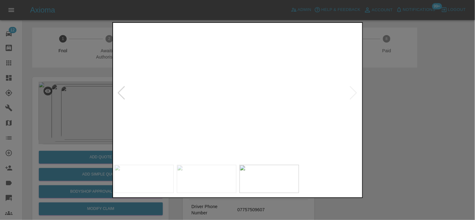
click at [203, 111] on img at bounding box center [219, 51] width 742 height 413
click at [202, 111] on img at bounding box center [256, 52] width 742 height 413
click at [217, 111] on img at bounding box center [237, 93] width 247 height 138
click at [211, 108] on img at bounding box center [237, 93] width 247 height 138
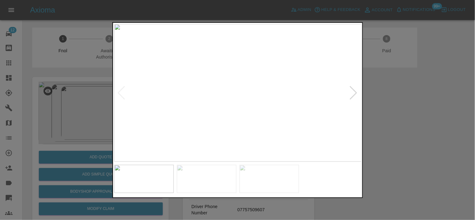
click at [246, 109] on img at bounding box center [237, 93] width 247 height 138
drag, startPoint x: 104, startPoint y: 104, endPoint x: 99, endPoint y: 104, distance: 5.0
click at [104, 104] on div at bounding box center [237, 110] width 475 height 220
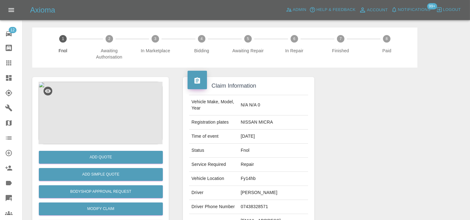
click at [107, 105] on img at bounding box center [100, 113] width 124 height 63
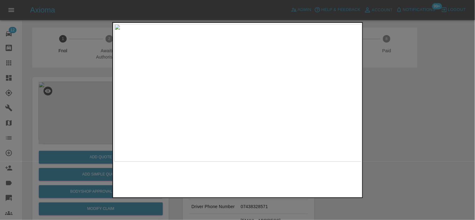
click at [225, 100] on img at bounding box center [237, 93] width 247 height 138
click at [230, 100] on img at bounding box center [274, 69] width 742 height 413
click at [230, 100] on img at bounding box center [275, 69] width 742 height 413
click at [198, 104] on img at bounding box center [237, 93] width 247 height 138
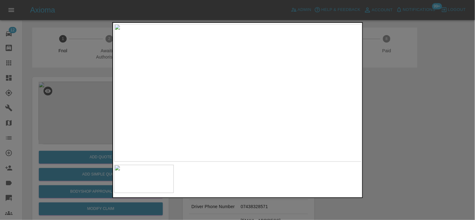
click at [249, 82] on img at bounding box center [237, 93] width 247 height 138
click at [206, 73] on img at bounding box center [202, 75] width 742 height 413
click at [64, 124] on div at bounding box center [237, 110] width 475 height 220
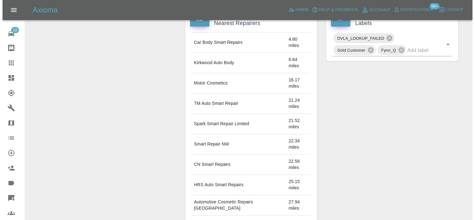
scroll to position [35, 0]
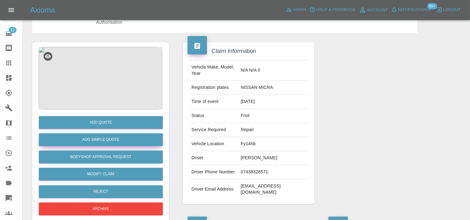
click at [103, 138] on button "Add Simple Quote" at bounding box center [101, 139] width 124 height 13
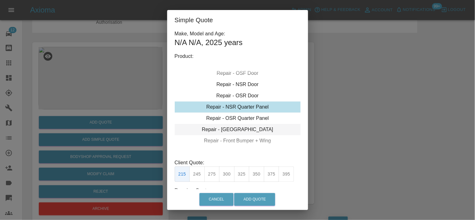
click at [226, 126] on div "Repair - [GEOGRAPHIC_DATA]" at bounding box center [238, 129] width 126 height 11
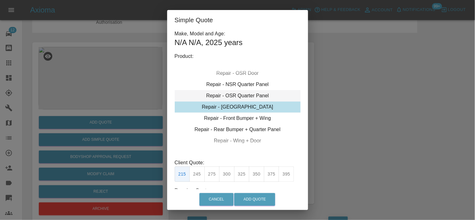
click at [227, 100] on div "Repair - OSR Quarter Panel" at bounding box center [238, 95] width 126 height 11
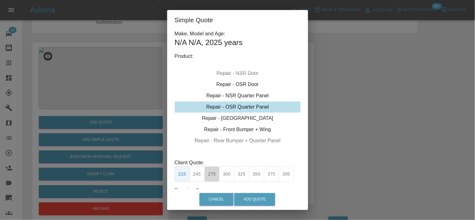
click at [215, 176] on button "275" at bounding box center [211, 173] width 15 height 15
type input "180"
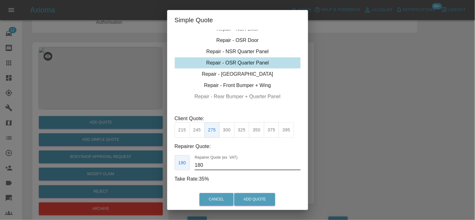
drag, startPoint x: 222, startPoint y: 168, endPoint x: 213, endPoint y: 168, distance: 8.8
click at [213, 168] on input "180" at bounding box center [247, 165] width 105 height 10
click at [245, 197] on button "Add Quote" at bounding box center [254, 199] width 41 height 13
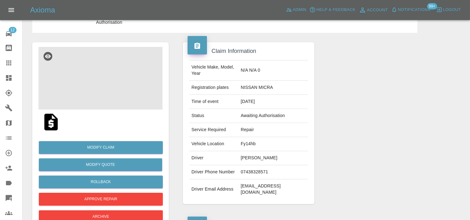
click at [110, 75] on img at bounding box center [100, 78] width 124 height 63
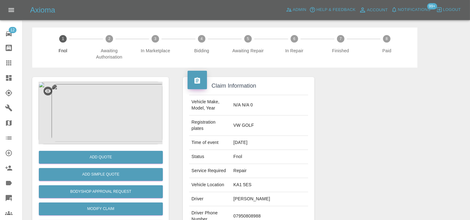
click at [91, 109] on img at bounding box center [100, 113] width 124 height 63
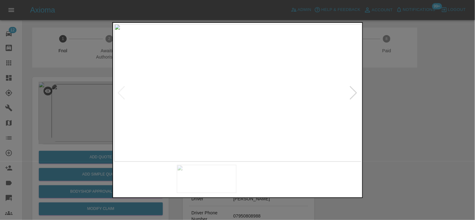
click at [203, 91] on img at bounding box center [237, 93] width 247 height 138
click at [204, 85] on img at bounding box center [237, 93] width 247 height 138
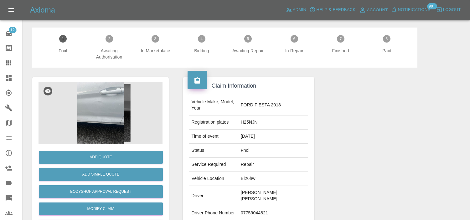
click at [113, 115] on img at bounding box center [100, 113] width 124 height 63
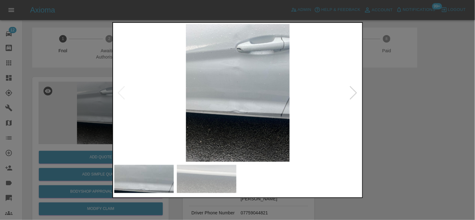
click at [239, 116] on img at bounding box center [237, 93] width 247 height 138
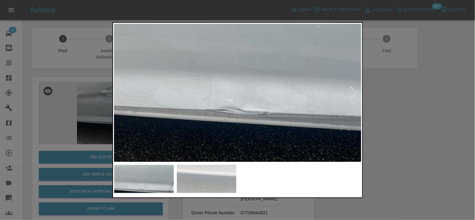
click at [179, 112] on img at bounding box center [238, 54] width 742 height 413
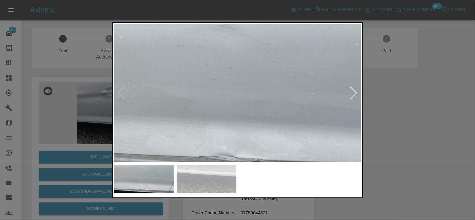
click at [199, 100] on img at bounding box center [231, 101] width 742 height 413
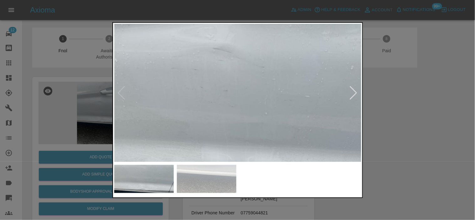
click at [202, 73] on img at bounding box center [227, 123] width 742 height 413
click at [201, 116] on img at bounding box center [227, 123] width 742 height 413
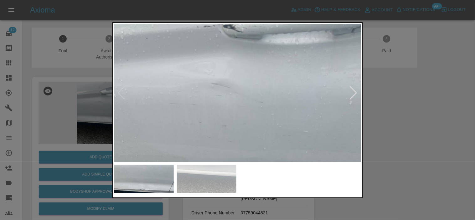
click at [199, 122] on img at bounding box center [225, 158] width 742 height 413
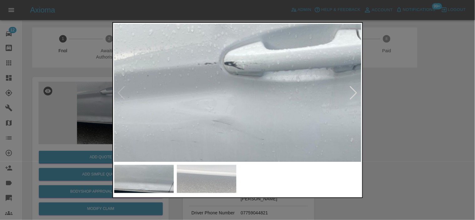
click at [197, 110] on img at bounding box center [226, 196] width 742 height 413
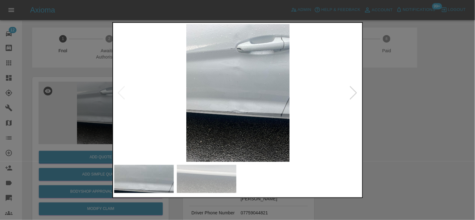
click at [217, 103] on img at bounding box center [237, 93] width 247 height 138
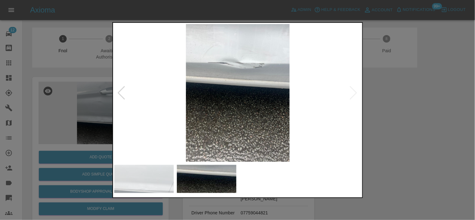
click at [231, 78] on img at bounding box center [237, 93] width 247 height 138
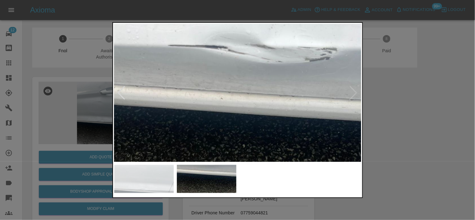
drag, startPoint x: 89, startPoint y: 87, endPoint x: 92, endPoint y: 117, distance: 30.0
click at [89, 92] on div at bounding box center [237, 110] width 475 height 220
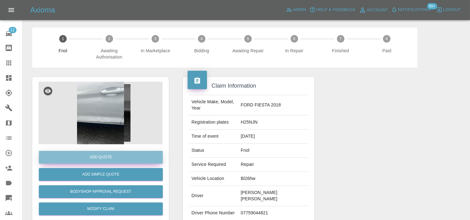
click at [95, 154] on button "Add Quote" at bounding box center [101, 157] width 124 height 13
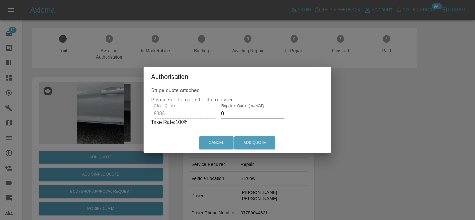
drag, startPoint x: 223, startPoint y: 111, endPoint x: 193, endPoint y: 99, distance: 32.1
click at [201, 120] on div "Client Quote £385 Repairer Quote (ex. VAT) 0 Take Rate: 100 %" at bounding box center [237, 115] width 173 height 23
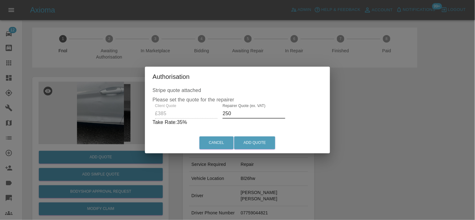
drag, startPoint x: 232, startPoint y: 116, endPoint x: 85, endPoint y: 111, distance: 147.2
click at [130, 106] on div "Authorisation Stripe quote attached Please set the quote for the repairer Clien…" at bounding box center [237, 110] width 475 height 220
type input "240"
drag, startPoint x: 245, startPoint y: 144, endPoint x: 404, endPoint y: 210, distance: 172.1
click at [243, 146] on button "Add Quote" at bounding box center [254, 142] width 41 height 13
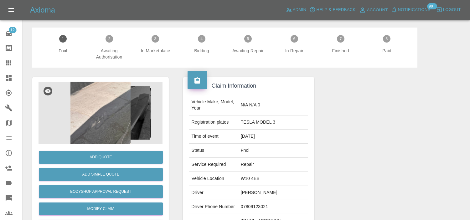
click at [115, 108] on img at bounding box center [100, 113] width 124 height 63
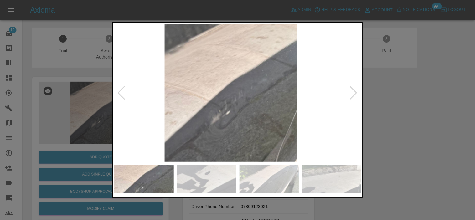
click at [212, 121] on img at bounding box center [230, 93] width 247 height 138
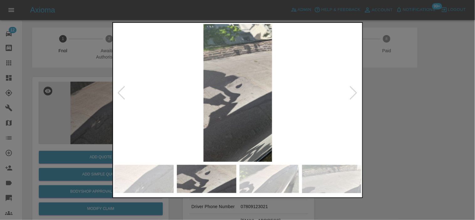
click at [222, 125] on img at bounding box center [237, 93] width 247 height 138
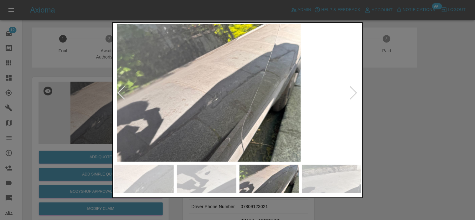
click at [194, 118] on img at bounding box center [208, 93] width 247 height 138
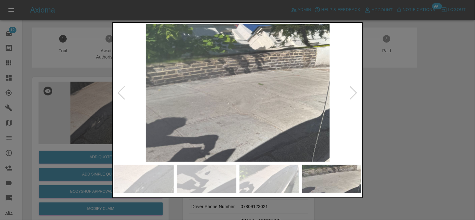
click at [168, 117] on img at bounding box center [237, 93] width 247 height 138
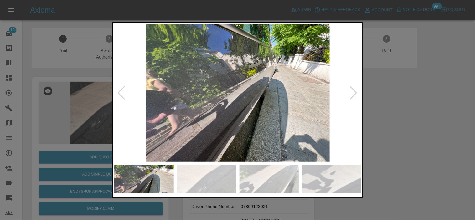
click at [172, 116] on img at bounding box center [237, 93] width 247 height 138
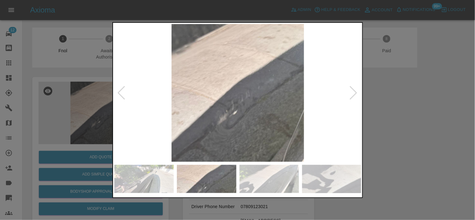
click at [120, 111] on img at bounding box center [237, 93] width 247 height 138
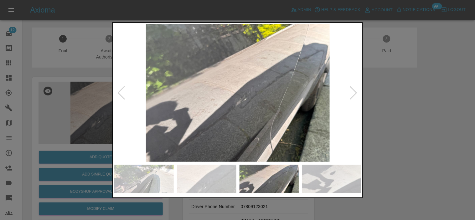
click at [86, 115] on div at bounding box center [237, 110] width 475 height 220
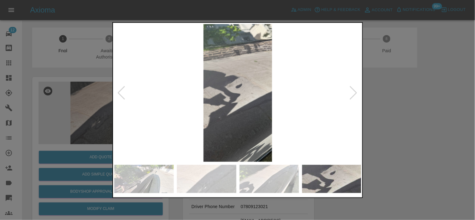
click at [98, 93] on div at bounding box center [237, 110] width 475 height 220
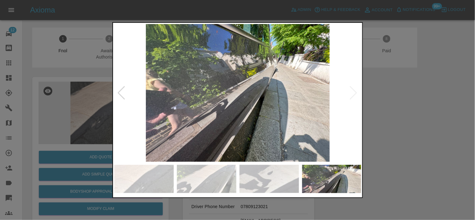
click at [141, 89] on img at bounding box center [237, 93] width 247 height 138
drag, startPoint x: 98, startPoint y: 83, endPoint x: 99, endPoint y: 101, distance: 18.2
click at [96, 83] on div at bounding box center [237, 110] width 475 height 220
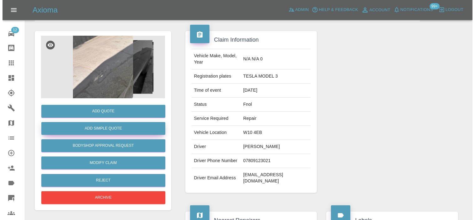
scroll to position [43, 0]
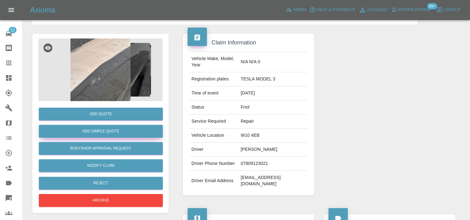
click at [125, 133] on button "Add Simple Quote" at bounding box center [101, 131] width 124 height 13
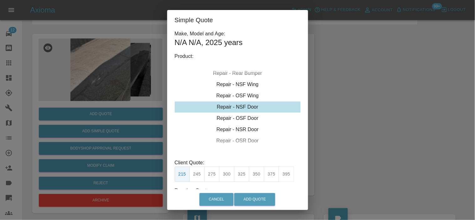
click at [232, 106] on div "Repair - NSF Door" at bounding box center [238, 106] width 126 height 11
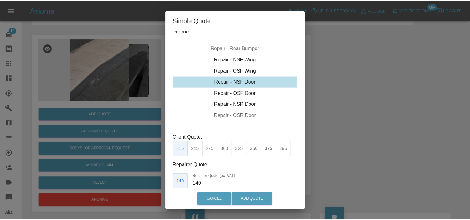
scroll to position [44, 0]
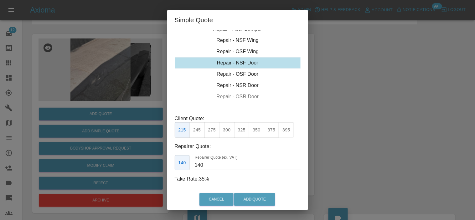
click at [208, 130] on button "275" at bounding box center [211, 129] width 15 height 15
drag, startPoint x: 196, startPoint y: 170, endPoint x: 178, endPoint y: 159, distance: 20.9
click at [178, 165] on div "185 Repairer Quote (ex. VAT) 185" at bounding box center [238, 162] width 126 height 15
type input "170"
click at [255, 198] on button "Add Quote" at bounding box center [254, 199] width 41 height 13
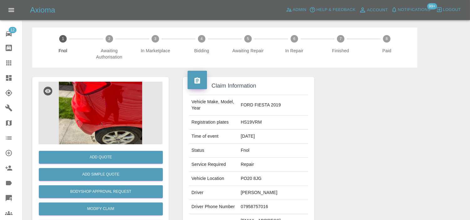
click at [115, 97] on img at bounding box center [100, 113] width 124 height 63
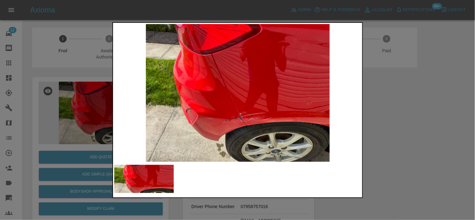
click at [254, 116] on img at bounding box center [237, 93] width 247 height 138
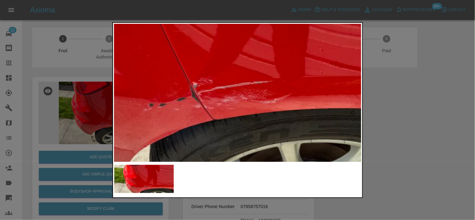
click at [238, 122] on img at bounding box center [187, 21] width 742 height 413
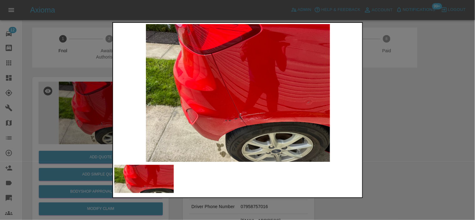
click at [185, 116] on img at bounding box center [237, 93] width 247 height 138
click at [232, 118] on img at bounding box center [237, 93] width 247 height 138
click at [235, 121] on img at bounding box center [237, 93] width 247 height 138
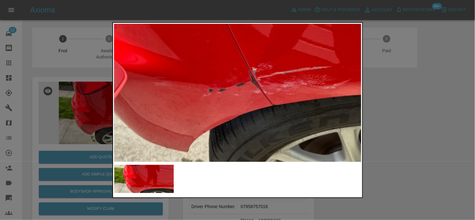
click at [73, 116] on div at bounding box center [237, 110] width 475 height 220
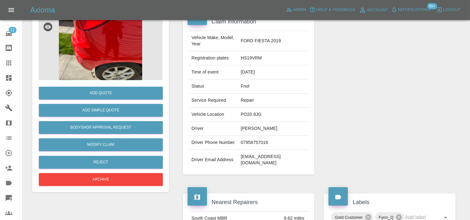
scroll to position [69, 0]
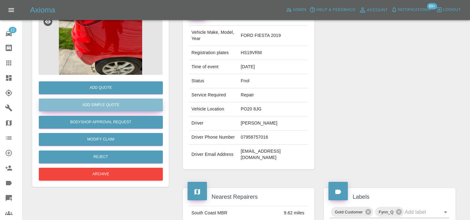
click at [114, 102] on button "Add Simple Quote" at bounding box center [101, 105] width 124 height 13
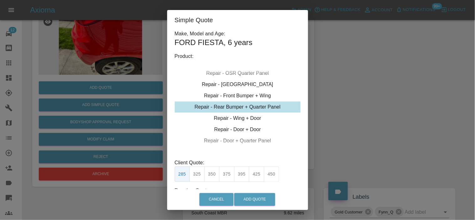
click at [234, 108] on div "Repair - Rear Bumper + Quarter Panel" at bounding box center [238, 106] width 126 height 11
click at [195, 170] on button "325" at bounding box center [196, 173] width 15 height 15
type input "200"
click at [256, 198] on button "Add Quote" at bounding box center [254, 199] width 41 height 13
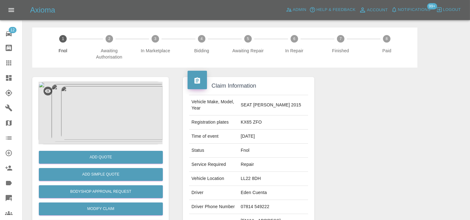
click at [117, 110] on img at bounding box center [100, 113] width 124 height 63
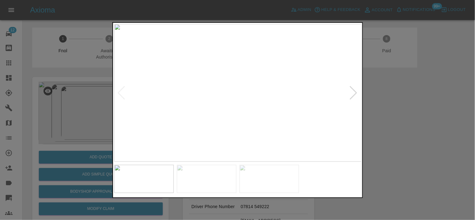
click at [215, 120] on img at bounding box center [237, 93] width 247 height 138
click at [226, 111] on img at bounding box center [237, 93] width 247 height 138
click at [218, 107] on img at bounding box center [237, 93] width 247 height 138
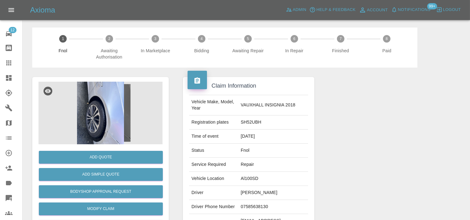
click at [115, 117] on img at bounding box center [100, 113] width 124 height 63
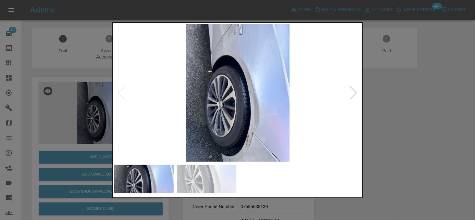
click at [235, 105] on img at bounding box center [237, 93] width 247 height 138
click at [235, 107] on img at bounding box center [237, 93] width 247 height 138
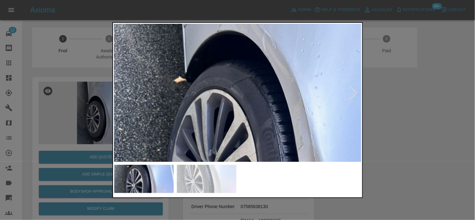
click at [251, 138] on img at bounding box center [263, 143] width 742 height 413
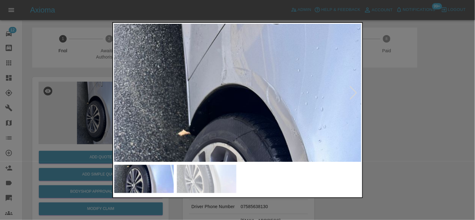
click at [265, 144] on img at bounding box center [266, 197] width 742 height 413
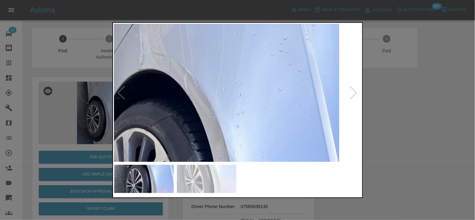
click at [232, 79] on img at bounding box center [184, 182] width 742 height 413
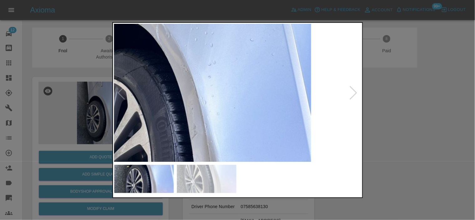
click at [236, 79] on img at bounding box center [156, 132] width 742 height 413
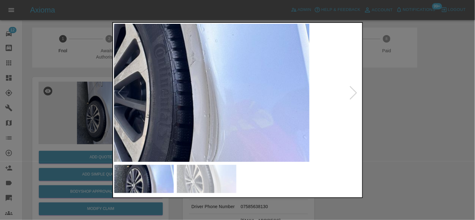
click at [233, 80] on img at bounding box center [154, 59] width 742 height 413
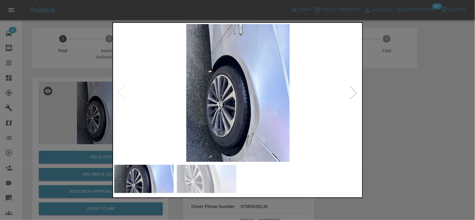
click at [233, 85] on img at bounding box center [237, 93] width 247 height 138
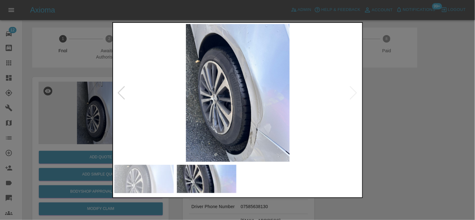
click at [218, 91] on img at bounding box center [237, 93] width 247 height 138
click at [252, 98] on img at bounding box center [237, 93] width 247 height 138
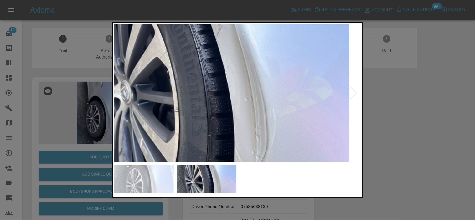
click at [230, 73] on img at bounding box center [194, 76] width 742 height 413
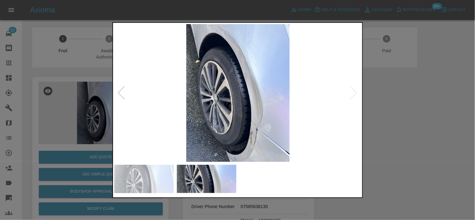
click at [229, 81] on img at bounding box center [237, 93] width 247 height 138
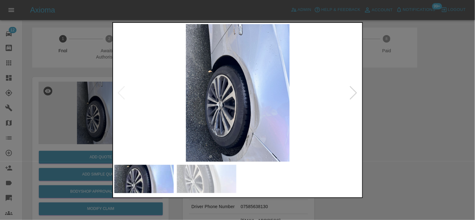
click at [235, 49] on img at bounding box center [237, 93] width 247 height 138
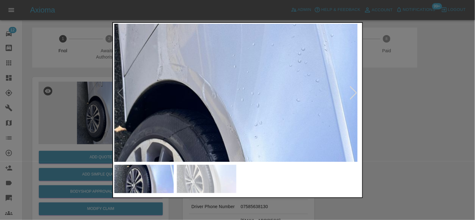
click at [203, 96] on img at bounding box center [202, 193] width 742 height 413
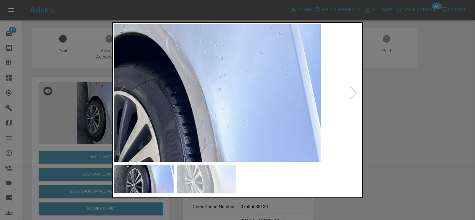
click at [212, 96] on img at bounding box center [166, 145] width 742 height 413
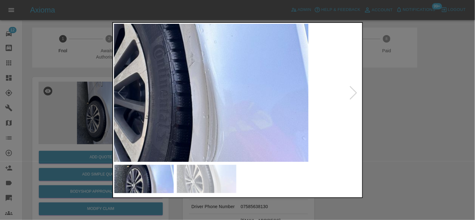
click at [212, 78] on img at bounding box center [154, 60] width 742 height 413
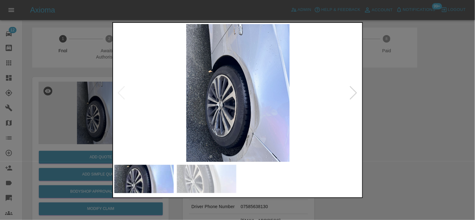
click at [249, 132] on img at bounding box center [237, 93] width 247 height 138
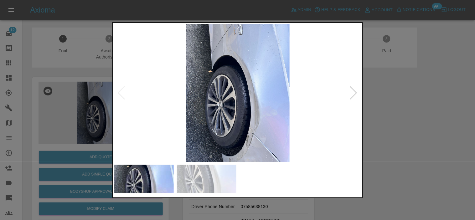
click at [247, 133] on img at bounding box center [237, 93] width 247 height 138
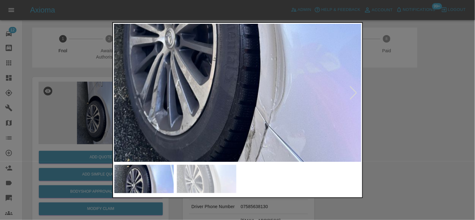
click at [239, 120] on img at bounding box center [221, 3] width 742 height 413
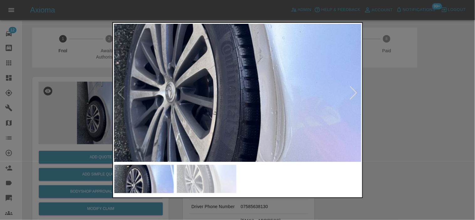
click at [245, 118] on img at bounding box center [222, 56] width 742 height 413
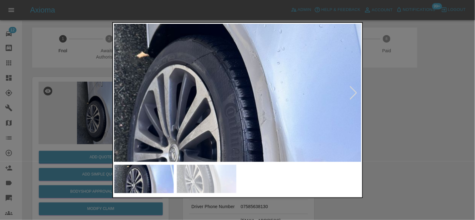
click at [245, 105] on img at bounding box center [225, 119] width 742 height 413
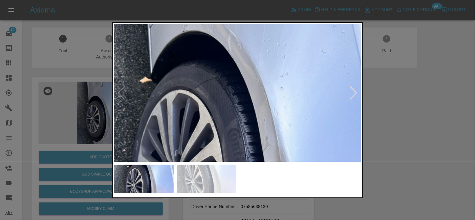
click at [238, 101] on img at bounding box center [228, 144] width 742 height 413
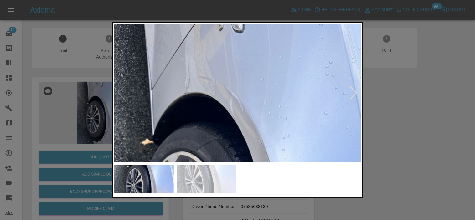
click at [236, 107] on img at bounding box center [230, 206] width 742 height 413
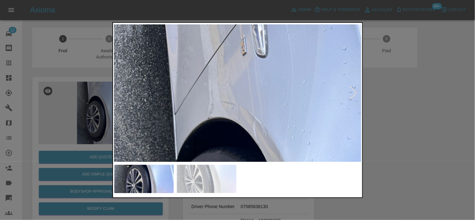
click at [89, 55] on div at bounding box center [237, 110] width 475 height 220
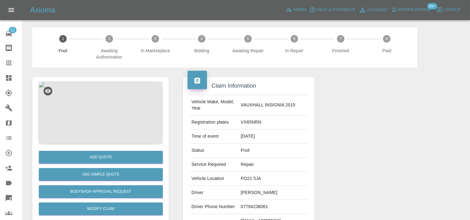
click at [118, 108] on img at bounding box center [100, 113] width 124 height 63
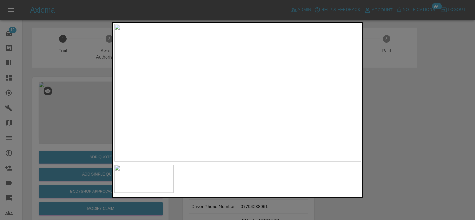
click at [193, 125] on img at bounding box center [237, 93] width 247 height 138
click at [192, 130] on img at bounding box center [237, 93] width 247 height 138
click at [172, 129] on img at bounding box center [237, 93] width 247 height 138
click at [256, 98] on img at bounding box center [237, 93] width 247 height 138
click at [280, 100] on img at bounding box center [237, 93] width 247 height 138
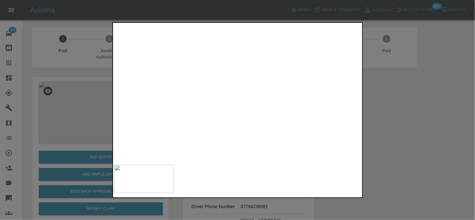
click at [280, 100] on img at bounding box center [111, 70] width 742 height 413
click at [258, 107] on img at bounding box center [237, 93] width 247 height 138
click at [110, 92] on div at bounding box center [237, 110] width 475 height 220
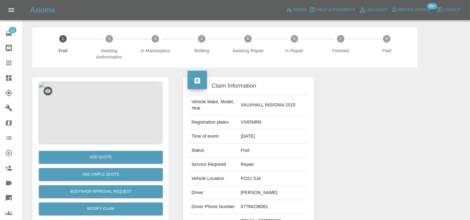
click at [106, 103] on img at bounding box center [100, 113] width 124 height 63
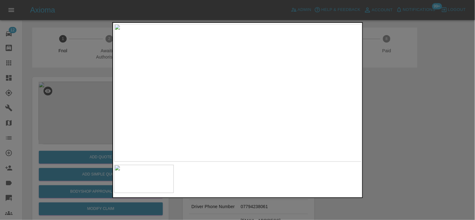
click at [252, 105] on img at bounding box center [237, 93] width 247 height 138
click at [282, 119] on img at bounding box center [197, 57] width 742 height 413
click at [205, 115] on img at bounding box center [296, 65] width 742 height 413
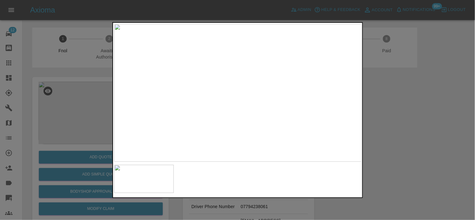
click at [91, 116] on div at bounding box center [237, 110] width 475 height 220
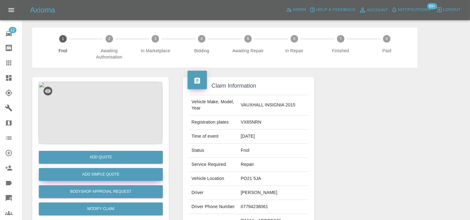
click at [107, 171] on button "Add Simple Quote" at bounding box center [101, 174] width 124 height 13
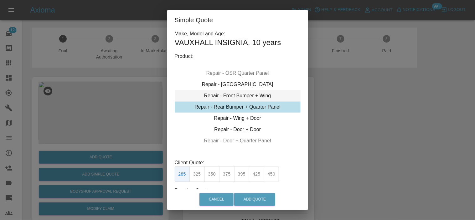
click at [223, 97] on div "Repair - Front Bumper + Wing" at bounding box center [238, 95] width 126 height 11
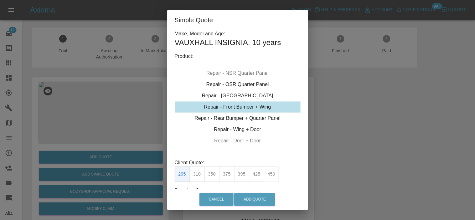
click at [224, 174] on button "375" at bounding box center [226, 173] width 15 height 15
type input "230"
click at [260, 198] on button "Add Quote" at bounding box center [254, 199] width 41 height 13
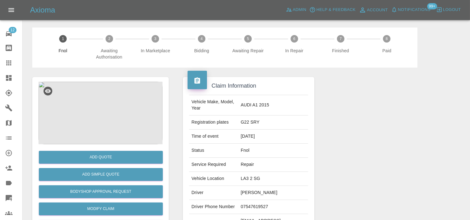
click at [104, 113] on img at bounding box center [100, 113] width 124 height 63
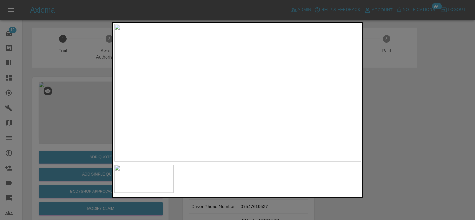
click at [241, 89] on img at bounding box center [237, 93] width 247 height 138
click at [219, 130] on img at bounding box center [177, 179] width 742 height 413
click at [195, 108] on img at bounding box center [115, 216] width 742 height 413
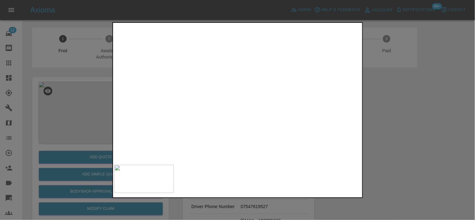
click at [211, 102] on img at bounding box center [262, 183] width 742 height 413
click at [207, 105] on img at bounding box center [311, 86] width 742 height 413
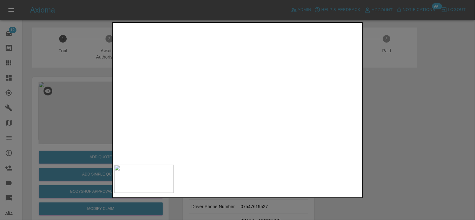
click at [195, 92] on img at bounding box center [304, 45] width 742 height 413
click at [242, 110] on img at bounding box center [237, 93] width 247 height 138
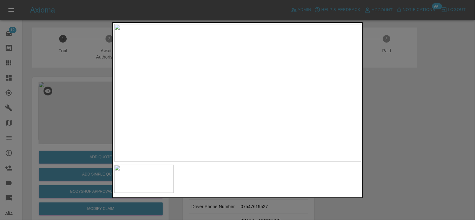
click at [242, 110] on img at bounding box center [237, 93] width 247 height 138
click at [194, 133] on img at bounding box center [225, 41] width 742 height 413
click at [223, 135] on img at bounding box center [126, 170] width 742 height 413
click at [227, 102] on img at bounding box center [125, 178] width 742 height 413
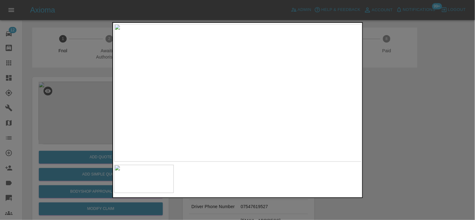
click at [86, 82] on div at bounding box center [237, 110] width 475 height 220
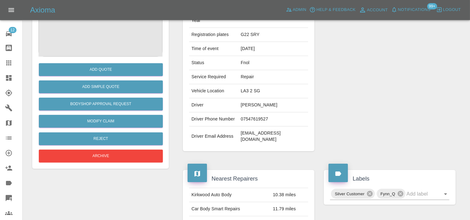
scroll to position [22, 0]
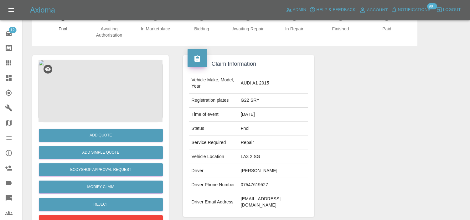
click at [96, 68] on img at bounding box center [100, 91] width 124 height 63
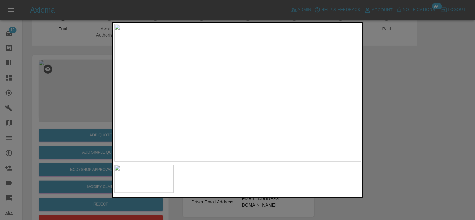
click at [275, 51] on img at bounding box center [237, 93] width 247 height 138
click at [276, 52] on img at bounding box center [237, 93] width 247 height 138
click at [83, 93] on div at bounding box center [237, 110] width 475 height 220
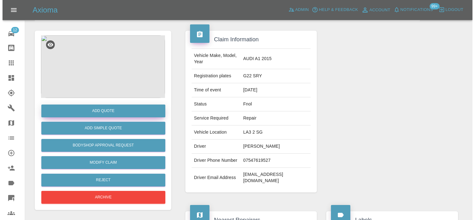
scroll to position [57, 0]
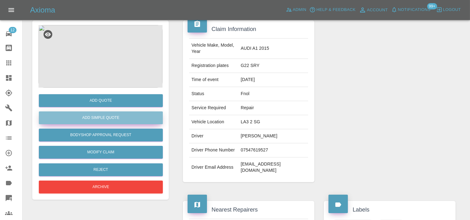
click at [109, 113] on button "Add Simple Quote" at bounding box center [101, 117] width 124 height 13
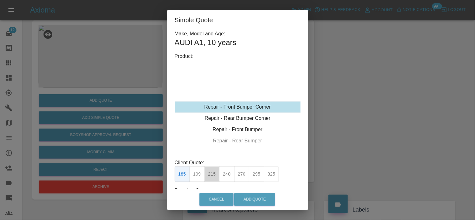
click at [212, 174] on button "215" at bounding box center [211, 173] width 15 height 15
type input "135"
drag, startPoint x: 260, startPoint y: 194, endPoint x: 284, endPoint y: 219, distance: 34.3
click at [260, 195] on button "Add Quote" at bounding box center [254, 199] width 41 height 13
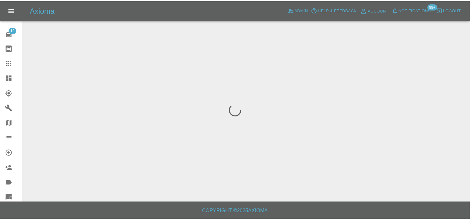
scroll to position [0, 0]
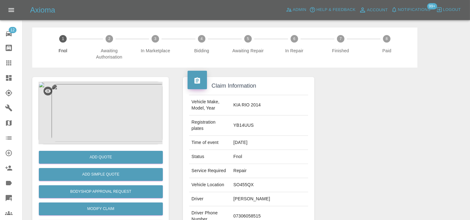
click at [106, 102] on img at bounding box center [100, 113] width 124 height 63
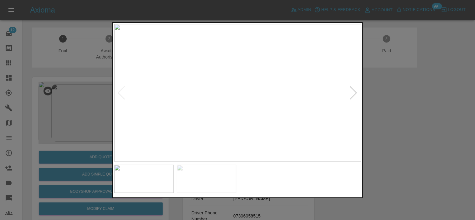
click at [233, 80] on img at bounding box center [237, 93] width 247 height 138
click at [255, 88] on img at bounding box center [262, 86] width 742 height 413
click at [248, 66] on img at bounding box center [262, 86] width 742 height 413
click at [237, 48] on img at bounding box center [296, 47] width 742 height 413
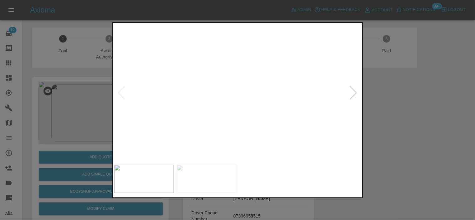
click at [243, 126] on img at bounding box center [269, 63] width 742 height 413
click at [244, 102] on img at bounding box center [269, 81] width 742 height 413
click at [244, 102] on img at bounding box center [269, 70] width 742 height 413
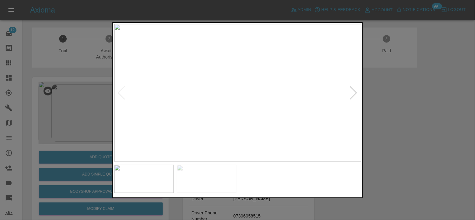
click at [211, 105] on img at bounding box center [237, 93] width 247 height 138
click at [180, 105] on img at bounding box center [237, 93] width 247 height 138
click at [240, 95] on img at bounding box center [237, 93] width 247 height 138
click at [130, 77] on img at bounding box center [231, 86] width 742 height 413
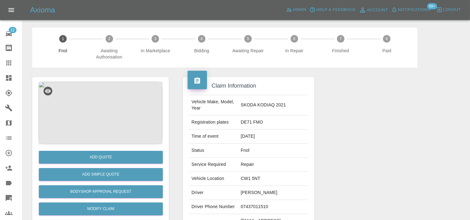
click at [101, 105] on img at bounding box center [100, 113] width 124 height 63
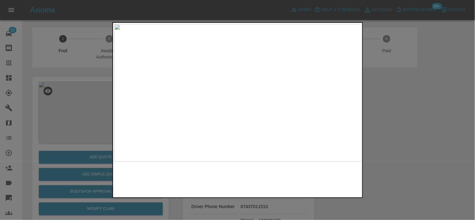
click at [235, 94] on img at bounding box center [237, 93] width 247 height 138
click at [235, 94] on img at bounding box center [246, 88] width 742 height 413
click at [199, 96] on img at bounding box center [237, 93] width 247 height 138
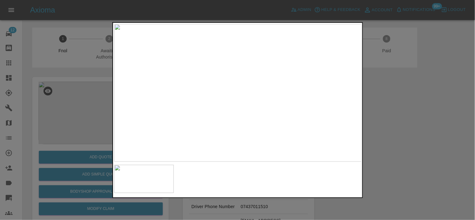
click at [108, 80] on div at bounding box center [237, 110] width 475 height 220
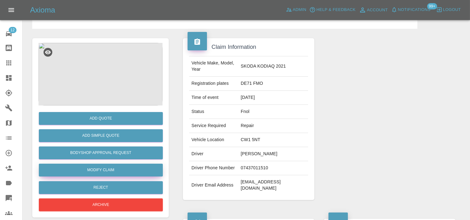
scroll to position [69, 0]
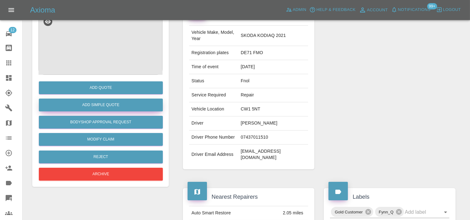
click at [108, 107] on button "Add Simple Quote" at bounding box center [101, 105] width 124 height 13
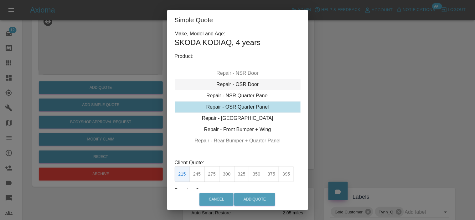
click at [230, 86] on div "Repair - OSR Door" at bounding box center [238, 84] width 126 height 11
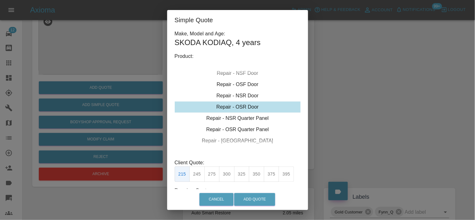
click at [197, 171] on button "245" at bounding box center [196, 173] width 15 height 15
type input "160"
drag, startPoint x: 257, startPoint y: 199, endPoint x: 290, endPoint y: 213, distance: 35.7
click at [256, 199] on button "Add Quote" at bounding box center [254, 199] width 41 height 13
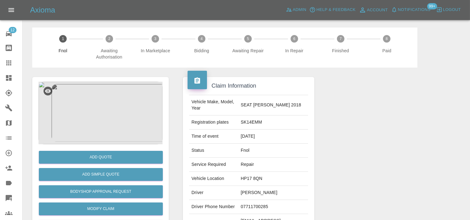
click at [105, 110] on img at bounding box center [100, 113] width 124 height 63
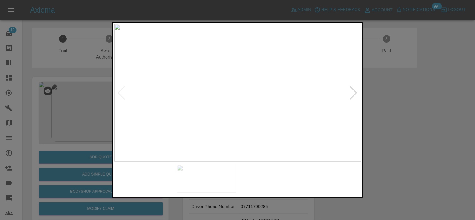
click at [262, 61] on img at bounding box center [237, 93] width 247 height 138
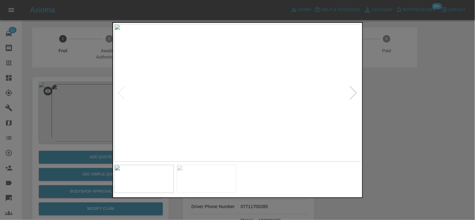
click at [236, 123] on img at bounding box center [237, 93] width 247 height 138
click at [266, 120] on img at bounding box center [237, 93] width 247 height 138
click at [265, 119] on img at bounding box center [152, 9] width 742 height 413
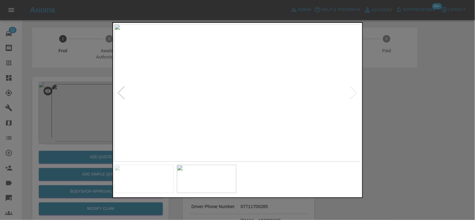
click at [180, 116] on img at bounding box center [237, 93] width 247 height 138
click at [165, 110] on img at bounding box center [226, 93] width 247 height 138
drag, startPoint x: 90, startPoint y: 90, endPoint x: 167, endPoint y: 2, distance: 117.1
click at [97, 83] on div at bounding box center [237, 110] width 475 height 220
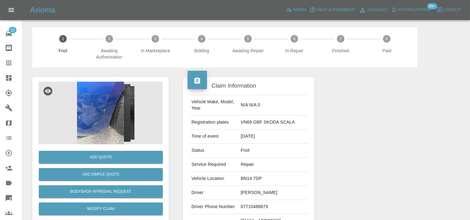
click at [110, 104] on img at bounding box center [100, 113] width 124 height 63
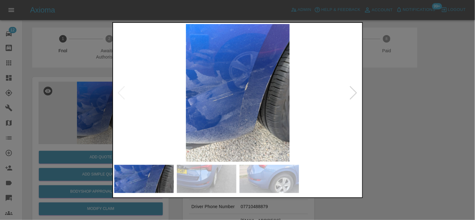
click at [223, 112] on img at bounding box center [237, 93] width 247 height 138
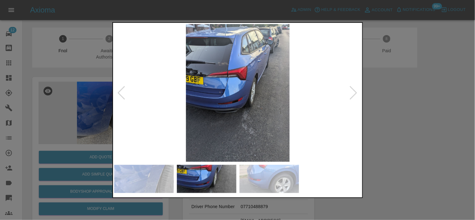
click at [191, 100] on img at bounding box center [237, 93] width 247 height 138
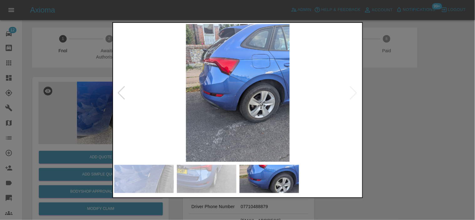
click at [191, 99] on img at bounding box center [237, 93] width 247 height 138
click at [217, 99] on img at bounding box center [237, 93] width 247 height 138
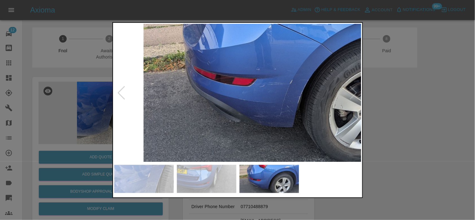
click at [217, 99] on img at bounding box center [298, 73] width 742 height 413
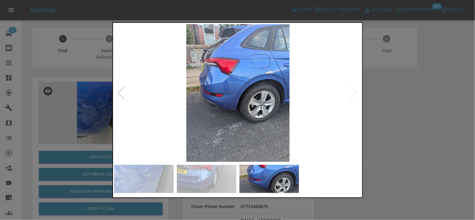
click at [239, 114] on img at bounding box center [237, 93] width 247 height 138
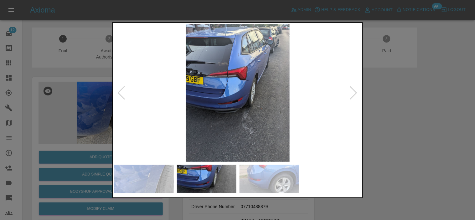
click at [288, 107] on img at bounding box center [237, 93] width 247 height 138
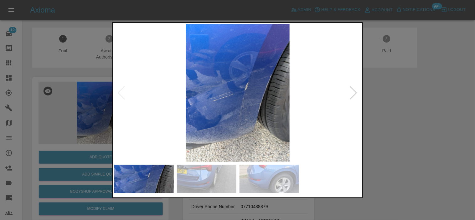
click at [232, 101] on img at bounding box center [237, 93] width 247 height 138
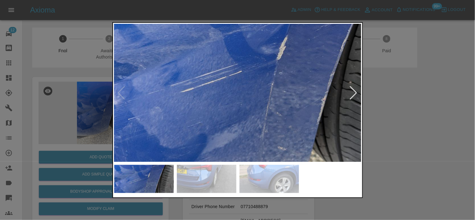
drag, startPoint x: 95, startPoint y: 120, endPoint x: 92, endPoint y: 129, distance: 9.1
click at [94, 120] on div at bounding box center [237, 110] width 475 height 220
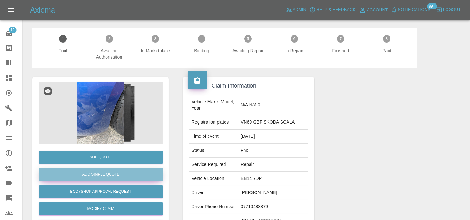
click at [108, 171] on button "Add Simple Quote" at bounding box center [101, 174] width 124 height 13
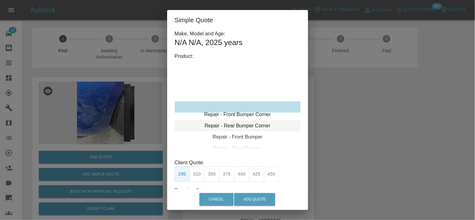
type input "120"
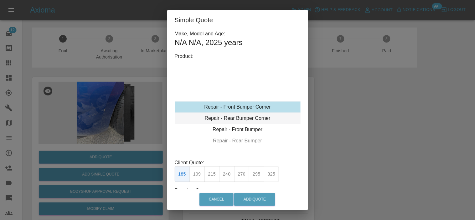
click at [235, 116] on div "Repair - Rear Bumper Corner" at bounding box center [238, 118] width 126 height 11
click at [198, 171] on button "199" at bounding box center [196, 173] width 15 height 15
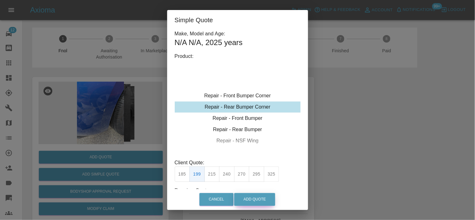
click at [245, 199] on button "Add Quote" at bounding box center [254, 199] width 41 height 13
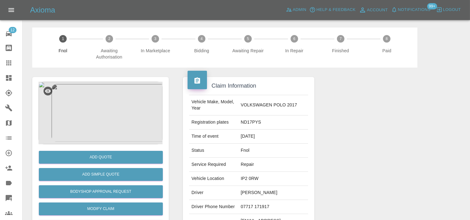
click at [107, 98] on img at bounding box center [100, 113] width 124 height 63
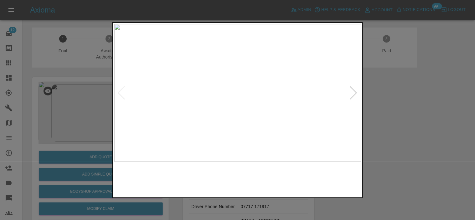
click at [265, 119] on img at bounding box center [237, 93] width 247 height 138
click at [243, 79] on img at bounding box center [154, 14] width 742 height 413
click at [250, 108] on img at bounding box center [237, 93] width 247 height 138
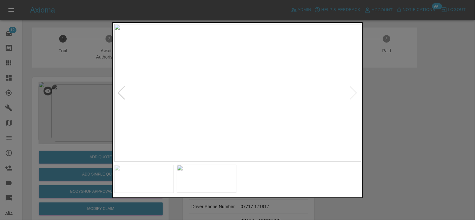
click at [238, 80] on img at bounding box center [237, 93] width 247 height 138
click at [232, 118] on img at bounding box center [250, 198] width 742 height 413
click at [249, 99] on img at bounding box center [248, 200] width 742 height 413
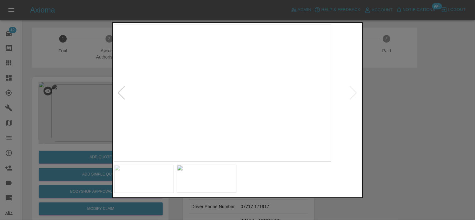
click at [208, 114] on img at bounding box center [207, 93] width 247 height 138
click at [224, 113] on img at bounding box center [242, 93] width 247 height 138
click at [258, 116] on img at bounding box center [237, 93] width 247 height 138
click at [103, 93] on div at bounding box center [237, 110] width 475 height 220
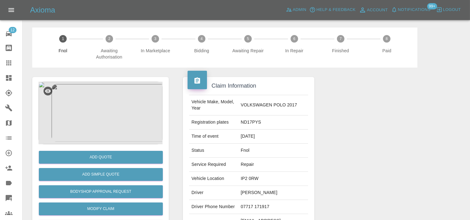
click at [101, 128] on img at bounding box center [100, 113] width 124 height 63
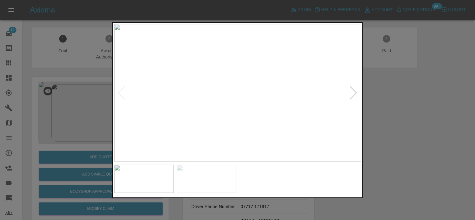
click at [261, 125] on img at bounding box center [237, 93] width 247 height 138
drag, startPoint x: 107, startPoint y: 93, endPoint x: 113, endPoint y: 151, distance: 58.2
click at [107, 96] on div at bounding box center [237, 110] width 475 height 220
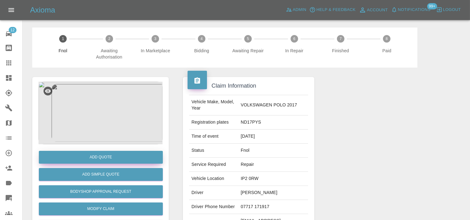
click at [113, 154] on button "Add Quote" at bounding box center [101, 157] width 124 height 13
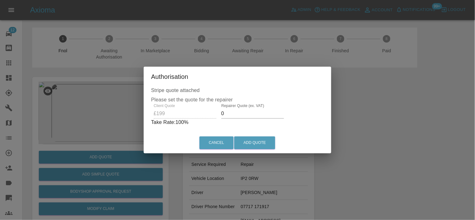
click at [213, 116] on div "Client Quote £199 Repairer Quote (ex. VAT) 0 Take Rate: 100 %" at bounding box center [237, 115] width 173 height 23
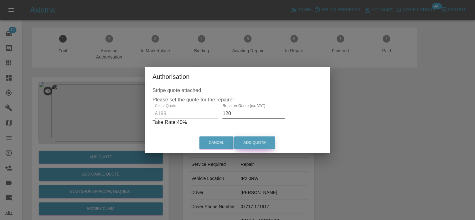
type input "120"
drag, startPoint x: 254, startPoint y: 142, endPoint x: 244, endPoint y: 145, distance: 10.4
click at [254, 142] on button "Add Quote" at bounding box center [254, 142] width 41 height 13
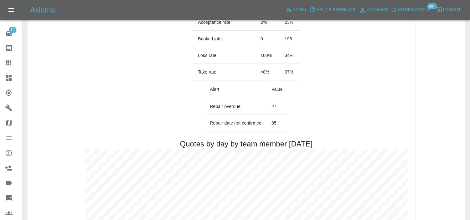
scroll to position [278, 0]
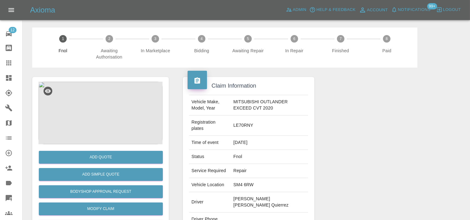
click at [116, 95] on img at bounding box center [100, 113] width 124 height 63
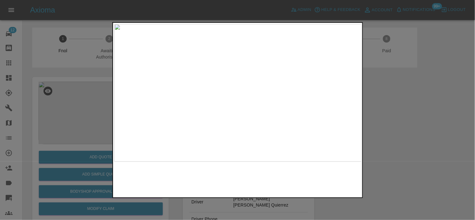
click at [201, 75] on img at bounding box center [237, 93] width 247 height 138
click at [176, 42] on img at bounding box center [409, 160] width 742 height 413
click at [233, 29] on img at bounding box center [300, 32] width 742 height 413
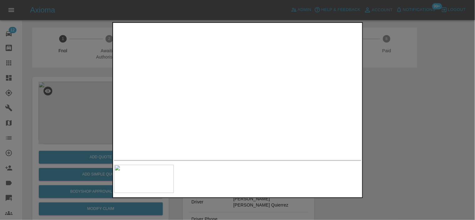
click at [241, 85] on img at bounding box center [237, 93] width 247 height 138
click at [166, 23] on img at bounding box center [226, 65] width 742 height 413
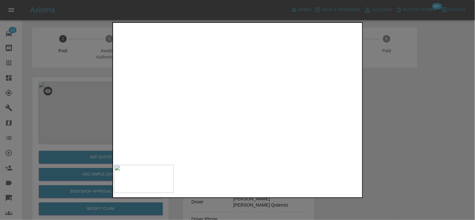
click at [280, 168] on div at bounding box center [237, 110] width 250 height 176
click at [280, 89] on img at bounding box center [391, 165] width 742 height 413
click at [235, 38] on img at bounding box center [471, 113] width 742 height 413
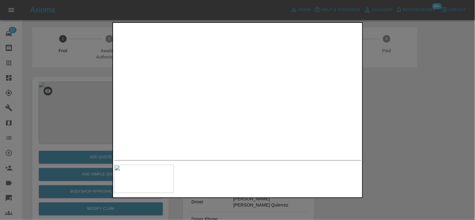
drag, startPoint x: 113, startPoint y: 85, endPoint x: 114, endPoint y: 126, distance: 41.6
click at [113, 85] on div at bounding box center [237, 110] width 250 height 176
click at [99, 155] on div at bounding box center [237, 110] width 475 height 220
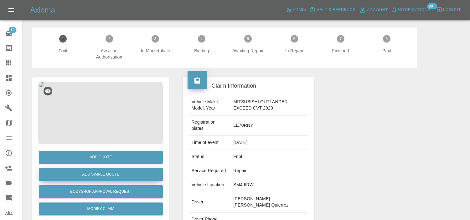
click at [101, 174] on button "Add Simple Quote" at bounding box center [101, 174] width 124 height 13
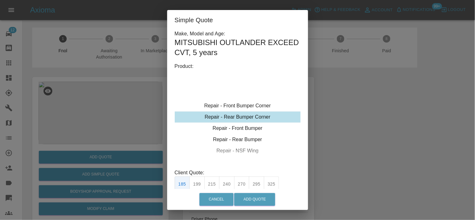
drag, startPoint x: 232, startPoint y: 114, endPoint x: 220, endPoint y: 173, distance: 60.1
click at [232, 114] on div "Repair - Rear Bumper Corner" at bounding box center [238, 116] width 126 height 11
drag, startPoint x: 228, startPoint y: 180, endPoint x: 249, endPoint y: 201, distance: 30.3
click at [228, 181] on button "240" at bounding box center [226, 183] width 15 height 15
type input "150"
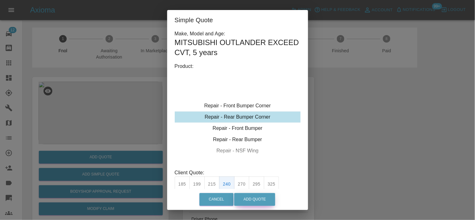
click at [249, 197] on button "Add Quote" at bounding box center [254, 199] width 41 height 13
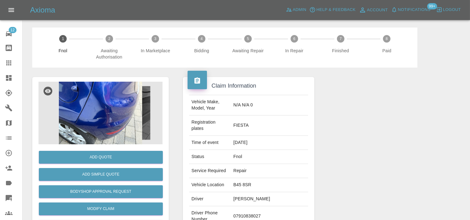
click at [122, 128] on img at bounding box center [100, 113] width 124 height 63
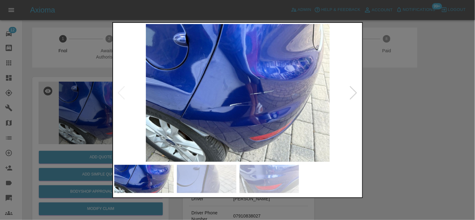
click at [229, 108] on img at bounding box center [237, 93] width 247 height 138
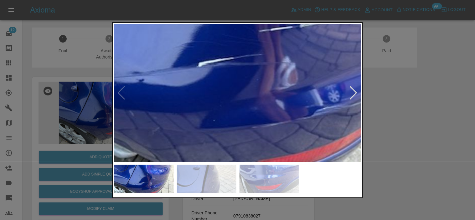
click at [208, 100] on img at bounding box center [222, 26] width 742 height 413
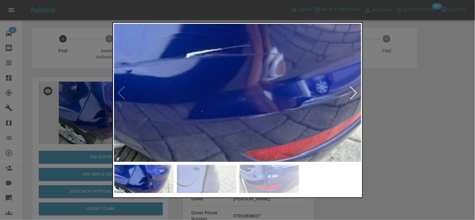
click at [241, 105] on img at bounding box center [210, 17] width 742 height 413
click at [240, 105] on img at bounding box center [210, 17] width 742 height 413
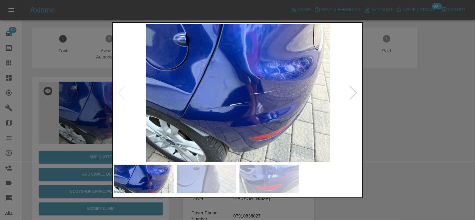
click at [215, 126] on img at bounding box center [237, 93] width 247 height 138
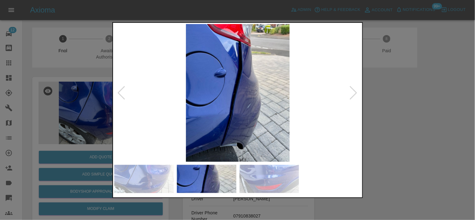
click at [246, 113] on img at bounding box center [237, 93] width 247 height 138
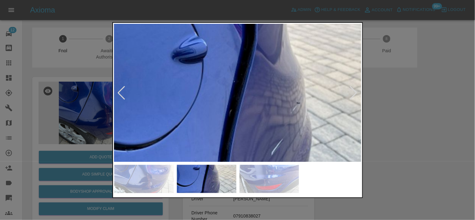
click at [291, 162] on div at bounding box center [237, 110] width 250 height 176
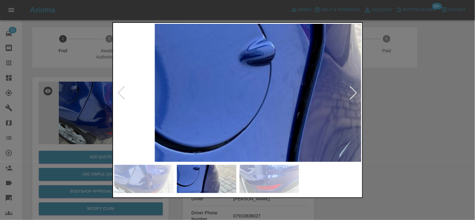
click at [283, 130] on img at bounding box center [310, 111] width 742 height 413
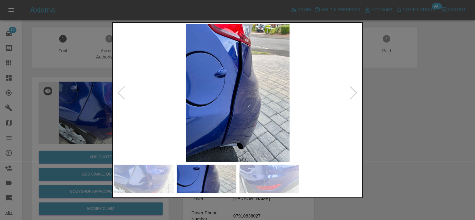
click at [250, 118] on img at bounding box center [237, 93] width 247 height 138
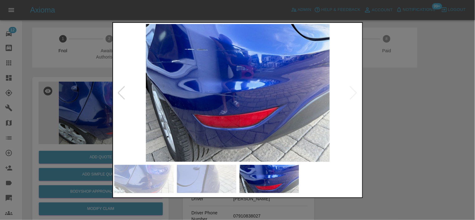
click at [254, 89] on img at bounding box center [237, 93] width 247 height 138
drag, startPoint x: 63, startPoint y: 96, endPoint x: 66, endPoint y: 99, distance: 4.2
click at [63, 96] on div at bounding box center [237, 110] width 475 height 220
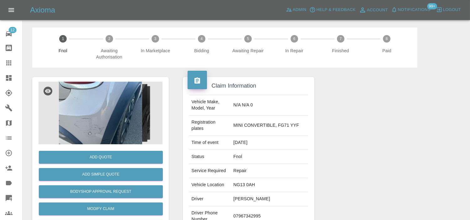
click at [110, 110] on img at bounding box center [100, 113] width 124 height 63
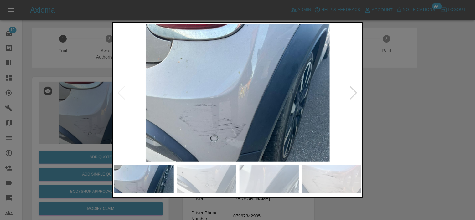
click at [164, 118] on img at bounding box center [237, 93] width 247 height 138
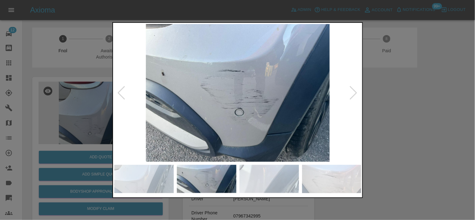
click at [183, 110] on img at bounding box center [237, 93] width 247 height 138
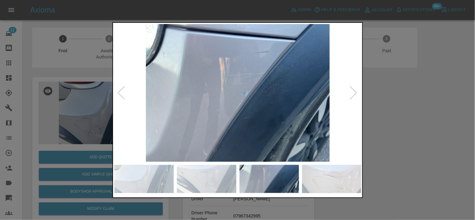
click at [261, 105] on img at bounding box center [237, 93] width 247 height 138
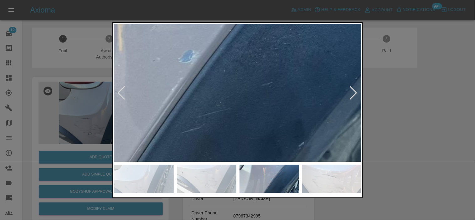
click at [245, 87] on img at bounding box center [167, 54] width 742 height 413
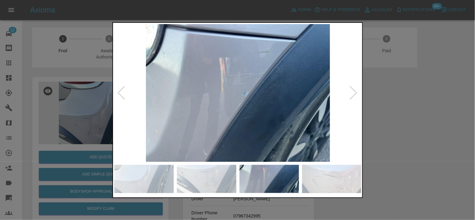
click at [240, 110] on img at bounding box center [237, 93] width 247 height 138
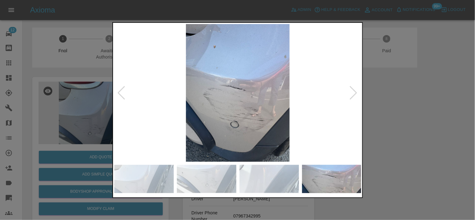
click at [193, 111] on img at bounding box center [237, 93] width 247 height 138
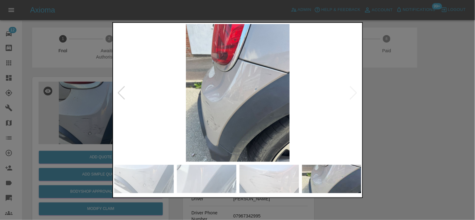
click at [167, 104] on img at bounding box center [237, 93] width 247 height 138
click at [260, 87] on img at bounding box center [237, 93] width 247 height 138
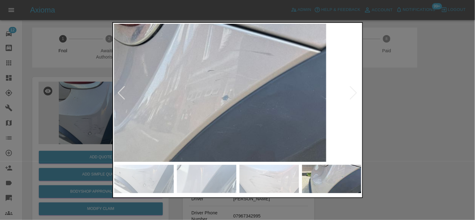
click at [246, 117] on img at bounding box center [171, 109] width 742 height 413
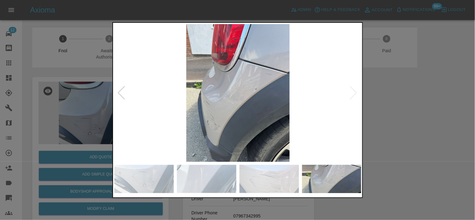
click at [243, 86] on img at bounding box center [237, 93] width 247 height 138
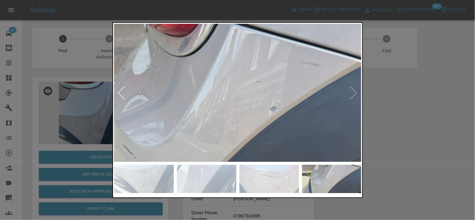
click at [251, 120] on img at bounding box center [219, 119] width 742 height 413
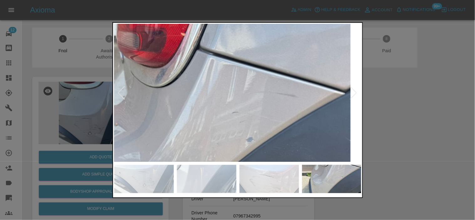
click at [249, 120] on img at bounding box center [195, 150] width 742 height 413
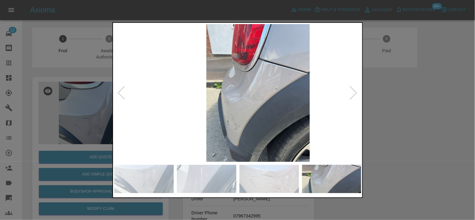
click at [256, 118] on img at bounding box center [257, 93] width 247 height 138
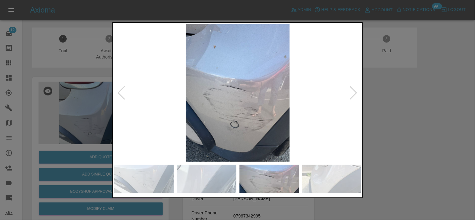
click at [258, 113] on img at bounding box center [237, 93] width 247 height 138
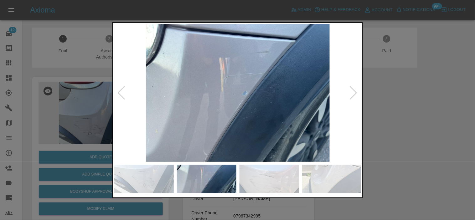
click at [231, 107] on img at bounding box center [237, 93] width 247 height 138
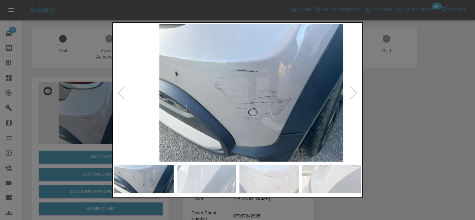
click at [279, 117] on img at bounding box center [251, 93] width 247 height 138
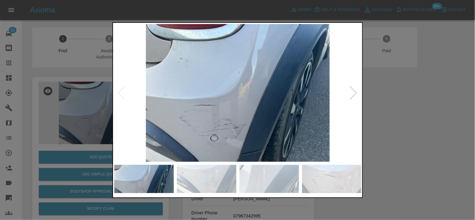
click at [255, 112] on img at bounding box center [237, 93] width 247 height 138
click at [68, 101] on div at bounding box center [237, 110] width 475 height 220
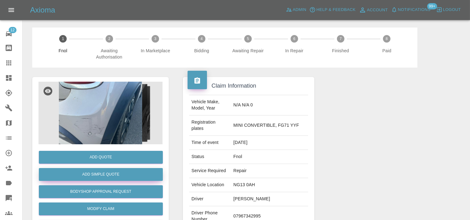
click at [80, 170] on button "Add Simple Quote" at bounding box center [101, 174] width 124 height 13
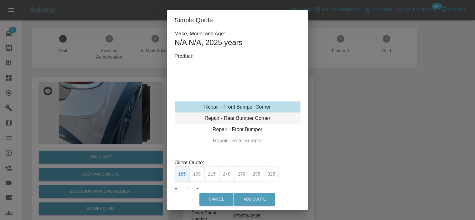
click at [243, 119] on div "Repair - Rear Bumper Corner" at bounding box center [238, 118] width 126 height 11
click at [233, 117] on div "Repair - Rear Bumper Corner" at bounding box center [238, 118] width 126 height 11
click at [202, 174] on button "199" at bounding box center [196, 173] width 15 height 15
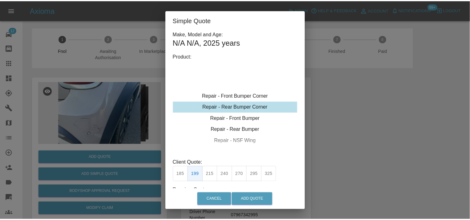
scroll to position [44, 0]
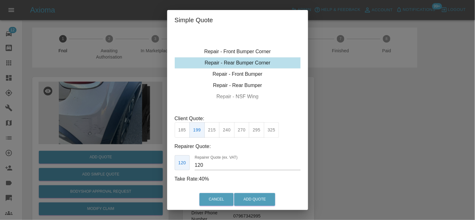
drag, startPoint x: 205, startPoint y: 164, endPoint x: 174, endPoint y: 152, distance: 33.1
click at [175, 164] on div "120 Repairer Quote (ex. VAT) 120" at bounding box center [238, 162] width 126 height 15
type input "120"
click at [244, 201] on button "Add Quote" at bounding box center [254, 199] width 41 height 13
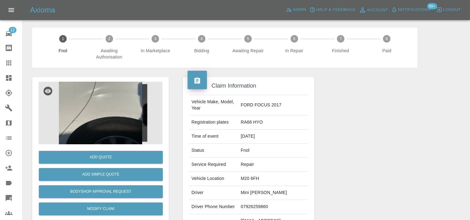
click at [116, 110] on img at bounding box center [100, 113] width 124 height 63
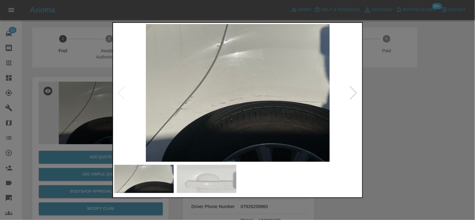
click at [242, 69] on img at bounding box center [237, 93] width 247 height 138
click at [240, 69] on img at bounding box center [237, 93] width 247 height 138
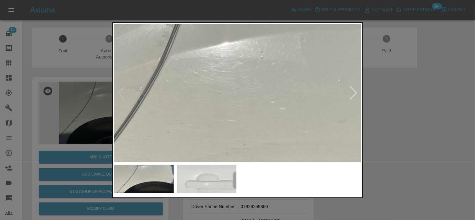
click at [234, 72] on img at bounding box center [229, 163] width 742 height 413
click at [234, 73] on img at bounding box center [229, 163] width 742 height 413
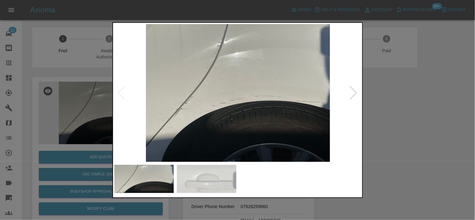
click at [235, 88] on img at bounding box center [237, 93] width 247 height 138
click at [193, 77] on img at bounding box center [237, 93] width 247 height 138
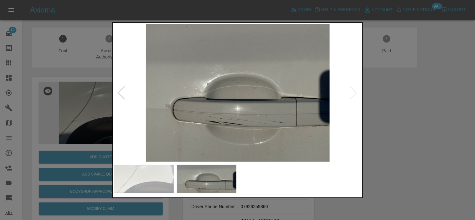
click at [189, 91] on img at bounding box center [237, 93] width 247 height 138
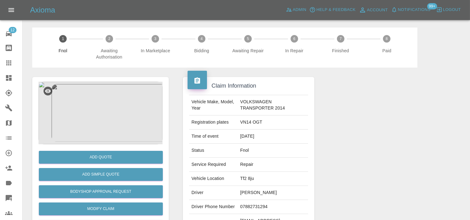
click at [91, 126] on img at bounding box center [100, 113] width 124 height 63
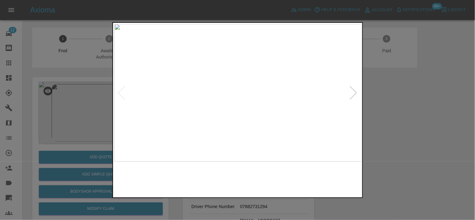
click at [255, 85] on img at bounding box center [237, 93] width 247 height 138
click at [234, 86] on img at bounding box center [185, 115] width 742 height 413
click at [192, 102] on img at bounding box center [237, 93] width 247 height 138
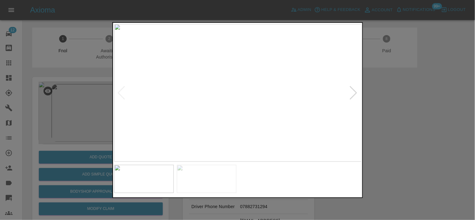
click at [226, 92] on img at bounding box center [237, 93] width 247 height 138
click at [152, 86] on img at bounding box center [237, 93] width 247 height 138
click at [130, 71] on img at bounding box center [237, 93] width 247 height 138
click at [231, 91] on img at bounding box center [237, 93] width 247 height 138
click at [253, 100] on img at bounding box center [237, 93] width 247 height 138
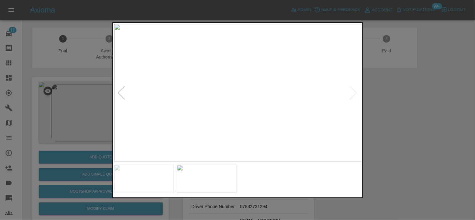
click at [253, 100] on img at bounding box center [237, 93] width 247 height 138
click at [252, 100] on img at bounding box center [237, 93] width 247 height 138
click at [266, 108] on img at bounding box center [193, 69] width 742 height 413
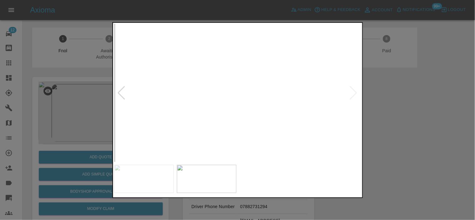
click at [248, 114] on img at bounding box center [237, 93] width 247 height 138
click at [299, 111] on img at bounding box center [237, 93] width 247 height 138
click at [345, 102] on img at bounding box center [237, 93] width 247 height 138
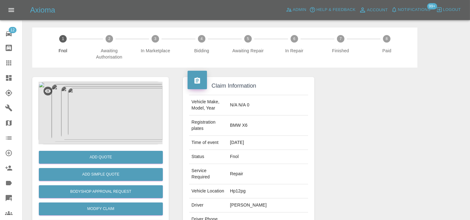
click at [97, 120] on img at bounding box center [100, 113] width 124 height 63
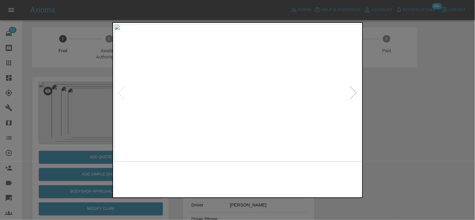
click at [227, 117] on img at bounding box center [237, 93] width 247 height 138
click at [258, 91] on img at bounding box center [237, 93] width 247 height 138
click at [252, 93] on img at bounding box center [177, 98] width 742 height 413
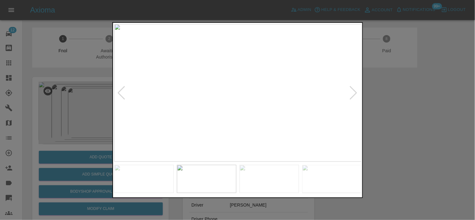
click at [230, 111] on img at bounding box center [237, 93] width 247 height 138
click at [218, 96] on img at bounding box center [237, 93] width 247 height 138
click at [249, 91] on img at bounding box center [237, 93] width 247 height 138
click at [246, 125] on img at bounding box center [195, 133] width 742 height 413
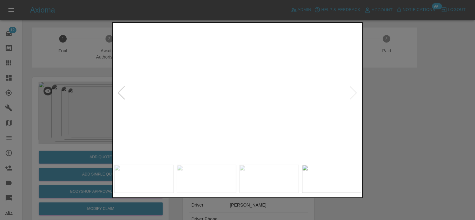
click at [246, 125] on img at bounding box center [191, 147] width 742 height 413
click at [254, 80] on img at bounding box center [191, 147] width 742 height 413
click at [262, 82] on img at bounding box center [212, 80] width 742 height 413
click at [253, 68] on img at bounding box center [223, 27] width 742 height 413
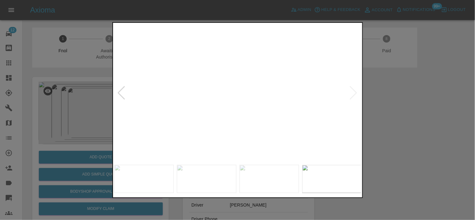
click at [223, 92] on img at bounding box center [237, 93] width 247 height 138
click at [211, 84] on img at bounding box center [237, 93] width 247 height 138
click at [231, 85] on img at bounding box center [237, 93] width 247 height 138
click at [248, 93] on img at bounding box center [237, 93] width 247 height 138
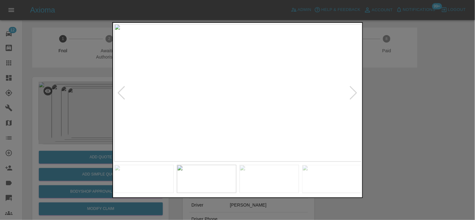
click at [222, 94] on img at bounding box center [237, 93] width 247 height 138
click at [220, 87] on img at bounding box center [307, 142] width 742 height 413
click at [217, 81] on img at bounding box center [278, 69] width 742 height 413
click at [236, 144] on img at bounding box center [252, 92] width 742 height 413
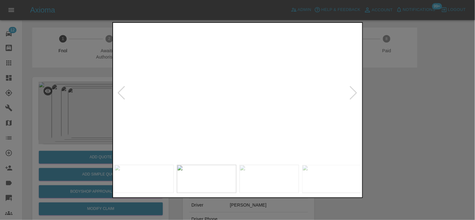
click at [167, 107] on img at bounding box center [245, 114] width 742 height 413
click at [97, 127] on div at bounding box center [237, 110] width 475 height 220
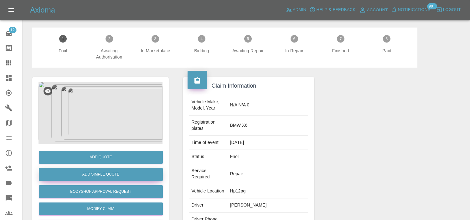
click at [108, 169] on button "Add Simple Quote" at bounding box center [101, 174] width 124 height 13
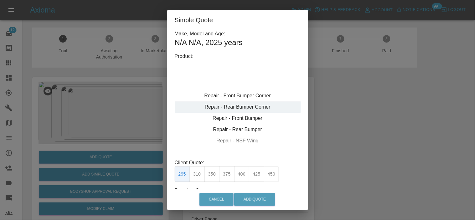
type input "120"
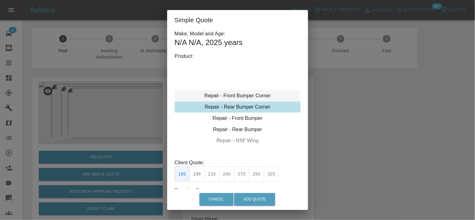
click at [232, 94] on div "Repair - Front Bumper Corner" at bounding box center [238, 95] width 126 height 11
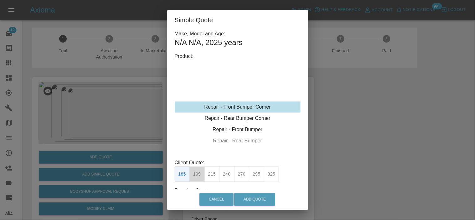
click at [198, 172] on button "199" at bounding box center [196, 173] width 15 height 15
click at [246, 197] on button "Add Quote" at bounding box center [254, 199] width 41 height 13
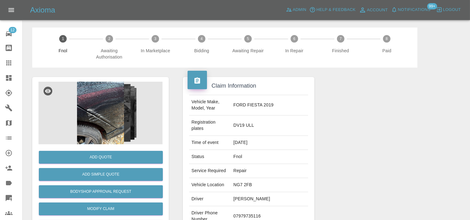
click at [92, 117] on img at bounding box center [100, 113] width 124 height 63
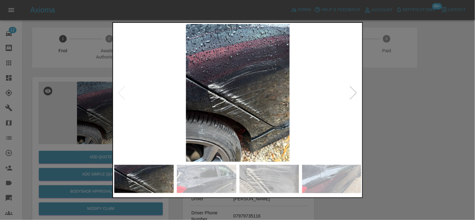
click at [193, 87] on img at bounding box center [237, 93] width 247 height 138
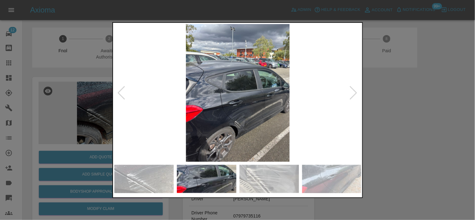
click at [198, 120] on img at bounding box center [237, 93] width 247 height 138
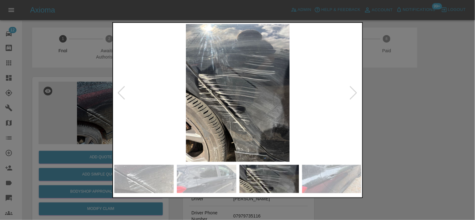
click at [232, 107] on img at bounding box center [237, 93] width 247 height 138
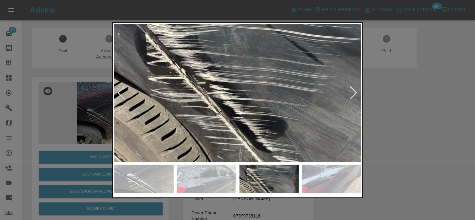
click at [246, 136] on img at bounding box center [264, 76] width 742 height 413
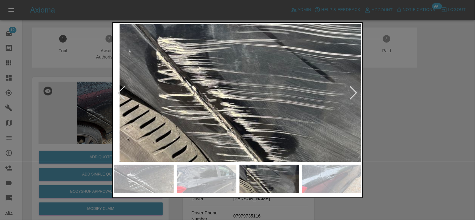
click at [245, 129] on img at bounding box center [274, 94] width 742 height 413
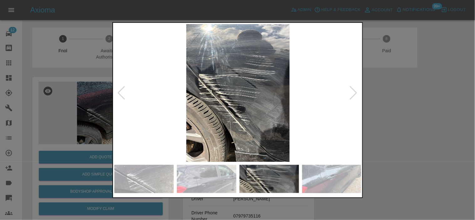
click at [232, 112] on img at bounding box center [237, 93] width 247 height 138
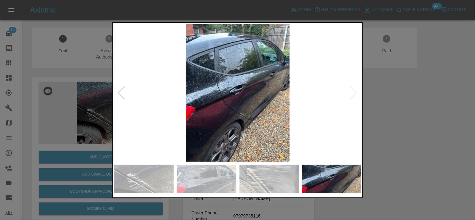
click at [240, 108] on img at bounding box center [237, 93] width 247 height 138
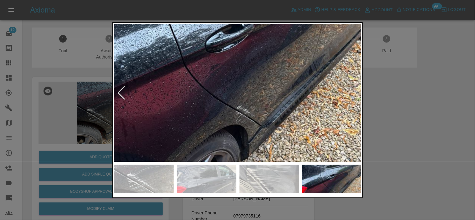
click at [260, 138] on img at bounding box center [230, 45] width 742 height 413
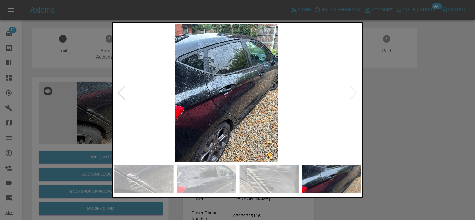
click at [210, 120] on img at bounding box center [226, 93] width 247 height 138
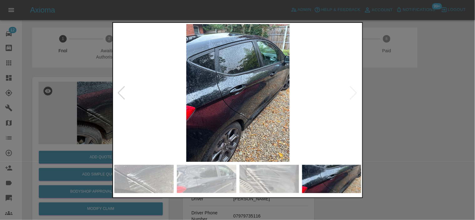
click at [210, 105] on img at bounding box center [237, 93] width 247 height 138
click at [237, 120] on img at bounding box center [237, 93] width 247 height 138
click at [236, 120] on img at bounding box center [237, 93] width 247 height 138
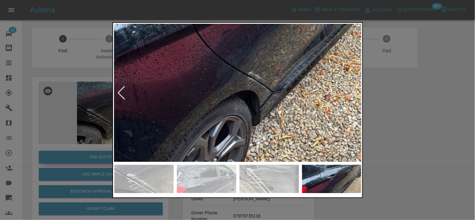
drag, startPoint x: 80, startPoint y: 127, endPoint x: 64, endPoint y: 160, distance: 36.7
click at [77, 137] on div at bounding box center [237, 110] width 475 height 220
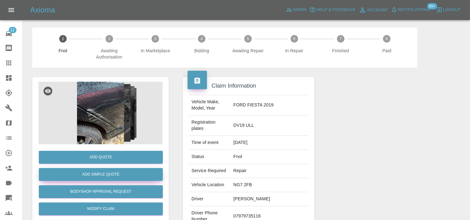
click at [96, 174] on button "Add Simple Quote" at bounding box center [101, 174] width 124 height 13
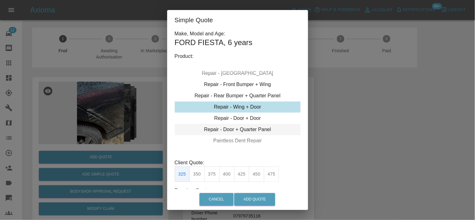
click at [232, 129] on div "Repair - Door + Quarter Panel" at bounding box center [238, 129] width 126 height 11
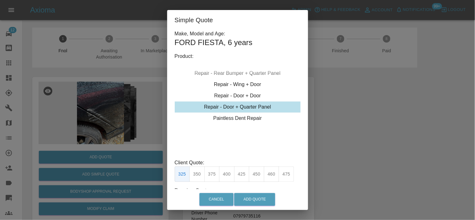
click at [240, 176] on button "425" at bounding box center [241, 173] width 15 height 15
type input "260"
click at [247, 197] on button "Add Quote" at bounding box center [254, 199] width 41 height 13
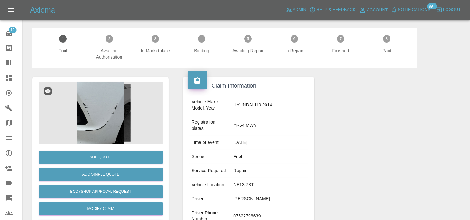
click at [109, 123] on img at bounding box center [100, 113] width 124 height 63
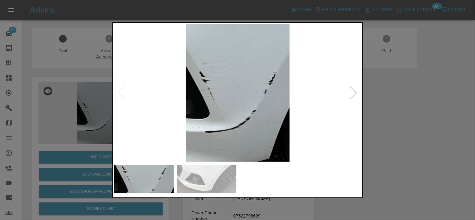
click at [232, 102] on img at bounding box center [237, 93] width 247 height 138
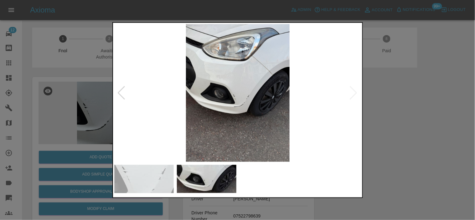
click at [177, 97] on img at bounding box center [237, 93] width 247 height 138
click at [240, 89] on img at bounding box center [237, 93] width 247 height 138
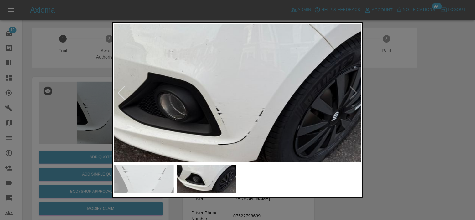
click at [83, 107] on div at bounding box center [237, 110] width 475 height 220
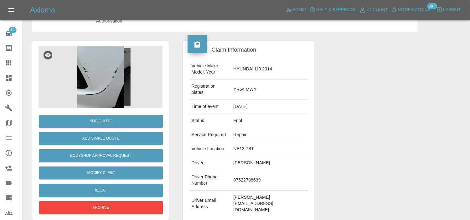
scroll to position [69, 0]
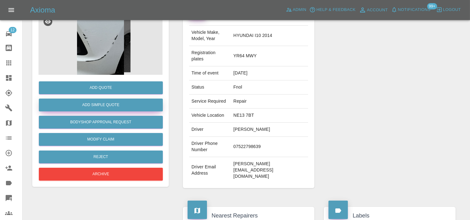
click at [109, 105] on button "Add Simple Quote" at bounding box center [101, 105] width 124 height 13
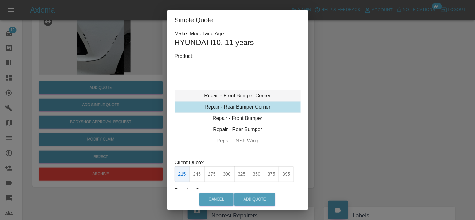
type input "120"
click at [230, 94] on div "Repair - Front Bumper Corner" at bounding box center [238, 95] width 126 height 11
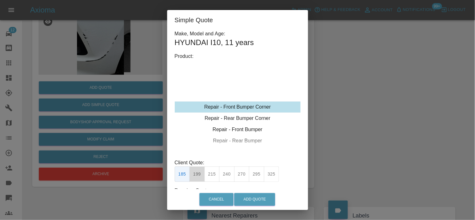
drag, startPoint x: 193, startPoint y: 173, endPoint x: 199, endPoint y: 175, distance: 6.1
click at [193, 174] on button "199" at bounding box center [196, 173] width 15 height 15
click at [243, 194] on button "Add Quote" at bounding box center [254, 199] width 41 height 13
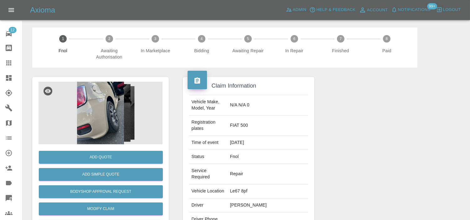
click at [99, 126] on img at bounding box center [100, 113] width 124 height 63
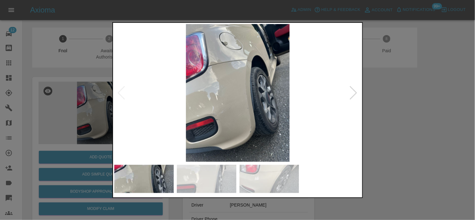
click at [220, 115] on img at bounding box center [237, 93] width 247 height 138
click at [220, 116] on img at bounding box center [237, 93] width 247 height 138
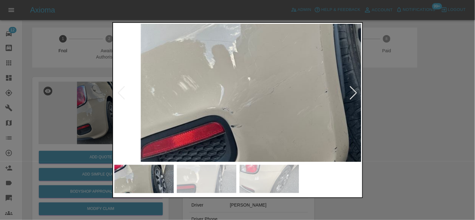
click at [259, 178] on div at bounding box center [237, 110] width 250 height 176
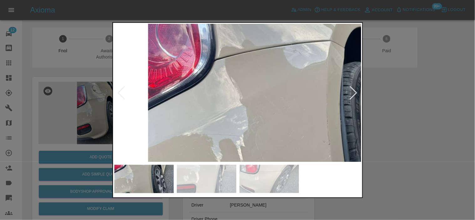
click at [261, 78] on img at bounding box center [303, 139] width 742 height 413
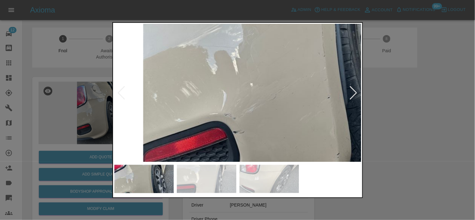
click at [267, 69] on img at bounding box center [298, 51] width 742 height 413
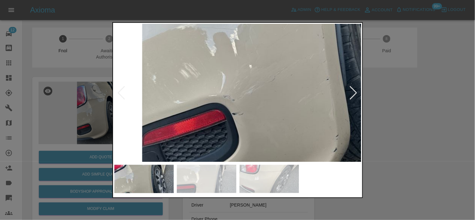
click at [270, 70] on img at bounding box center [297, 33] width 742 height 413
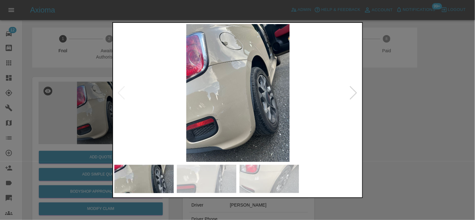
click at [244, 100] on img at bounding box center [237, 93] width 247 height 138
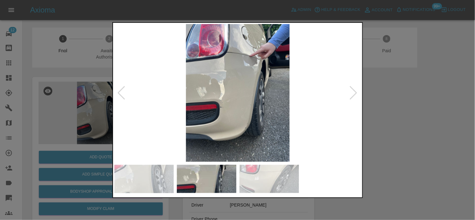
click at [241, 100] on img at bounding box center [237, 93] width 247 height 138
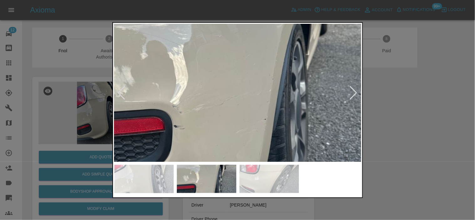
click at [217, 126] on img at bounding box center [226, 83] width 742 height 413
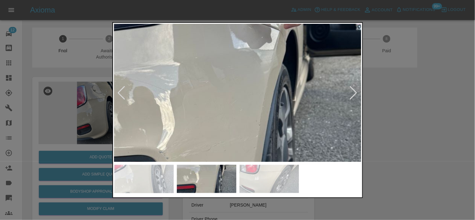
click at [227, 144] on img at bounding box center [213, 129] width 742 height 413
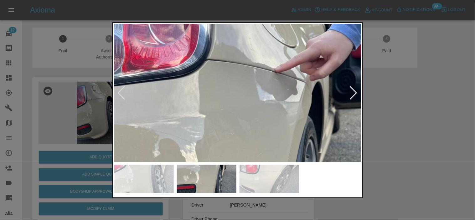
click at [243, 140] on img at bounding box center [239, 181] width 742 height 413
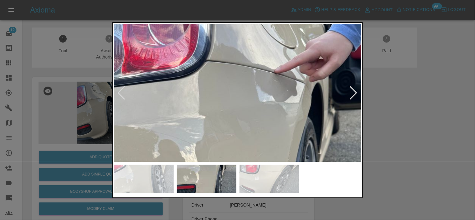
click at [229, 103] on img at bounding box center [239, 182] width 742 height 413
click at [224, 100] on img at bounding box center [239, 182] width 742 height 413
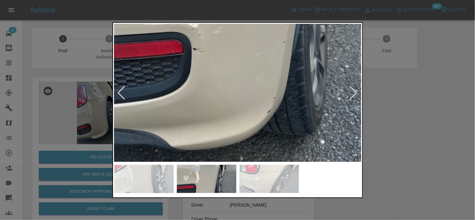
click at [250, 123] on img at bounding box center [246, 6] width 742 height 413
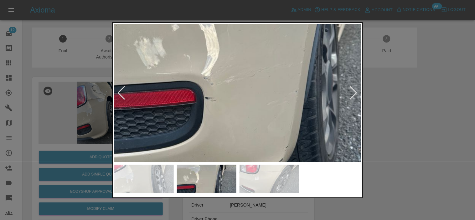
click at [250, 122] on img at bounding box center [258, 55] width 742 height 413
click at [231, 104] on img at bounding box center [258, 55] width 742 height 413
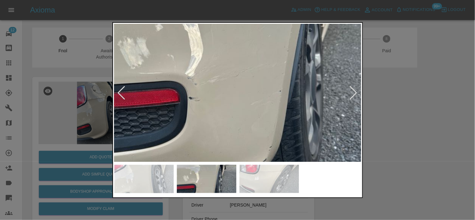
click at [248, 98] on img at bounding box center [241, 55] width 742 height 413
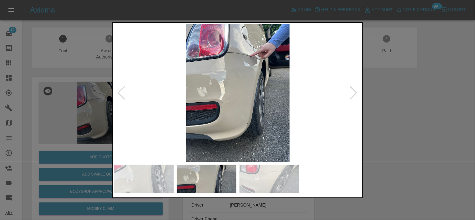
click at [214, 95] on img at bounding box center [237, 93] width 247 height 138
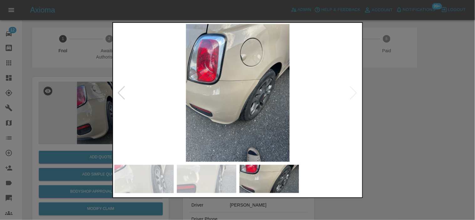
click at [231, 78] on img at bounding box center [237, 93] width 247 height 138
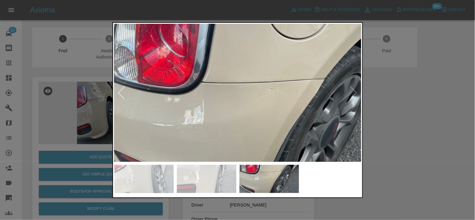
click at [242, 91] on img at bounding box center [258, 118] width 742 height 413
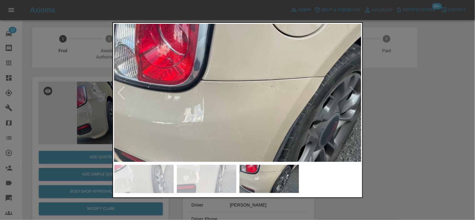
click at [269, 92] on img at bounding box center [258, 116] width 742 height 413
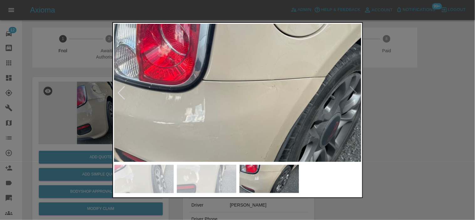
click at [269, 92] on img at bounding box center [259, 116] width 742 height 413
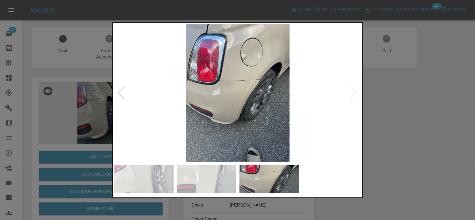
click at [245, 79] on img at bounding box center [237, 93] width 247 height 138
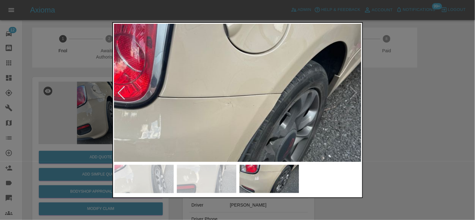
click at [251, 81] on img at bounding box center [215, 132] width 742 height 413
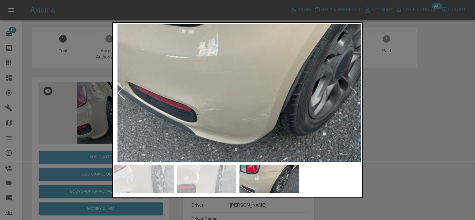
click at [241, 73] on img at bounding box center [272, 50] width 742 height 413
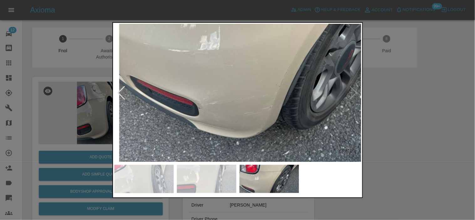
click at [235, 92] on img at bounding box center [274, 44] width 742 height 413
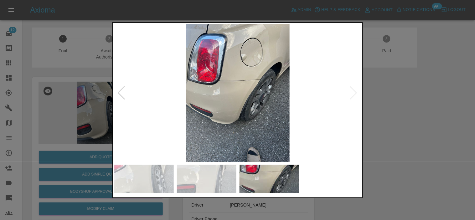
click at [165, 94] on img at bounding box center [237, 93] width 247 height 138
click at [237, 90] on img at bounding box center [237, 93] width 247 height 138
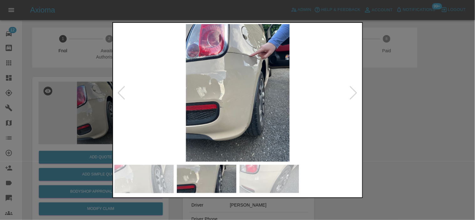
click at [221, 103] on img at bounding box center [237, 93] width 247 height 138
click at [221, 104] on img at bounding box center [237, 93] width 247 height 138
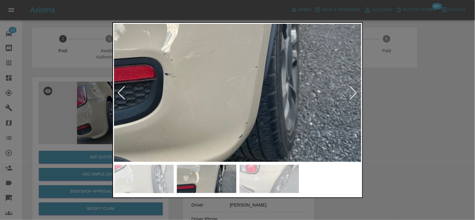
click at [168, 86] on img at bounding box center [217, 31] width 742 height 413
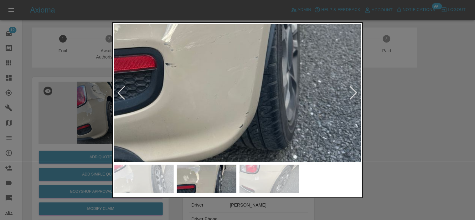
click at [213, 76] on img at bounding box center [218, 21] width 742 height 413
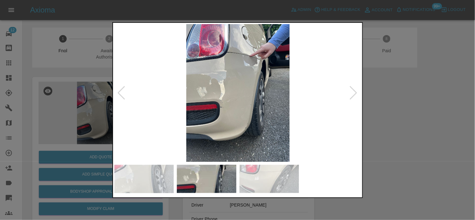
click at [252, 99] on img at bounding box center [237, 93] width 247 height 138
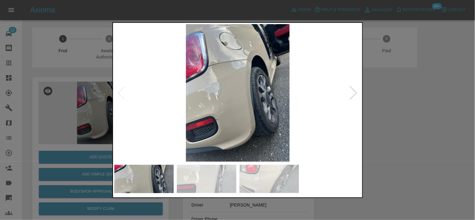
click at [230, 95] on img at bounding box center [237, 93] width 247 height 138
click at [229, 95] on img at bounding box center [237, 93] width 247 height 138
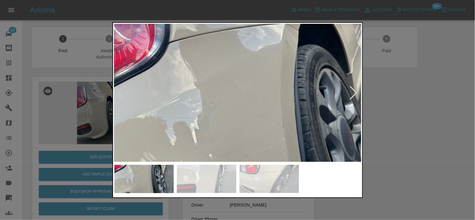
click at [250, 99] on img at bounding box center [257, 122] width 742 height 413
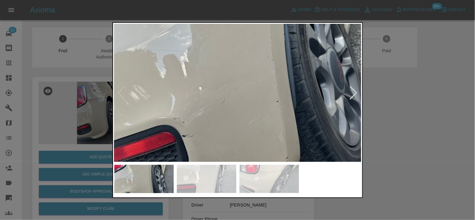
click at [263, 91] on img at bounding box center [247, 55] width 742 height 413
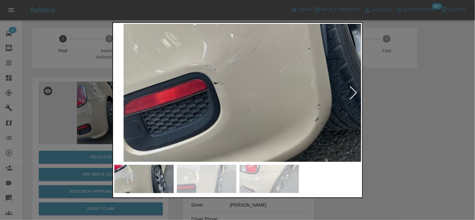
click at [241, 89] on img at bounding box center [278, 2] width 742 height 413
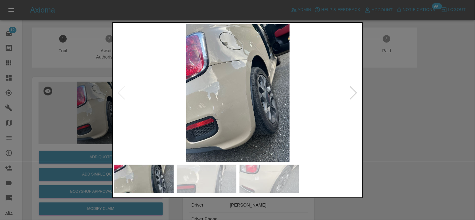
click at [77, 123] on div at bounding box center [237, 110] width 475 height 220
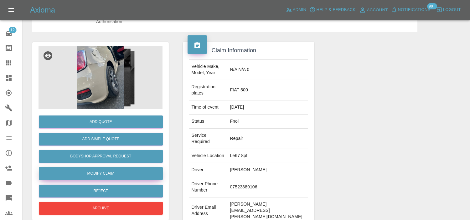
scroll to position [69, 0]
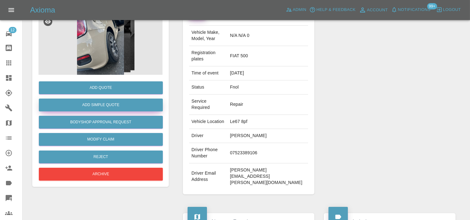
click at [109, 104] on button "Add Simple Quote" at bounding box center [101, 105] width 124 height 13
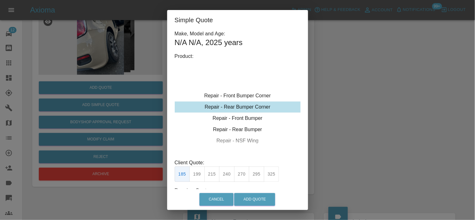
click at [229, 104] on div "Repair - Rear Bumper Corner" at bounding box center [238, 106] width 126 height 11
click at [204, 178] on button "215" at bounding box center [211, 173] width 15 height 15
click at [200, 176] on button "199" at bounding box center [196, 173] width 15 height 15
type input "120"
drag, startPoint x: 249, startPoint y: 195, endPoint x: 246, endPoint y: 197, distance: 3.5
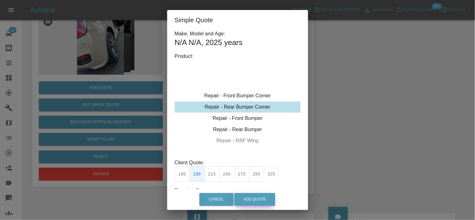
click at [249, 196] on button "Add Quote" at bounding box center [254, 199] width 41 height 13
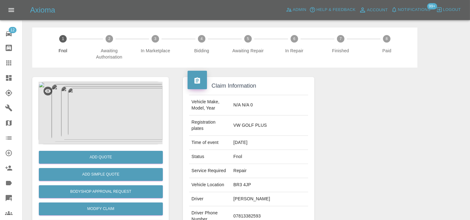
click at [115, 95] on img at bounding box center [100, 113] width 124 height 63
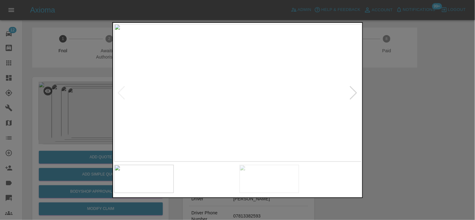
click at [229, 99] on img at bounding box center [237, 93] width 247 height 138
click at [243, 138] on img at bounding box center [261, 118] width 742 height 413
click at [252, 125] on img at bounding box center [261, 118] width 742 height 413
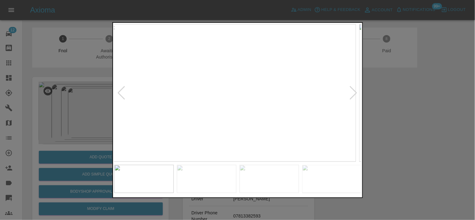
click at [232, 123] on img at bounding box center [232, 93] width 247 height 138
click at [220, 117] on img at bounding box center [237, 93] width 247 height 138
click at [197, 96] on img at bounding box center [237, 93] width 247 height 138
click at [110, 25] on div at bounding box center [237, 110] width 475 height 220
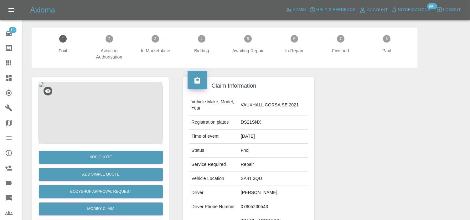
click at [95, 107] on img at bounding box center [100, 113] width 124 height 63
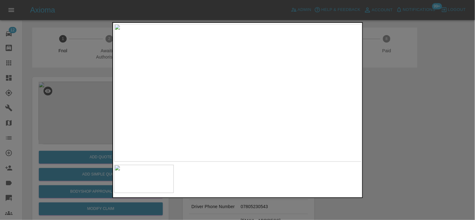
click at [258, 123] on img at bounding box center [237, 93] width 247 height 138
click at [258, 140] on img at bounding box center [202, 45] width 742 height 413
click at [250, 130] on img at bounding box center [209, 51] width 742 height 413
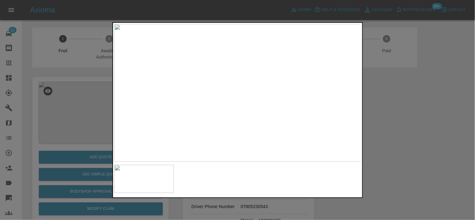
click at [183, 108] on img at bounding box center [237, 93] width 247 height 138
click at [276, 83] on img at bounding box center [237, 93] width 247 height 138
click at [309, 76] on img at bounding box center [191, 98] width 742 height 413
click at [172, 120] on img at bounding box center [216, 39] width 742 height 413
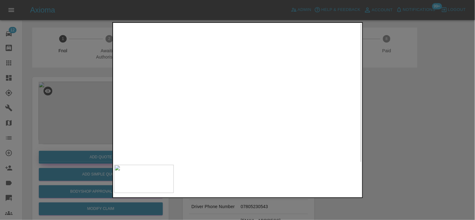
drag, startPoint x: 106, startPoint y: 138, endPoint x: 96, endPoint y: 158, distance: 22.1
click at [104, 138] on div at bounding box center [237, 110] width 475 height 220
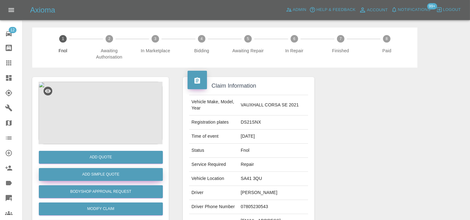
click at [102, 170] on button "Add Simple Quote" at bounding box center [101, 174] width 124 height 13
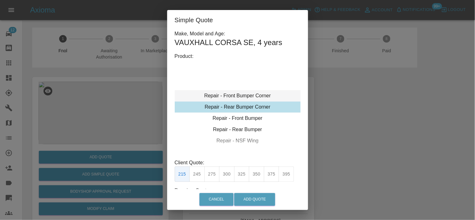
type input "120"
click at [232, 96] on div "Repair - Front Bumper Corner" at bounding box center [238, 95] width 126 height 11
click at [196, 178] on button "199" at bounding box center [196, 173] width 15 height 15
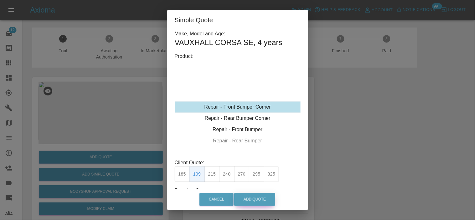
drag, startPoint x: 248, startPoint y: 197, endPoint x: 252, endPoint y: 200, distance: 4.6
click at [248, 198] on button "Add Quote" at bounding box center [254, 199] width 41 height 13
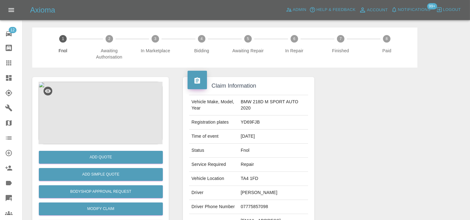
click at [98, 93] on img at bounding box center [100, 113] width 124 height 63
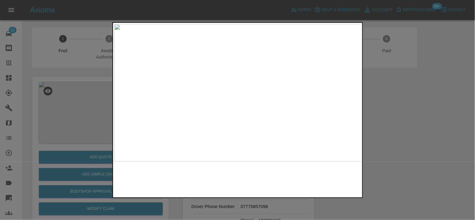
click at [235, 71] on img at bounding box center [237, 93] width 247 height 138
click at [236, 71] on img at bounding box center [237, 93] width 247 height 138
click at [235, 71] on img at bounding box center [237, 93] width 247 height 138
click at [245, 69] on img at bounding box center [244, 155] width 742 height 413
click at [236, 74] on img at bounding box center [247, 71] width 742 height 413
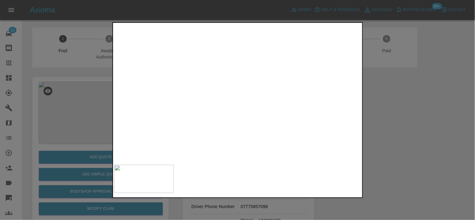
click at [243, 88] on img at bounding box center [232, 29] width 742 height 413
click at [262, 74] on img at bounding box center [237, 93] width 247 height 138
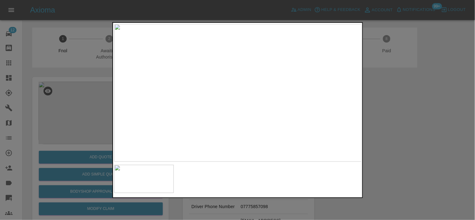
click at [263, 74] on img at bounding box center [237, 93] width 247 height 138
click at [298, 70] on img at bounding box center [205, 143] width 742 height 413
click at [272, 84] on img at bounding box center [205, 139] width 742 height 413
click at [258, 73] on img at bounding box center [222, 46] width 742 height 413
click at [253, 94] on img at bounding box center [223, 20] width 742 height 413
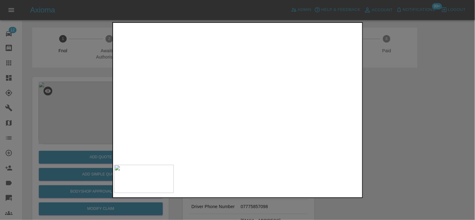
click at [254, 93] on img at bounding box center [224, 17] width 742 height 413
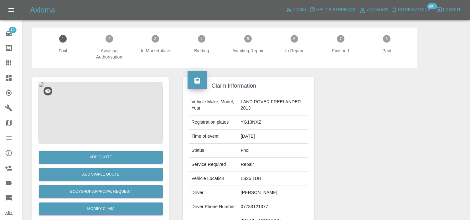
click at [118, 96] on img at bounding box center [100, 113] width 124 height 63
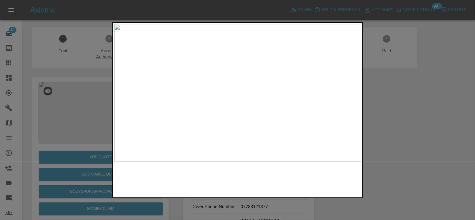
click at [223, 98] on img at bounding box center [237, 93] width 247 height 138
click at [223, 98] on img at bounding box center [281, 76] width 742 height 413
click at [213, 107] on img at bounding box center [237, 93] width 247 height 138
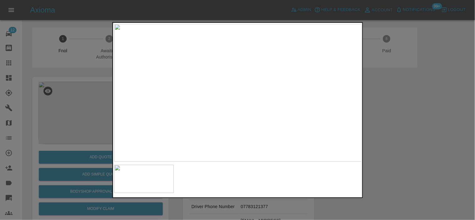
click at [215, 108] on img at bounding box center [237, 93] width 247 height 138
click at [233, 108] on img at bounding box center [237, 93] width 247 height 138
click at [232, 108] on img at bounding box center [237, 93] width 247 height 138
click at [237, 57] on img at bounding box center [251, 46] width 742 height 413
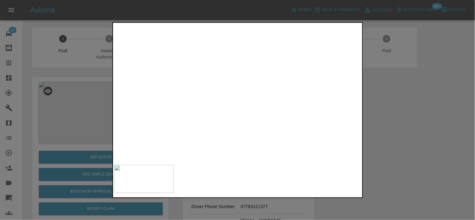
click at [258, 122] on img at bounding box center [307, 64] width 742 height 413
click at [260, 132] on img at bounding box center [307, 153] width 742 height 413
click at [248, 105] on img at bounding box center [311, 186] width 742 height 413
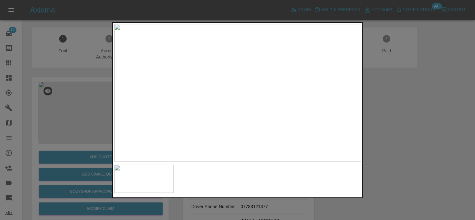
click at [232, 115] on img at bounding box center [237, 93] width 247 height 138
click at [256, 112] on img at bounding box center [237, 93] width 247 height 138
click at [257, 112] on img at bounding box center [237, 93] width 247 height 138
click at [240, 126] on img at bounding box center [239, 73] width 742 height 413
click at [240, 126] on img at bounding box center [239, 80] width 742 height 413
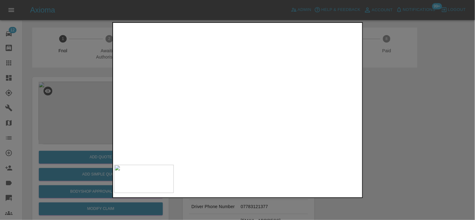
click at [240, 126] on img at bounding box center [239, 80] width 742 height 413
click at [182, 106] on img at bounding box center [237, 93] width 247 height 138
click at [247, 117] on img at bounding box center [237, 93] width 247 height 138
click at [41, 78] on div at bounding box center [237, 110] width 475 height 220
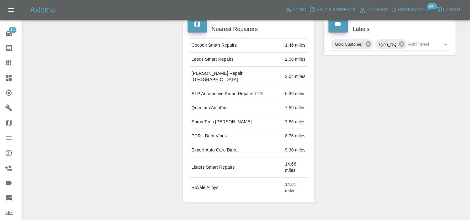
scroll to position [167, 0]
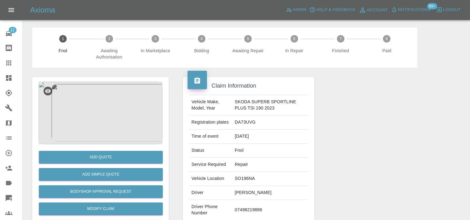
click at [106, 111] on img at bounding box center [100, 113] width 124 height 63
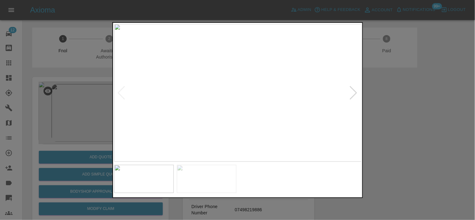
click at [240, 89] on img at bounding box center [237, 93] width 247 height 138
click at [240, 89] on img at bounding box center [230, 103] width 742 height 413
click at [206, 98] on img at bounding box center [237, 93] width 247 height 138
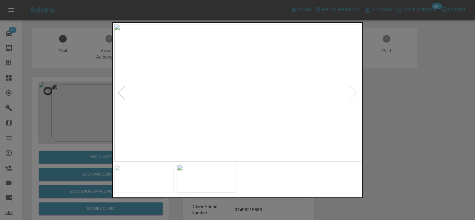
click at [227, 86] on img at bounding box center [237, 93] width 247 height 138
click at [217, 90] on img at bounding box center [259, 110] width 742 height 413
click at [240, 107] on img at bounding box center [212, 89] width 742 height 413
click at [235, 109] on img at bounding box center [212, 90] width 742 height 413
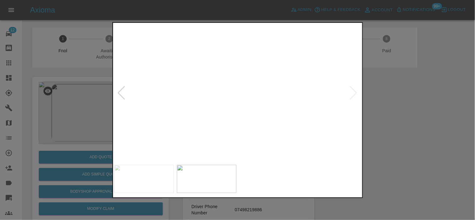
click at [235, 109] on img at bounding box center [212, 90] width 742 height 413
drag, startPoint x: 99, startPoint y: 122, endPoint x: 108, endPoint y: 134, distance: 14.3
click at [99, 123] on div at bounding box center [237, 110] width 475 height 220
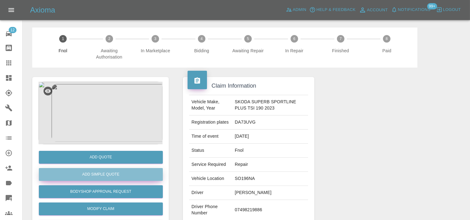
click at [107, 176] on button "Add Simple Quote" at bounding box center [101, 174] width 124 height 13
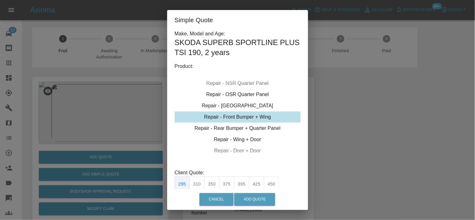
click at [229, 118] on div "Repair - Front Bumper + Wing" at bounding box center [238, 116] width 126 height 11
drag, startPoint x: 242, startPoint y: 183, endPoint x: 247, endPoint y: 193, distance: 11.5
click at [242, 183] on button "395" at bounding box center [241, 183] width 15 height 15
type input "250"
click at [251, 196] on button "Add Quote" at bounding box center [254, 199] width 41 height 13
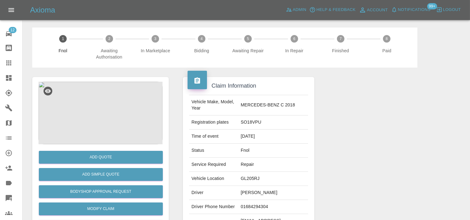
click at [106, 109] on img at bounding box center [100, 113] width 124 height 63
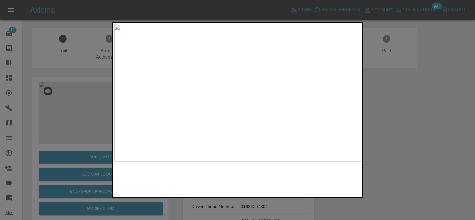
click at [232, 126] on img at bounding box center [237, 93] width 247 height 138
click at [233, 126] on img at bounding box center [237, 93] width 247 height 138
click at [151, 116] on img at bounding box center [237, 93] width 247 height 138
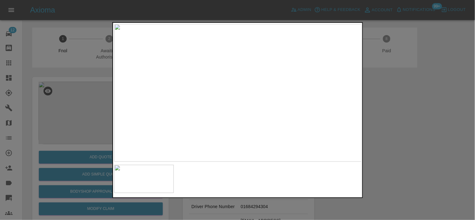
click at [248, 104] on img at bounding box center [237, 93] width 247 height 138
click at [80, 101] on div at bounding box center [237, 110] width 475 height 220
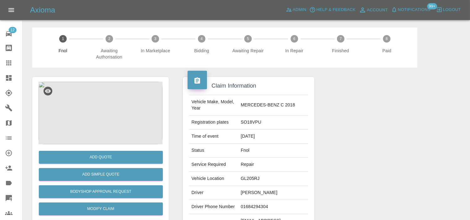
click at [107, 118] on img at bounding box center [100, 113] width 124 height 63
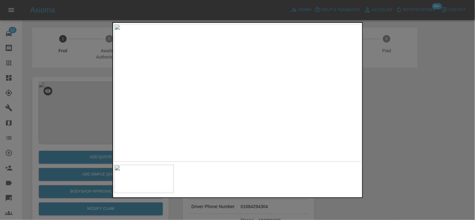
click at [242, 108] on img at bounding box center [237, 93] width 247 height 138
click at [240, 150] on img at bounding box center [225, 85] width 742 height 413
click at [69, 115] on div at bounding box center [237, 110] width 475 height 220
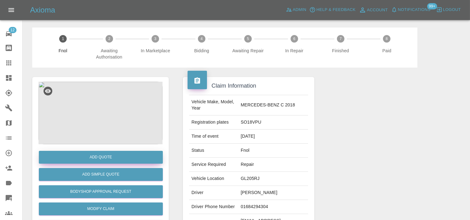
click at [121, 158] on button "Add Quote" at bounding box center [101, 157] width 124 height 13
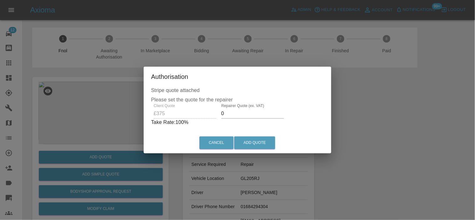
click at [213, 111] on div "Client Quote £375 Repairer Quote (ex. VAT) 0 Take Rate: 100 %" at bounding box center [237, 115] width 173 height 23
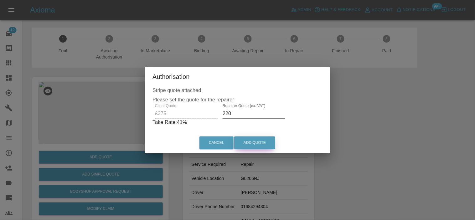
type input "220"
click at [270, 143] on button "Add Quote" at bounding box center [254, 142] width 41 height 13
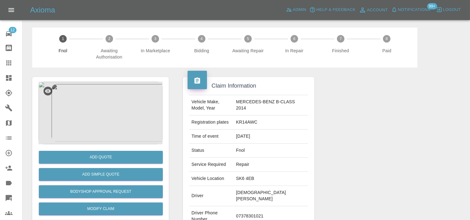
click at [105, 106] on img at bounding box center [100, 113] width 124 height 63
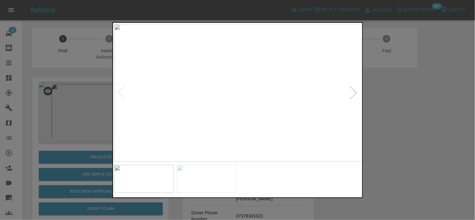
click at [217, 113] on img at bounding box center [237, 93] width 247 height 138
click at [193, 108] on img at bounding box center [237, 93] width 247 height 138
click at [239, 108] on img at bounding box center [237, 93] width 247 height 138
click at [239, 109] on img at bounding box center [233, 45] width 742 height 413
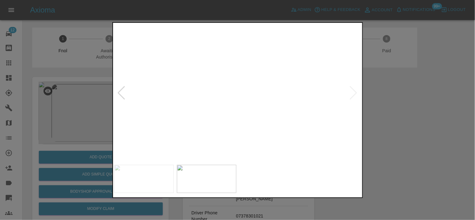
click at [239, 109] on img at bounding box center [232, 45] width 742 height 413
click at [253, 103] on img at bounding box center [256, 93] width 247 height 138
click at [242, 94] on img at bounding box center [237, 93] width 247 height 138
click at [207, 99] on img at bounding box center [211, 68] width 742 height 413
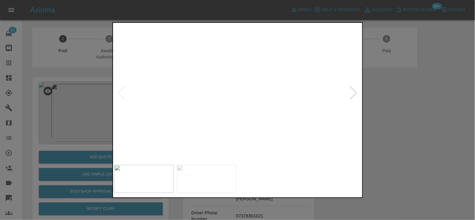
click at [227, 109] on img at bounding box center [199, 58] width 742 height 413
click at [114, 135] on img at bounding box center [237, 93] width 247 height 138
click at [97, 159] on div at bounding box center [237, 110] width 475 height 220
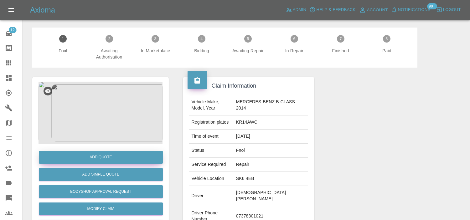
click at [97, 159] on button "Add Quote" at bounding box center [101, 157] width 124 height 13
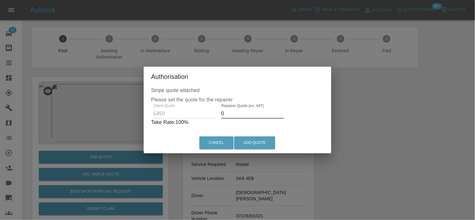
click at [186, 117] on div "Client Quote £450 Repairer Quote (ex. VAT) 0 Take Rate: 100 %" at bounding box center [237, 115] width 173 height 23
click at [207, 116] on div "Client Quote £450 Repairer Quote (ex. VAT) 250 Take Rate: 44 %" at bounding box center [237, 115] width 170 height 23
type input "265"
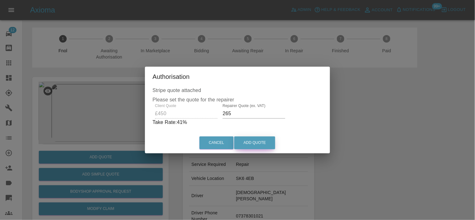
drag, startPoint x: 261, startPoint y: 136, endPoint x: 259, endPoint y: 140, distance: 4.9
click at [261, 137] on div "Cancel Add Quote" at bounding box center [237, 142] width 185 height 21
drag, startPoint x: 259, startPoint y: 140, endPoint x: 266, endPoint y: 154, distance: 15.3
click at [259, 141] on button "Add Quote" at bounding box center [254, 142] width 41 height 13
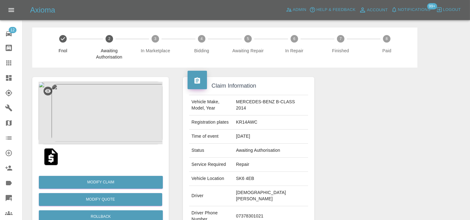
click at [115, 101] on img at bounding box center [100, 113] width 124 height 63
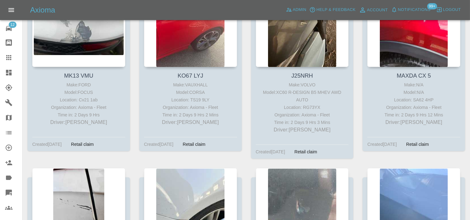
scroll to position [13107, 0]
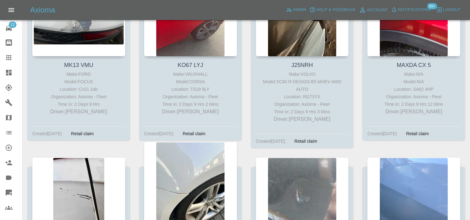
drag, startPoint x: 161, startPoint y: 87, endPoint x: 187, endPoint y: 65, distance: 34.0
drag, startPoint x: 9, startPoint y: 70, endPoint x: 163, endPoint y: 184, distance: 191.3
click at [9, 70] on icon at bounding box center [9, 73] width 8 height 8
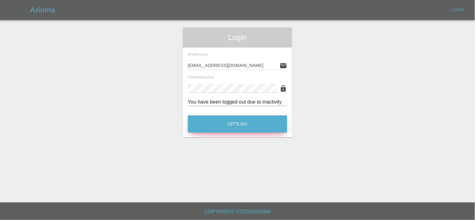
click at [242, 124] on button "Let's Go" at bounding box center [237, 123] width 99 height 17
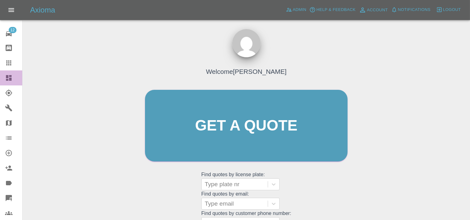
click at [12, 74] on icon at bounding box center [9, 78] width 8 height 8
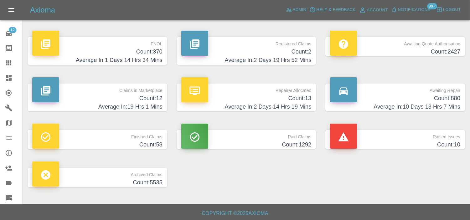
click at [139, 52] on h4 "Count: 370" at bounding box center [97, 52] width 130 height 8
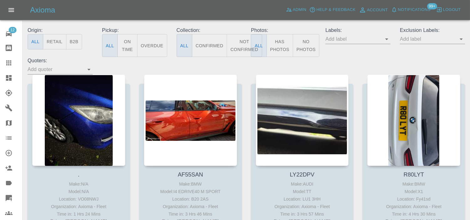
scroll to position [69, 0]
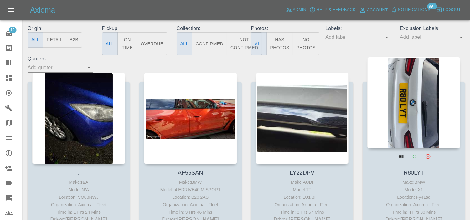
drag, startPoint x: 424, startPoint y: 104, endPoint x: 414, endPoint y: 106, distance: 10.1
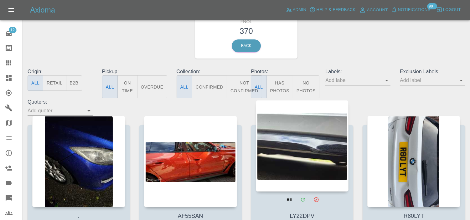
scroll to position [0, 0]
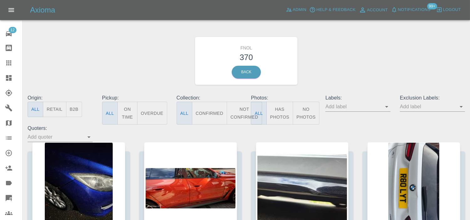
click at [282, 116] on button "Has Photos" at bounding box center [279, 113] width 27 height 23
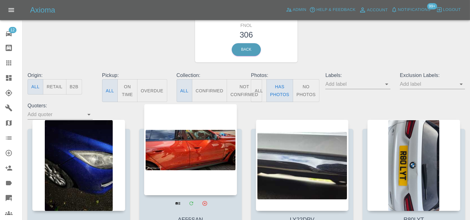
scroll to position [35, 0]
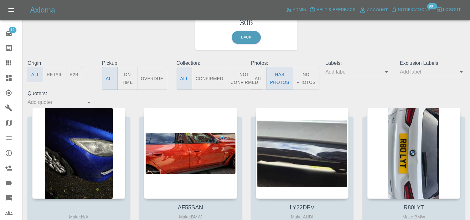
drag, startPoint x: 196, startPoint y: 130, endPoint x: 419, endPoint y: 76, distance: 229.9
click at [419, 73] on input "text" at bounding box center [428, 72] width 56 height 10
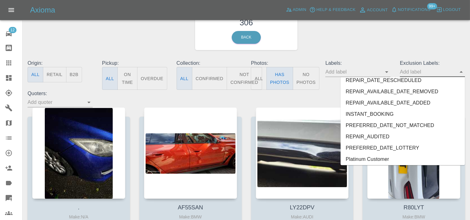
scroll to position [1381, 0]
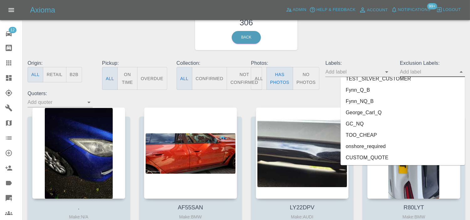
click at [382, 146] on li "onshore_required" at bounding box center [402, 146] width 124 height 11
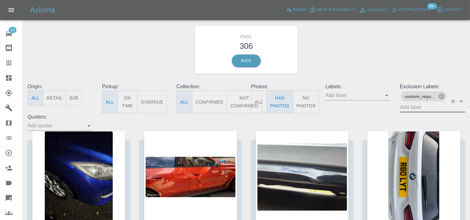
scroll to position [0, 0]
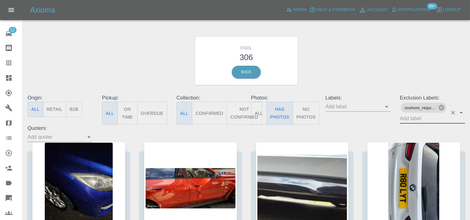
click at [423, 121] on input "text" at bounding box center [424, 119] width 48 height 10
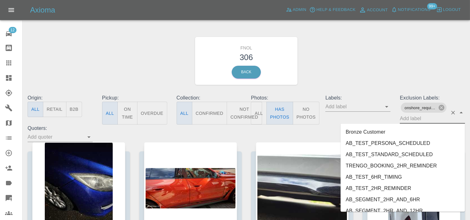
scroll to position [1370, 0]
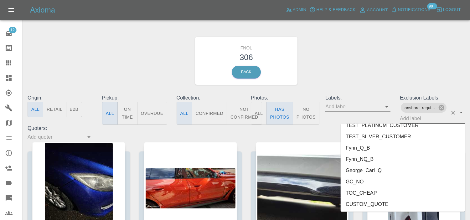
click at [358, 169] on li "George_Carl_Q" at bounding box center [402, 170] width 124 height 11
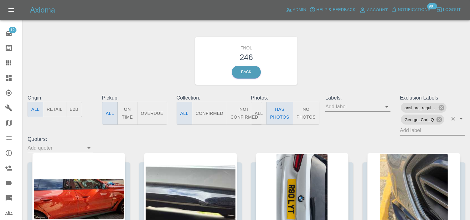
click at [335, 71] on div "FNOL 246 Back" at bounding box center [246, 61] width 447 height 67
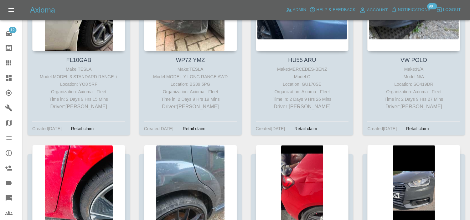
scroll to position [9918, 0]
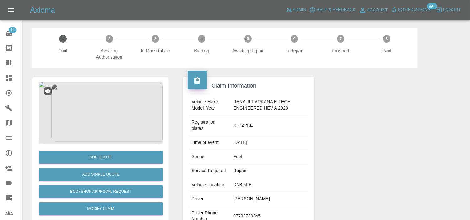
click at [111, 124] on img at bounding box center [100, 113] width 124 height 63
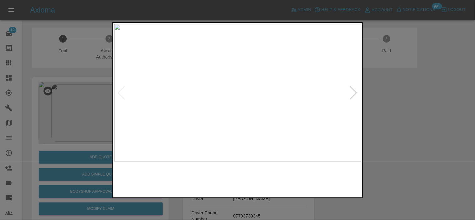
click at [176, 101] on img at bounding box center [237, 93] width 247 height 138
click at [222, 101] on img at bounding box center [237, 93] width 247 height 138
click at [235, 89] on img at bounding box center [237, 93] width 247 height 138
click at [77, 100] on div at bounding box center [237, 110] width 475 height 220
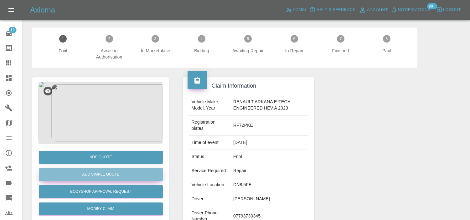
click at [99, 171] on button "Add Simple Quote" at bounding box center [101, 174] width 124 height 13
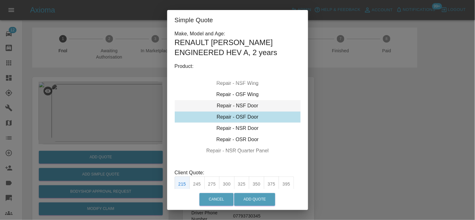
click at [241, 105] on div "Repair - NSF Door" at bounding box center [238, 105] width 126 height 11
click at [216, 179] on button "275" at bounding box center [211, 183] width 15 height 15
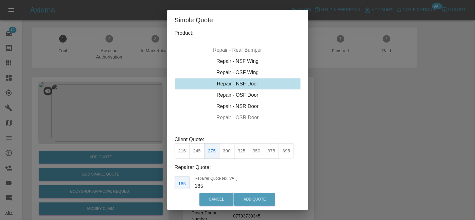
scroll to position [54, 0]
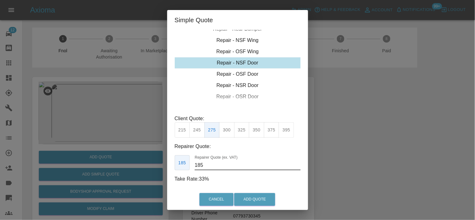
drag, startPoint x: 212, startPoint y: 166, endPoint x: 191, endPoint y: 147, distance: 27.9
click at [186, 161] on div "185 Repairer Quote (ex. VAT) 185" at bounding box center [238, 162] width 126 height 15
type input "170"
click at [259, 197] on button "Add Quote" at bounding box center [254, 199] width 41 height 13
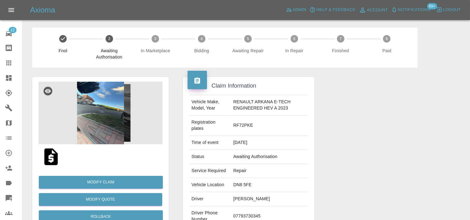
click at [114, 106] on img at bounding box center [100, 113] width 124 height 63
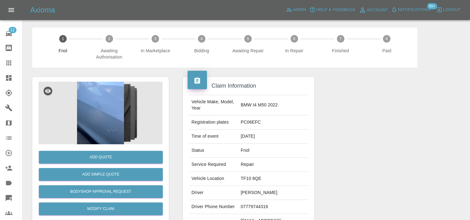
click at [105, 113] on img at bounding box center [100, 113] width 124 height 63
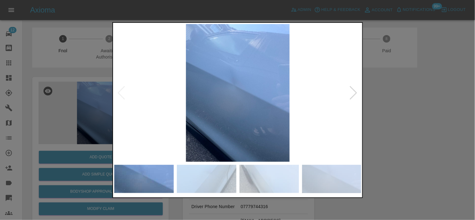
click at [246, 125] on img at bounding box center [237, 93] width 247 height 138
click at [219, 108] on img at bounding box center [237, 93] width 247 height 138
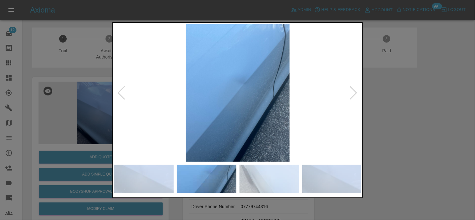
click at [194, 94] on img at bounding box center [237, 93] width 247 height 138
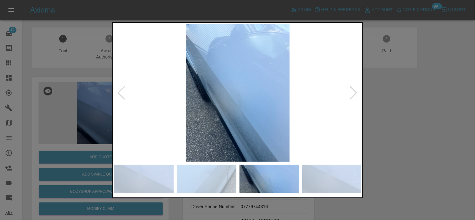
click at [175, 86] on img at bounding box center [237, 93] width 247 height 138
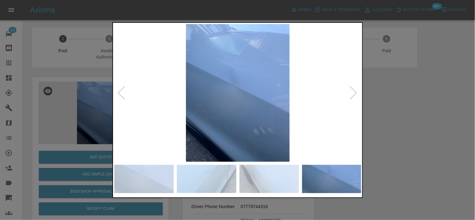
click at [200, 89] on img at bounding box center [237, 93] width 247 height 138
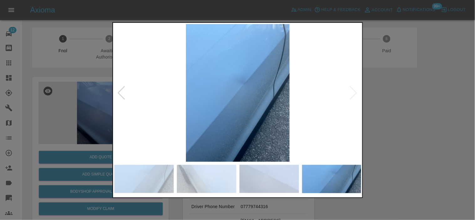
click at [245, 92] on img at bounding box center [237, 93] width 247 height 138
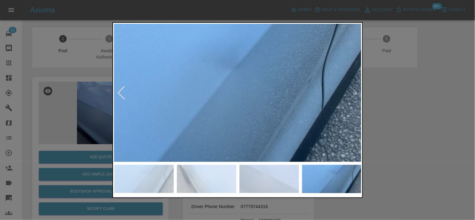
click at [245, 94] on img at bounding box center [215, 95] width 742 height 413
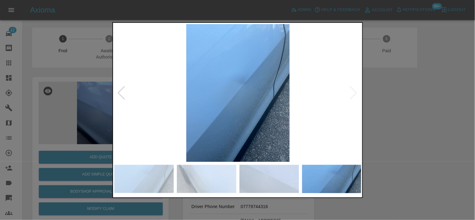
click at [220, 95] on img at bounding box center [237, 93] width 247 height 138
drag, startPoint x: 87, startPoint y: 83, endPoint x: 86, endPoint y: 102, distance: 19.4
click at [87, 83] on div at bounding box center [237, 110] width 475 height 220
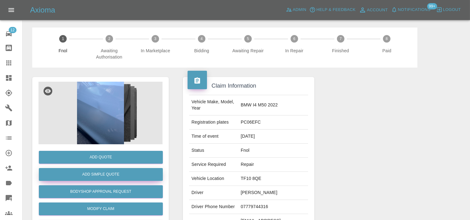
click at [108, 170] on button "Add Simple Quote" at bounding box center [101, 174] width 124 height 13
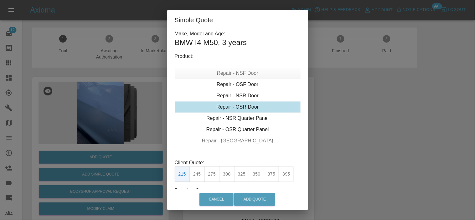
click at [235, 74] on div "Repair - NSF Door" at bounding box center [238, 73] width 126 height 11
click at [226, 176] on button "300" at bounding box center [226, 173] width 15 height 15
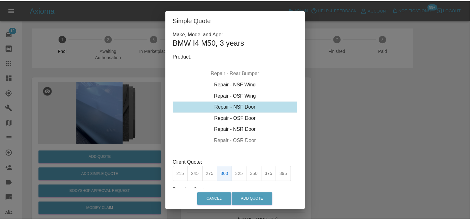
scroll to position [44, 0]
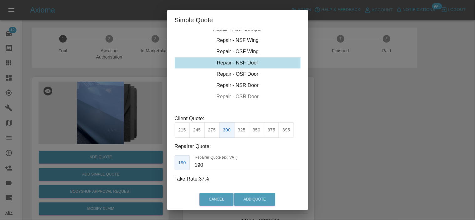
drag, startPoint x: 222, startPoint y: 168, endPoint x: 145, endPoint y: 139, distance: 82.4
click at [152, 158] on div "Simple Quote Make, Model and Age: BMW I4 M50 , 3 years Product: Repair - Front …" at bounding box center [237, 110] width 475 height 220
type input "180"
click at [245, 200] on button "Add Quote" at bounding box center [254, 199] width 41 height 13
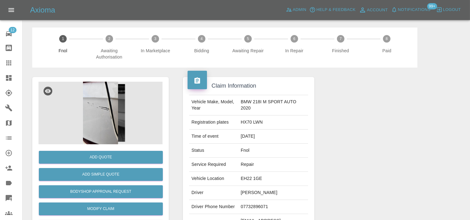
click at [114, 106] on img at bounding box center [100, 113] width 124 height 63
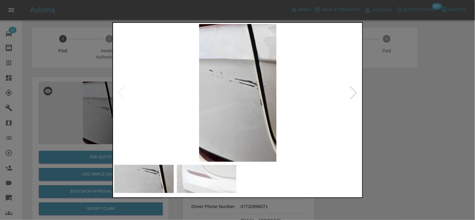
click at [212, 122] on img at bounding box center [237, 93] width 247 height 138
click at [203, 117] on img at bounding box center [237, 93] width 247 height 138
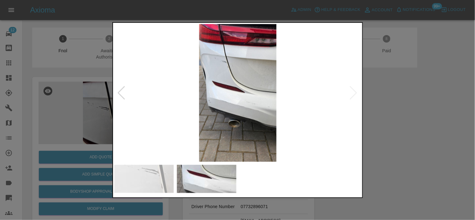
click at [209, 116] on img at bounding box center [237, 93] width 247 height 138
click at [233, 67] on img at bounding box center [237, 93] width 247 height 138
click at [232, 67] on img at bounding box center [237, 93] width 247 height 138
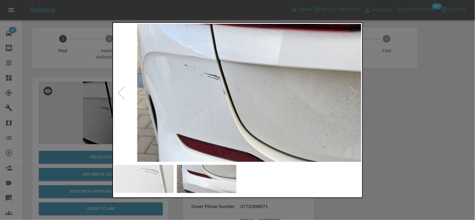
click at [214, 90] on img at bounding box center [254, 169] width 742 height 413
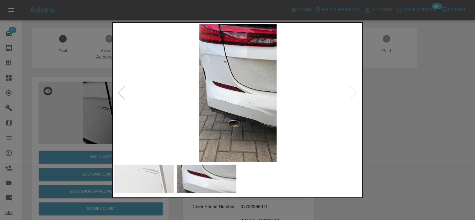
click at [232, 91] on img at bounding box center [237, 93] width 247 height 138
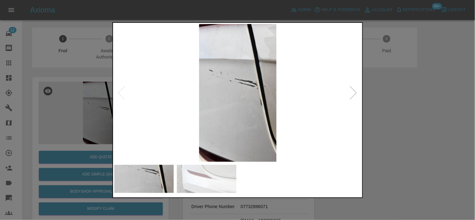
click at [238, 89] on img at bounding box center [237, 93] width 247 height 138
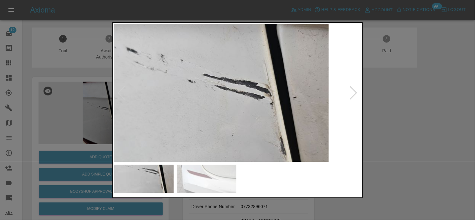
click at [222, 105] on img at bounding box center [212, 117] width 742 height 413
click at [220, 105] on img at bounding box center [212, 117] width 742 height 413
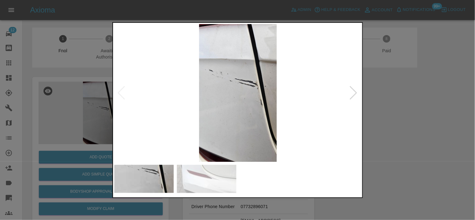
click at [74, 106] on div at bounding box center [237, 110] width 475 height 220
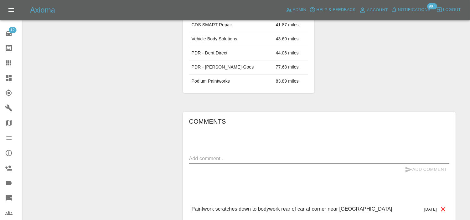
scroll to position [376, 0]
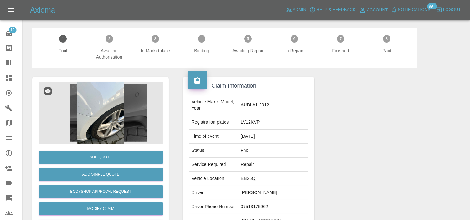
click at [100, 104] on img at bounding box center [100, 113] width 124 height 63
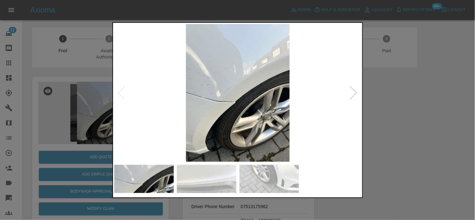
click at [199, 111] on img at bounding box center [237, 93] width 247 height 138
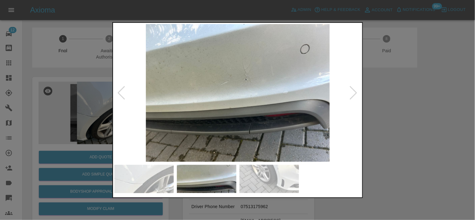
click at [185, 89] on img at bounding box center [237, 93] width 247 height 138
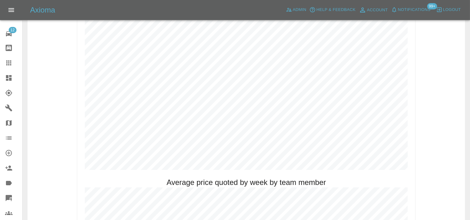
scroll to position [313, 0]
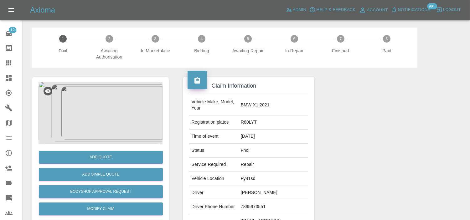
click at [114, 108] on img at bounding box center [100, 113] width 124 height 63
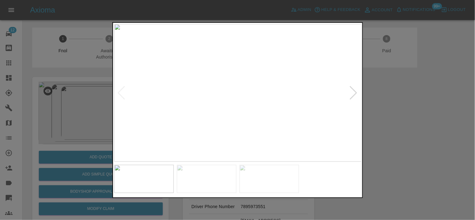
click at [231, 108] on img at bounding box center [237, 93] width 247 height 138
click at [204, 111] on img at bounding box center [237, 93] width 247 height 138
click at [243, 98] on img at bounding box center [237, 93] width 247 height 138
click at [243, 99] on img at bounding box center [237, 93] width 247 height 138
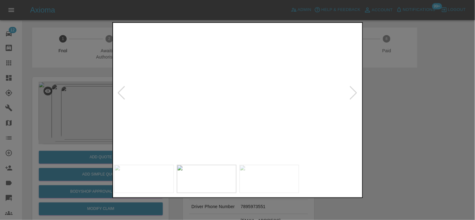
click at [243, 106] on img at bounding box center [221, 74] width 742 height 413
click at [237, 116] on img at bounding box center [226, 93] width 247 height 138
click at [115, 108] on img at bounding box center [237, 93] width 247 height 138
click at [99, 172] on div at bounding box center [237, 110] width 475 height 220
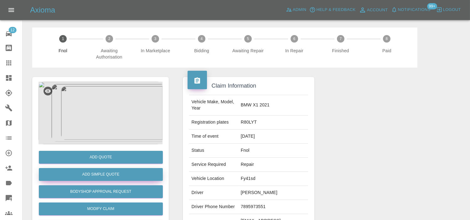
click at [98, 173] on button "Add Simple Quote" at bounding box center [101, 174] width 124 height 13
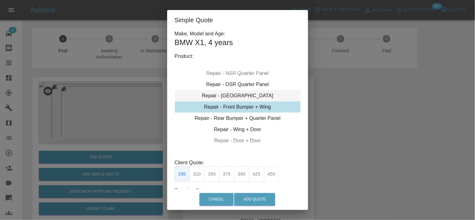
click at [236, 96] on div "Repair - Tailgate" at bounding box center [238, 95] width 126 height 11
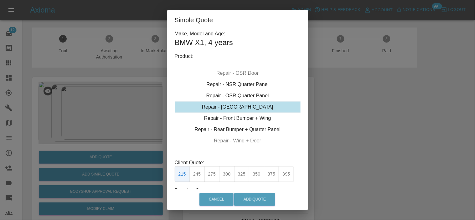
drag, startPoint x: 258, startPoint y: 176, endPoint x: 257, endPoint y: 204, distance: 28.5
click at [257, 176] on button "350" at bounding box center [256, 173] width 15 height 15
type input "230"
click at [258, 202] on button "Add Quote" at bounding box center [254, 199] width 41 height 13
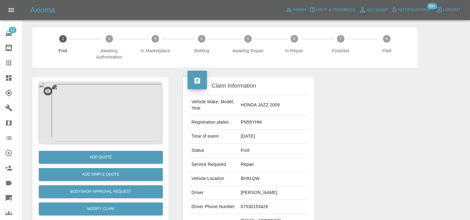
click at [85, 113] on img at bounding box center [100, 113] width 124 height 63
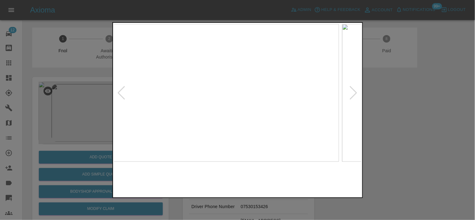
click at [250, 123] on img at bounding box center [214, 93] width 247 height 138
click at [266, 100] on img at bounding box center [237, 93] width 247 height 138
click at [265, 100] on img at bounding box center [237, 93] width 247 height 138
click at [267, 122] on img at bounding box center [192, 91] width 742 height 413
click at [249, 138] on img at bounding box center [236, 106] width 742 height 413
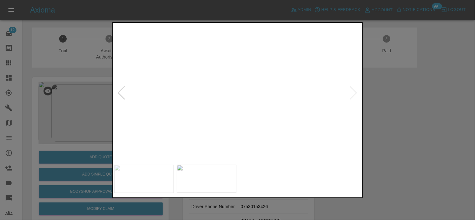
drag, startPoint x: 120, startPoint y: 96, endPoint x: 145, endPoint y: 85, distance: 26.5
click at [124, 93] on div at bounding box center [121, 93] width 8 height 14
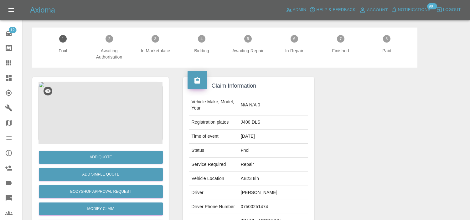
click at [102, 102] on img at bounding box center [100, 113] width 124 height 63
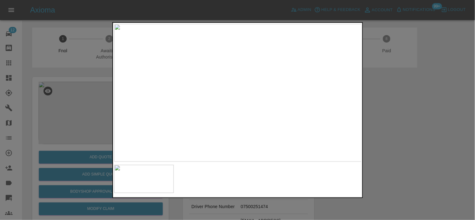
click at [202, 96] on img at bounding box center [237, 93] width 247 height 138
click at [230, 98] on img at bounding box center [237, 93] width 247 height 138
click at [233, 92] on img at bounding box center [237, 93] width 247 height 138
click at [243, 135] on img at bounding box center [264, 146] width 742 height 413
drag, startPoint x: 98, startPoint y: 132, endPoint x: 93, endPoint y: 145, distance: 13.8
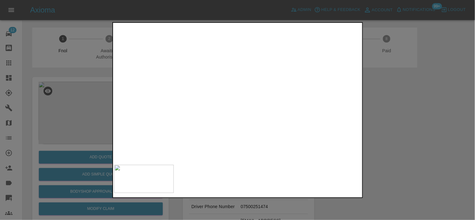
click at [95, 135] on div at bounding box center [237, 110] width 475 height 220
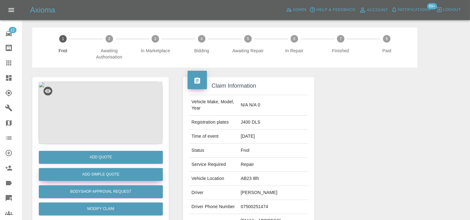
click at [96, 173] on button "Add Simple Quote" at bounding box center [101, 174] width 124 height 13
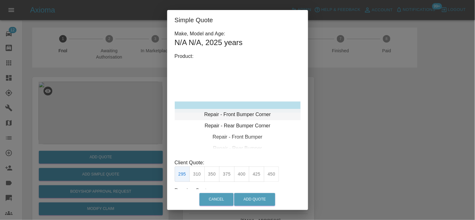
type input "120"
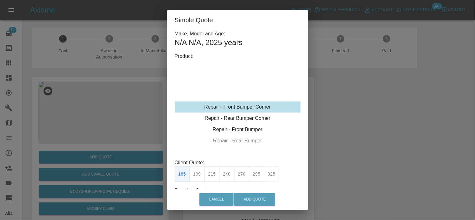
click at [235, 111] on div "Repair - Front Bumper Corner" at bounding box center [238, 106] width 126 height 11
drag, startPoint x: 196, startPoint y: 174, endPoint x: 214, endPoint y: 187, distance: 22.3
click at [196, 174] on button "199" at bounding box center [196, 173] width 15 height 15
click at [257, 199] on button "Add Quote" at bounding box center [254, 199] width 41 height 13
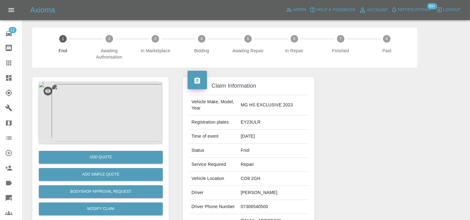
click at [90, 95] on img at bounding box center [100, 113] width 124 height 63
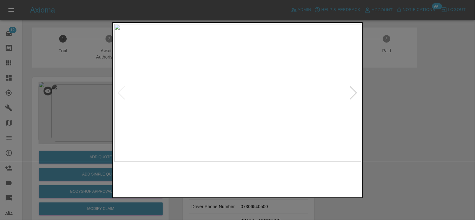
click at [208, 123] on img at bounding box center [237, 93] width 247 height 138
click at [190, 113] on img at bounding box center [237, 93] width 247 height 138
click at [226, 108] on img at bounding box center [237, 93] width 247 height 138
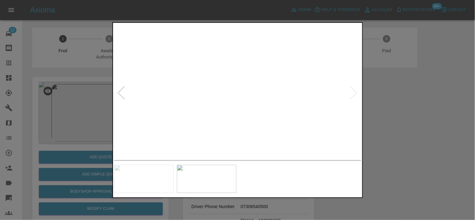
click at [226, 124] on img at bounding box center [203, 61] width 742 height 413
click at [199, 102] on img at bounding box center [232, 178] width 742 height 413
click at [211, 118] on img at bounding box center [232, 178] width 742 height 413
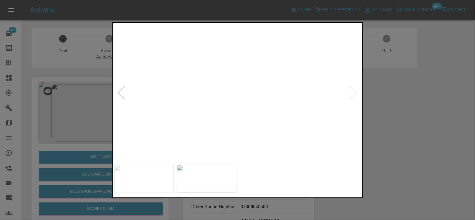
click at [208, 102] on img at bounding box center [242, 211] width 742 height 413
click at [208, 101] on img at bounding box center [242, 211] width 742 height 413
click at [208, 104] on img at bounding box center [237, 93] width 247 height 138
click at [262, 104] on img at bounding box center [237, 93] width 247 height 138
click at [254, 86] on img at bounding box center [237, 93] width 247 height 138
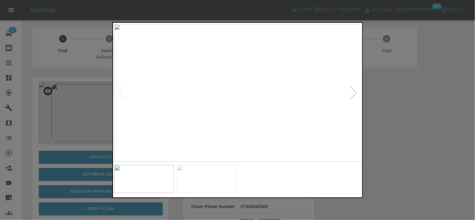
click at [249, 89] on img at bounding box center [237, 93] width 247 height 138
click at [262, 100] on img at bounding box center [237, 93] width 247 height 138
click at [261, 100] on img at bounding box center [237, 93] width 247 height 138
click at [252, 125] on img at bounding box center [165, 70] width 742 height 413
click at [74, 102] on div at bounding box center [237, 110] width 475 height 220
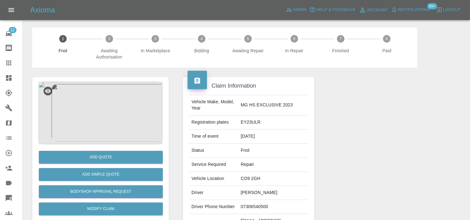
click at [89, 166] on div "Add Quote Add Simple Quote Bodyshop Approval Request Modify Claim Reject Archive" at bounding box center [100, 197] width 124 height 107
click at [89, 170] on button "Add Simple Quote" at bounding box center [101, 174] width 124 height 13
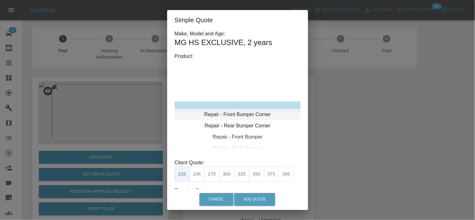
type input "120"
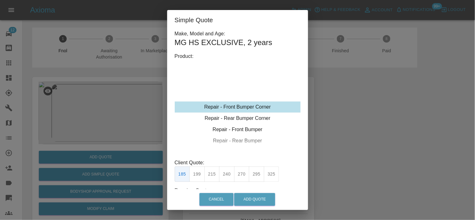
click at [236, 105] on div "Repair - Front Bumper Corner" at bounding box center [238, 106] width 126 height 11
click at [198, 177] on button "199" at bounding box center [196, 173] width 15 height 15
click at [250, 197] on button "Add Quote" at bounding box center [254, 199] width 41 height 13
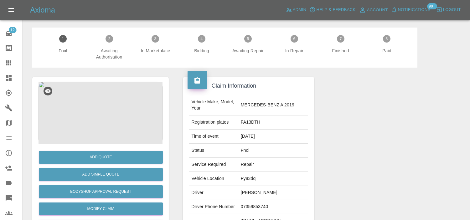
click at [111, 113] on img at bounding box center [100, 113] width 124 height 63
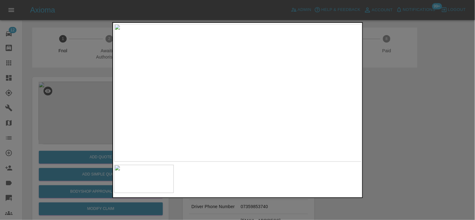
click at [248, 83] on img at bounding box center [237, 93] width 247 height 138
click at [248, 84] on img at bounding box center [208, 122] width 742 height 413
click at [193, 101] on img at bounding box center [237, 93] width 247 height 138
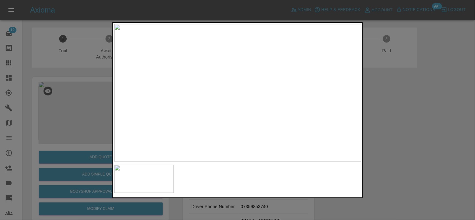
click at [232, 79] on img at bounding box center [237, 93] width 247 height 138
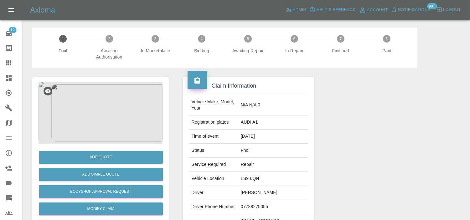
click at [120, 116] on img at bounding box center [100, 113] width 124 height 63
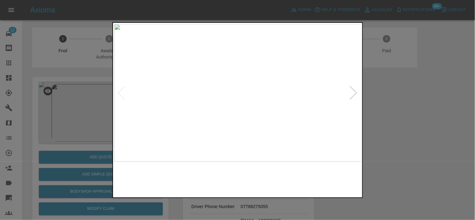
click at [253, 97] on img at bounding box center [237, 93] width 247 height 138
click at [249, 103] on img at bounding box center [190, 78] width 742 height 413
click at [176, 100] on img at bounding box center [237, 93] width 247 height 138
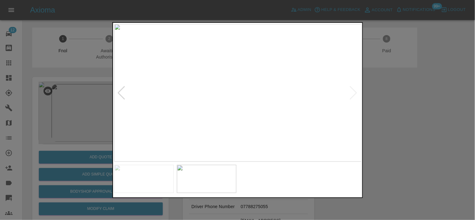
click at [228, 94] on img at bounding box center [237, 93] width 247 height 138
click at [234, 130] on img at bounding box center [266, 89] width 742 height 413
click at [231, 123] on img at bounding box center [295, 109] width 742 height 413
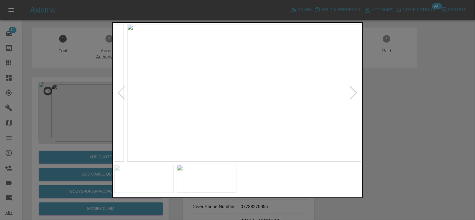
click at [241, 119] on img at bounding box center [250, 93] width 247 height 138
click at [222, 104] on img at bounding box center [237, 93] width 247 height 138
click at [207, 113] on img at bounding box center [246, 65] width 742 height 413
click at [228, 112] on img at bounding box center [245, 65] width 742 height 413
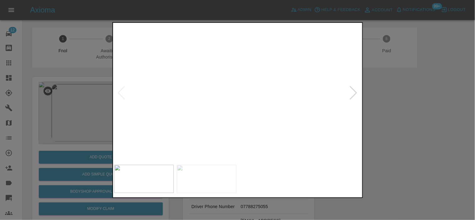
click at [71, 94] on div at bounding box center [237, 110] width 475 height 220
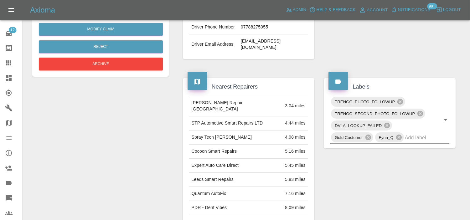
scroll to position [91, 0]
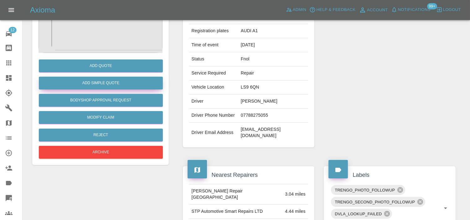
click at [98, 82] on button "Add Simple Quote" at bounding box center [101, 83] width 124 height 13
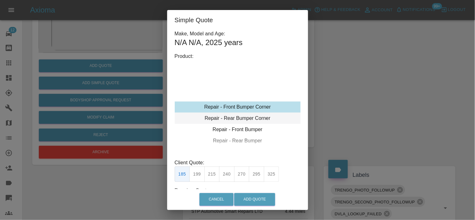
click at [230, 105] on div "Repair - Front Bumper Corner" at bounding box center [238, 106] width 126 height 11
click at [228, 177] on button "240" at bounding box center [226, 173] width 15 height 15
type input "150"
click at [251, 193] on div "Cancel Add Quote" at bounding box center [237, 199] width 141 height 21
click at [258, 199] on button "Add Quote" at bounding box center [254, 199] width 41 height 13
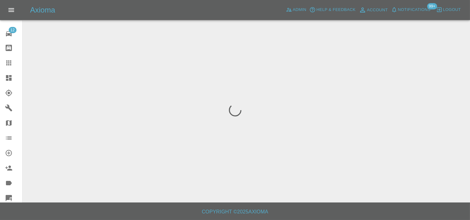
scroll to position [0, 0]
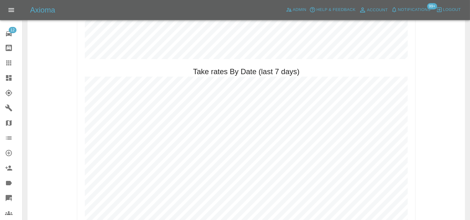
scroll to position [783, 0]
